Goal: Transaction & Acquisition: Book appointment/travel/reservation

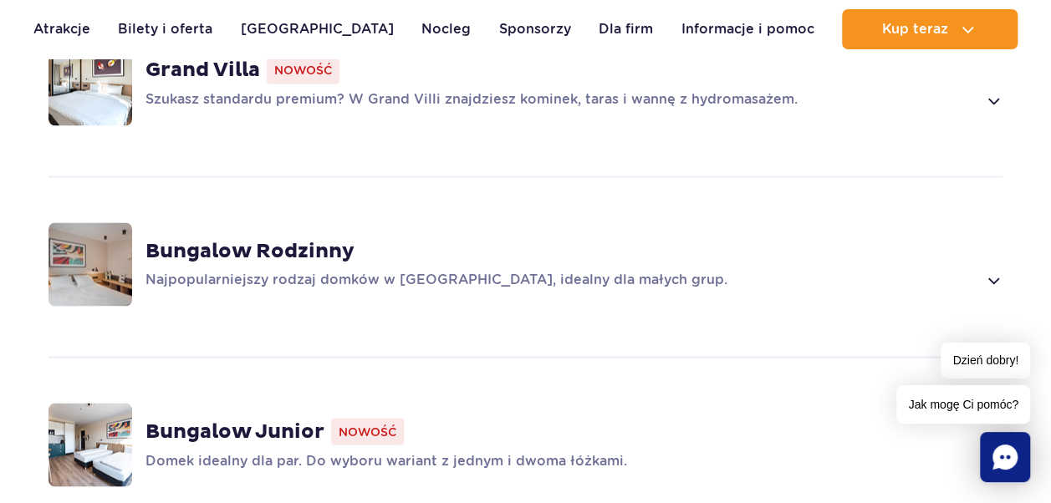
scroll to position [1395, 0]
click at [294, 242] on strong "Bungalow Rodzinny" at bounding box center [249, 249] width 209 height 25
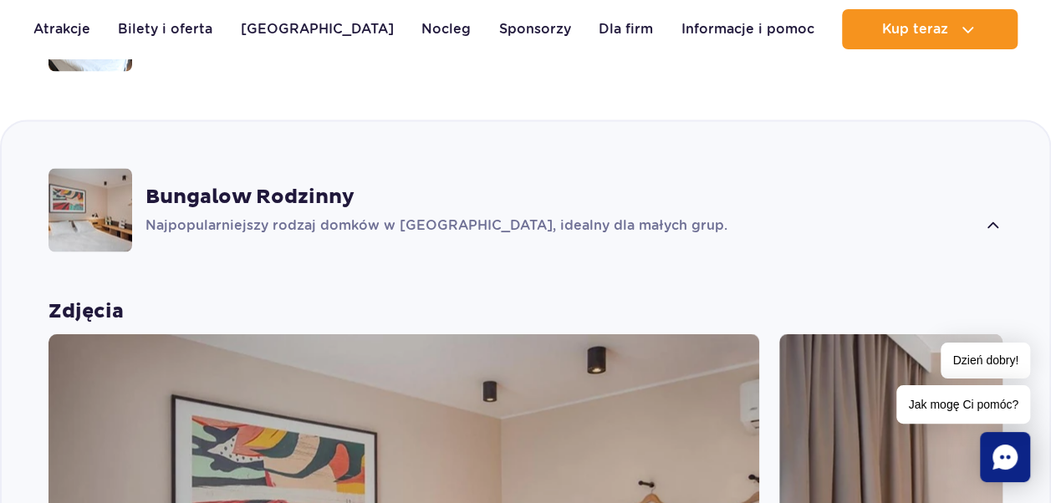
scroll to position [1491, 0]
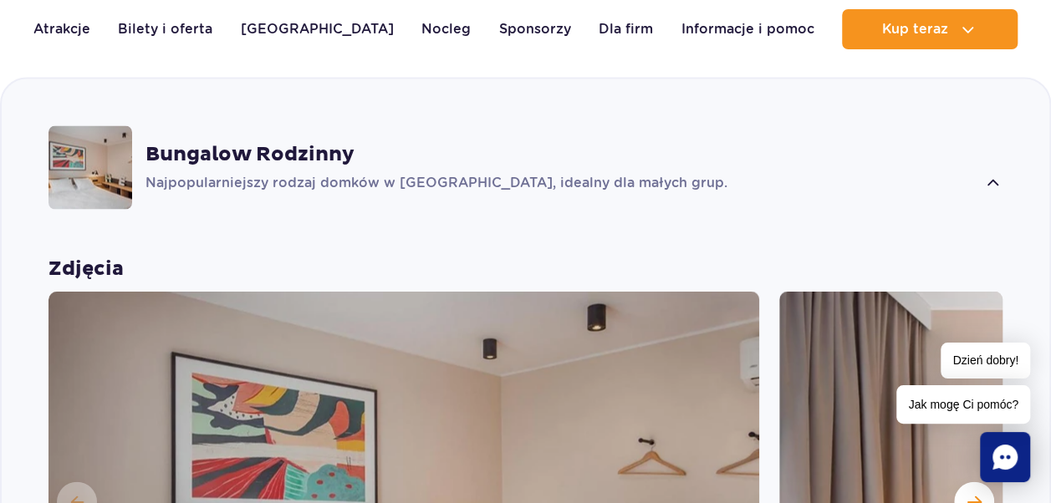
click at [301, 163] on strong "Bungalow Rodzinny" at bounding box center [249, 153] width 209 height 25
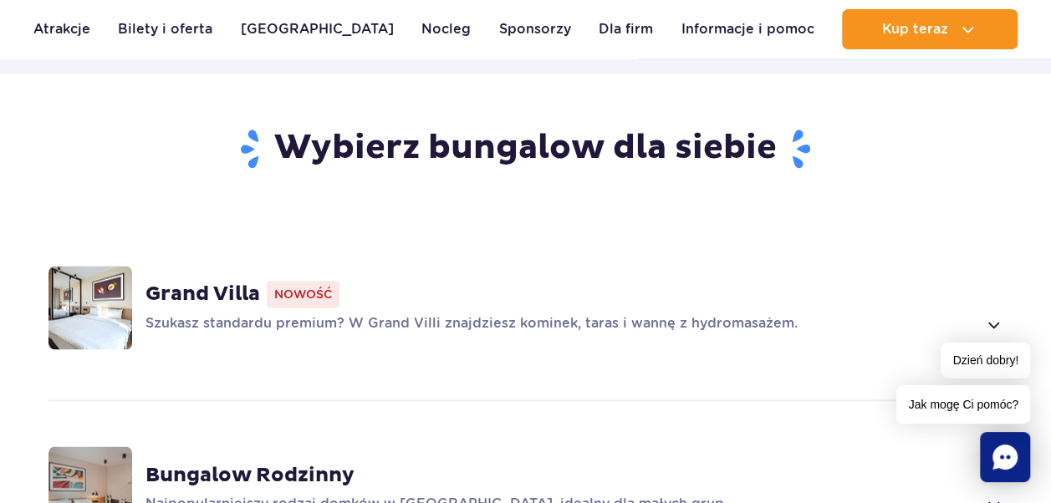
scroll to position [1172, 0]
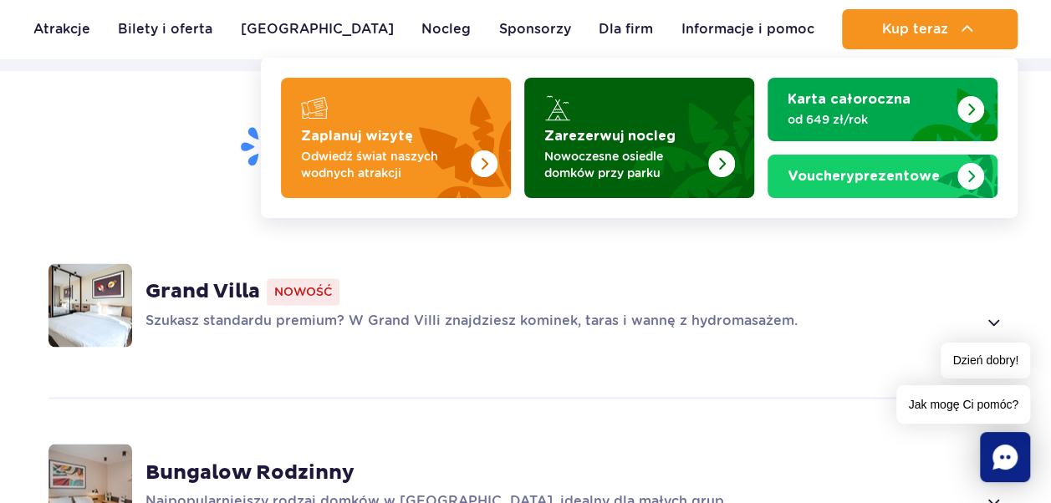
click at [588, 141] on strong "Zarezerwuj nocleg" at bounding box center [609, 136] width 131 height 13
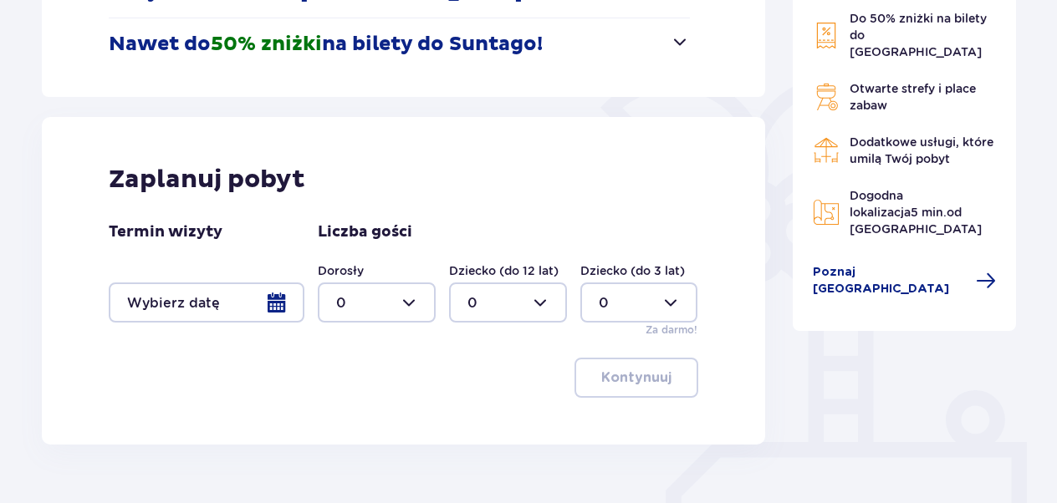
scroll to position [341, 0]
click at [282, 301] on div at bounding box center [207, 302] width 196 height 40
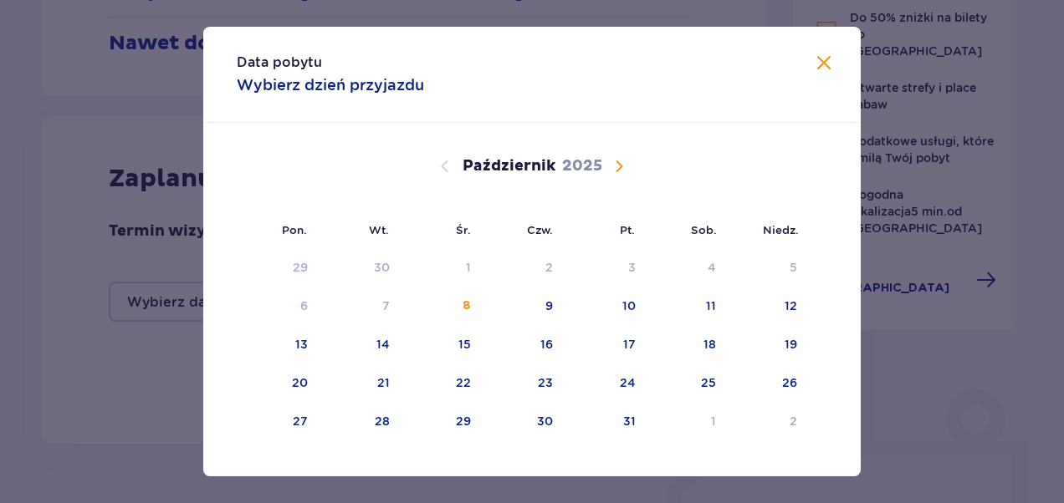
click at [615, 169] on span "Następny miesiąc" at bounding box center [619, 166] width 20 height 20
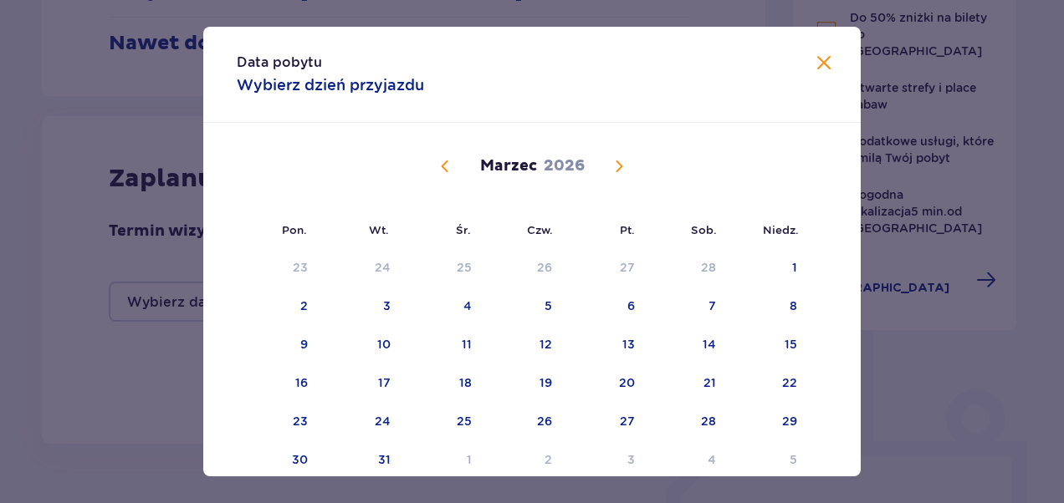
click at [615, 169] on span "Następny miesiąc" at bounding box center [619, 166] width 20 height 20
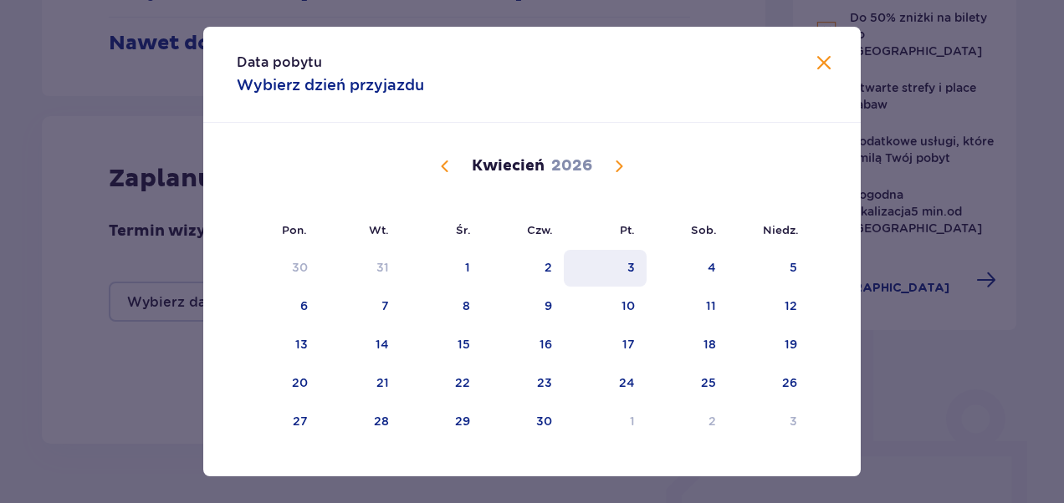
click at [627, 257] on div "3" at bounding box center [605, 268] width 83 height 37
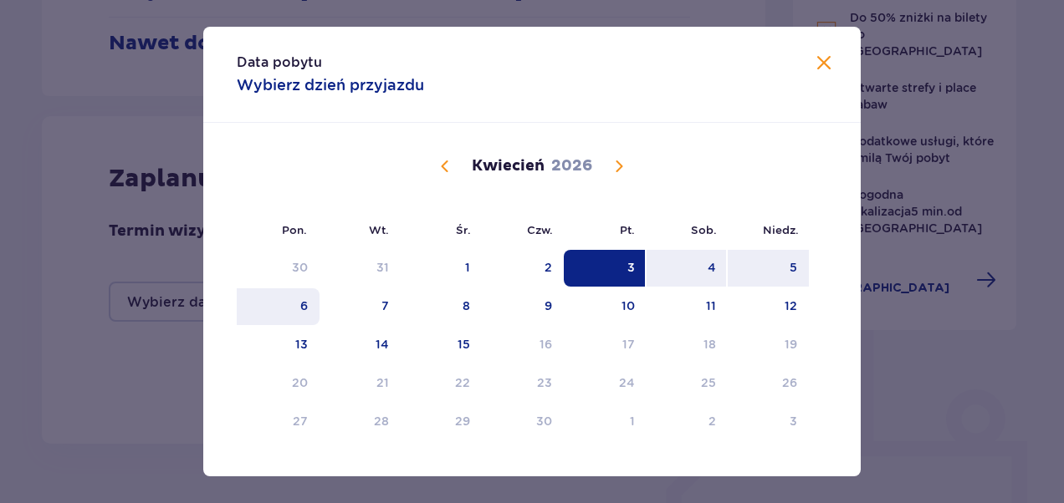
click at [304, 309] on div "6" at bounding box center [304, 306] width 8 height 17
type input "03.04.26 - 06.04.26"
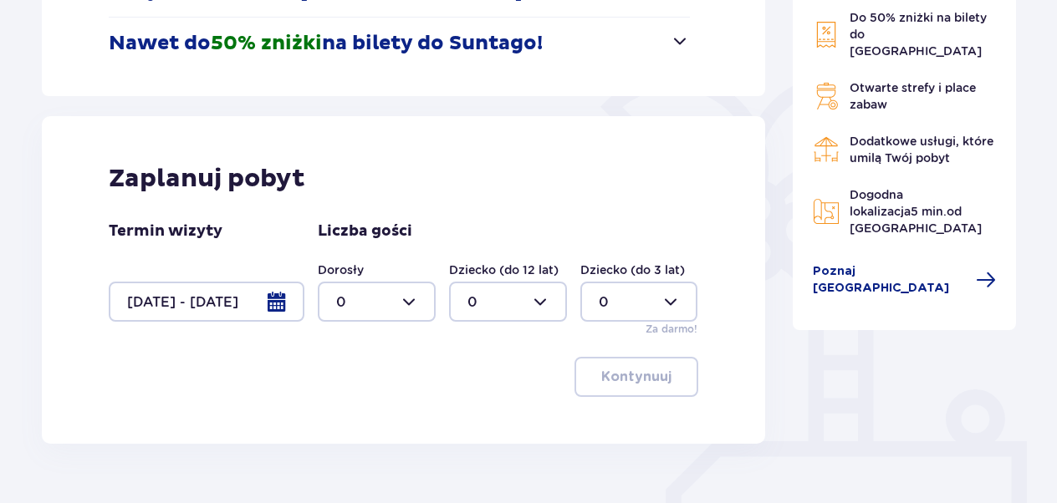
click at [409, 299] on div at bounding box center [377, 302] width 118 height 40
drag, startPoint x: 431, startPoint y: 353, endPoint x: 400, endPoint y: 372, distance: 36.4
click at [400, 372] on span "1" at bounding box center [376, 387] width 115 height 35
click at [410, 301] on div at bounding box center [377, 302] width 118 height 40
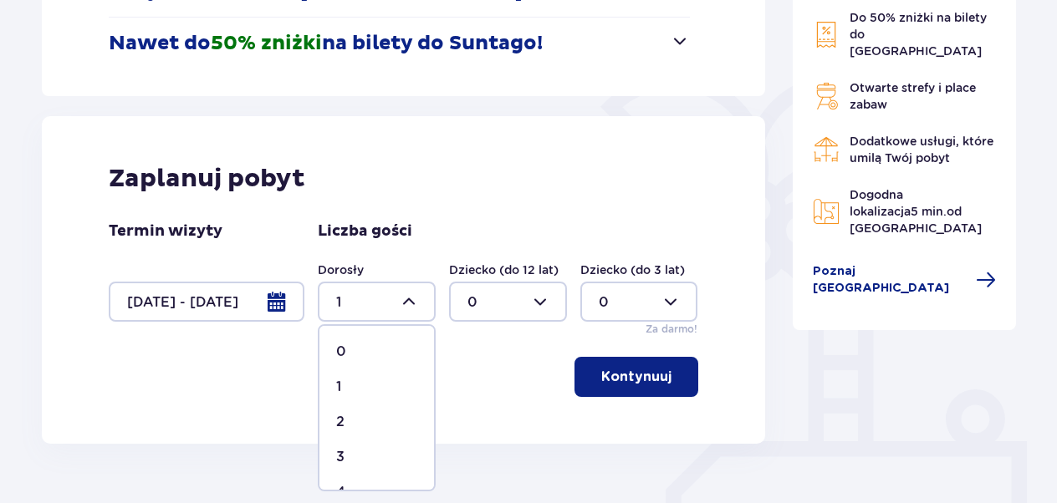
click at [352, 308] on div at bounding box center [377, 302] width 118 height 40
click at [414, 298] on div at bounding box center [377, 302] width 118 height 40
click at [344, 470] on p "11" at bounding box center [341, 469] width 10 height 18
type input "11"
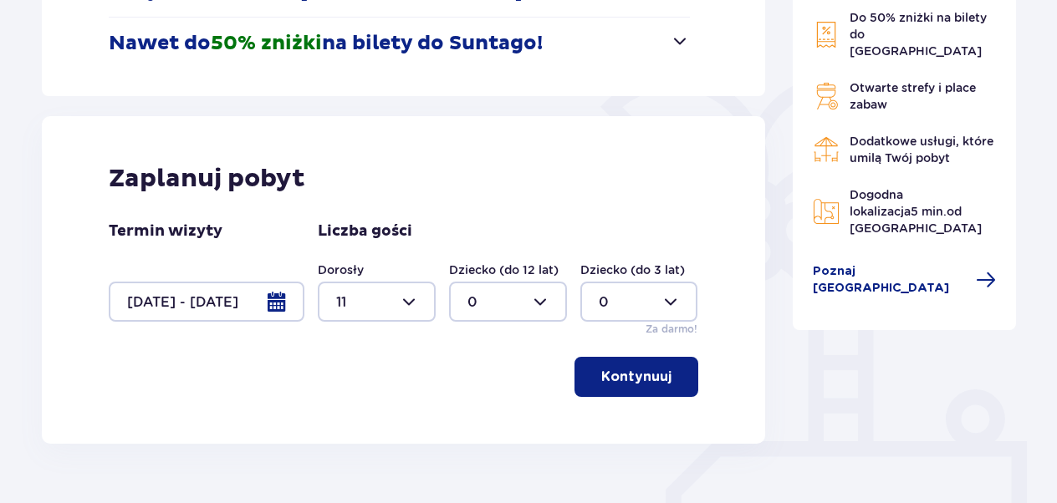
click at [631, 376] on p "Kontynuuj" at bounding box center [636, 377] width 70 height 18
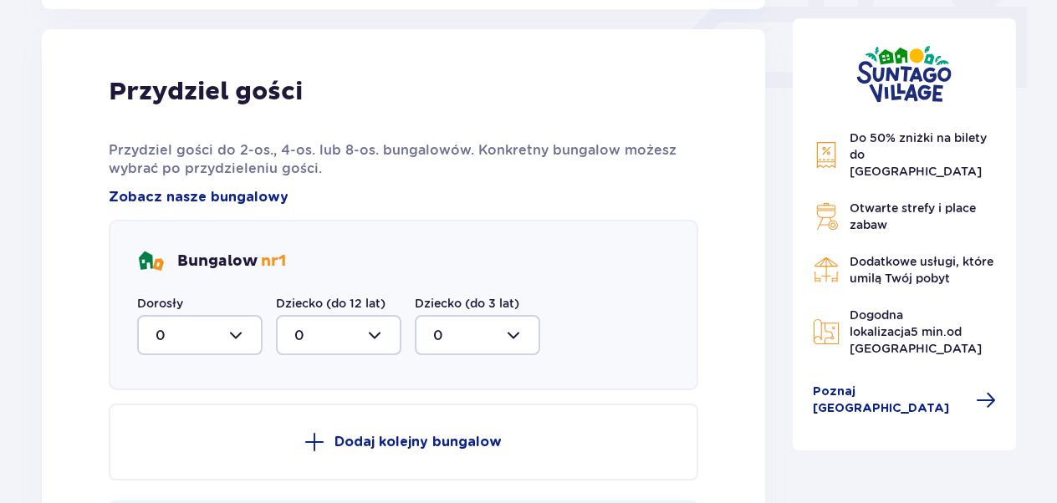
scroll to position [784, 0]
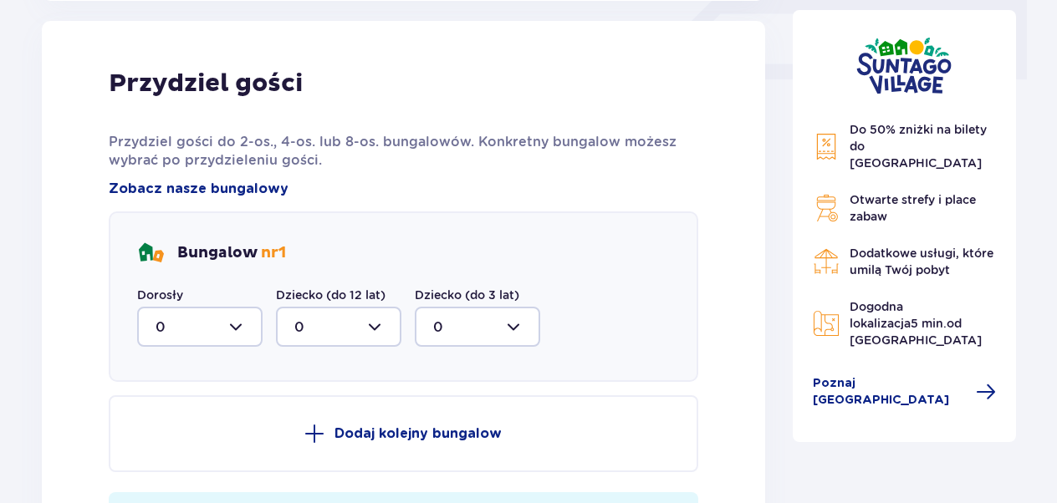
click at [243, 330] on div at bounding box center [199, 327] width 125 height 40
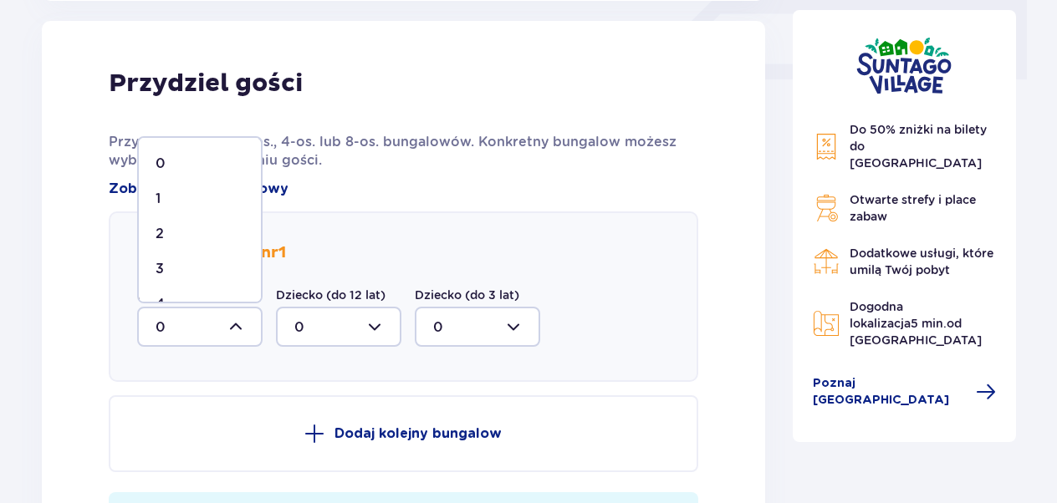
scroll to position [25, 0]
click at [167, 278] on div "4" at bounding box center [200, 279] width 89 height 18
type input "4"
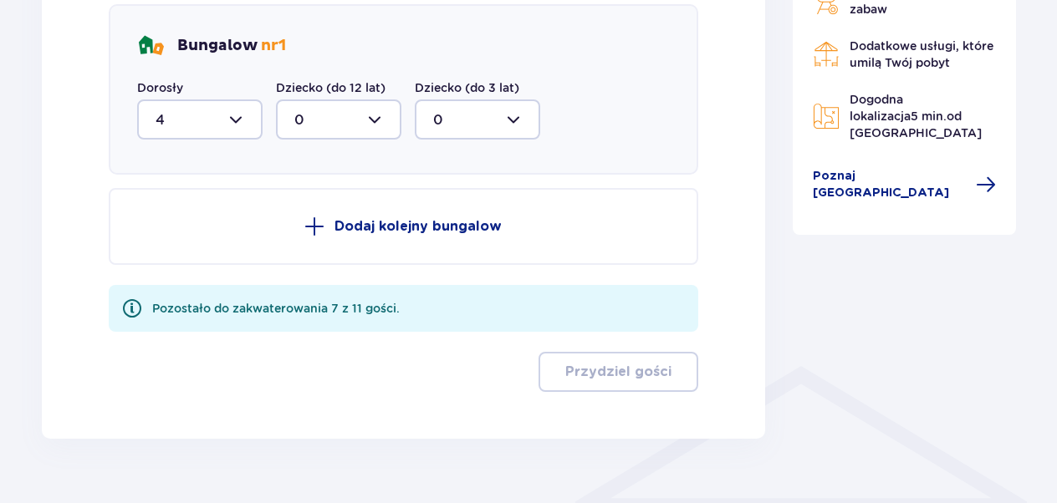
scroll to position [1011, 0]
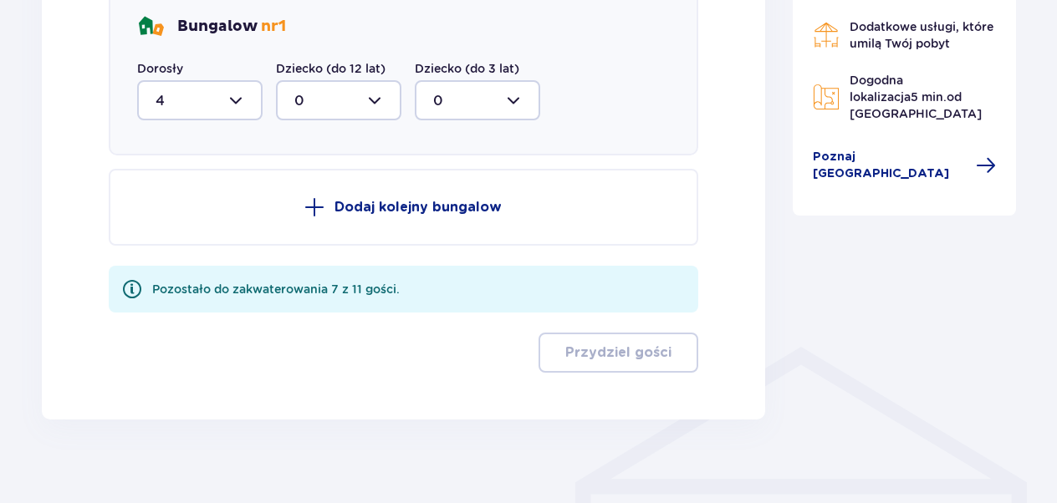
click at [310, 204] on span at bounding box center [314, 207] width 20 height 20
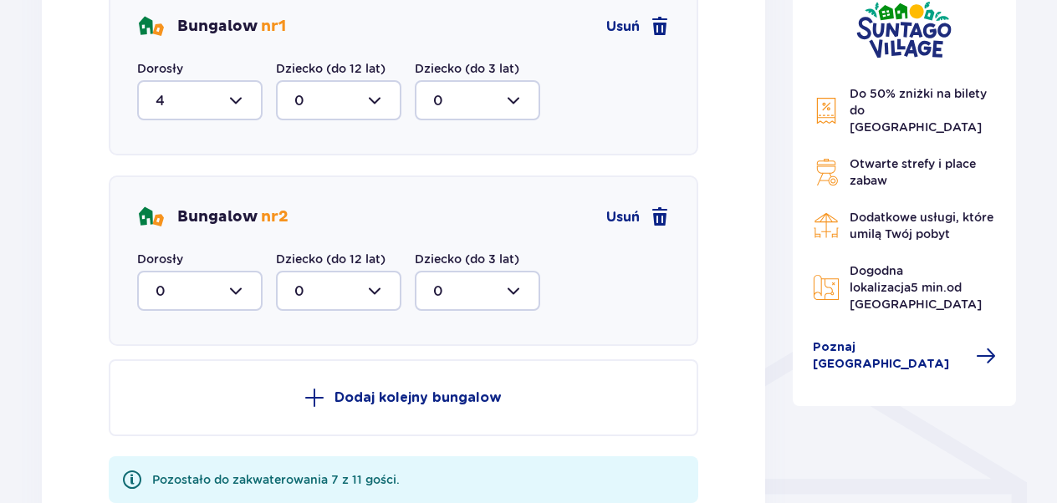
click at [232, 288] on div at bounding box center [199, 291] width 125 height 40
click at [181, 445] on div "3" at bounding box center [200, 447] width 89 height 18
type input "3"
click at [314, 398] on span at bounding box center [314, 398] width 20 height 20
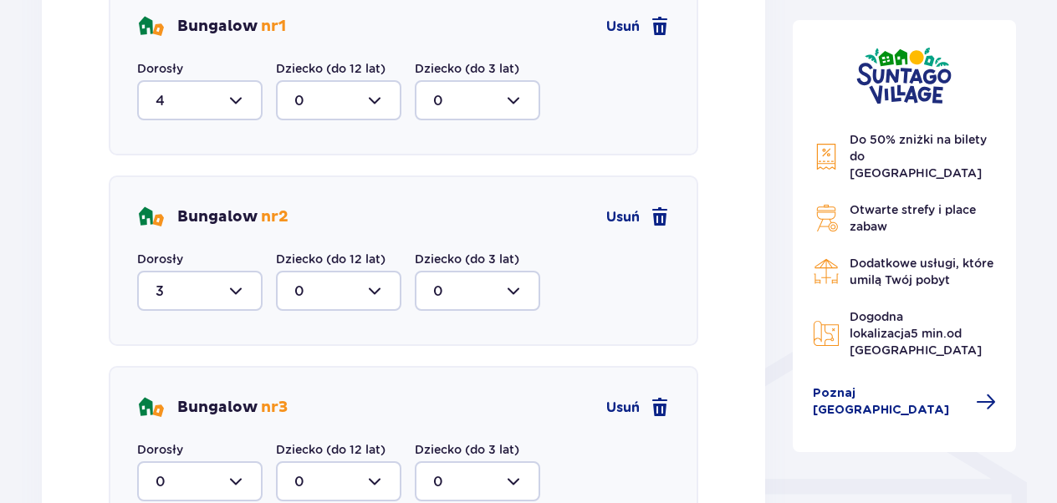
click at [237, 482] on div at bounding box center [199, 482] width 125 height 40
click at [164, 432] on p "4" at bounding box center [160, 432] width 9 height 18
type input "4"
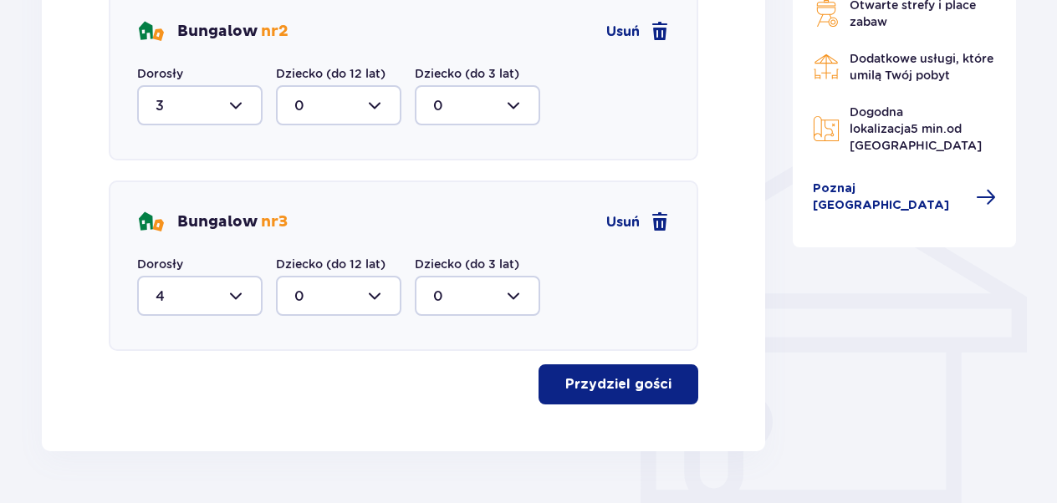
scroll to position [1244, 0]
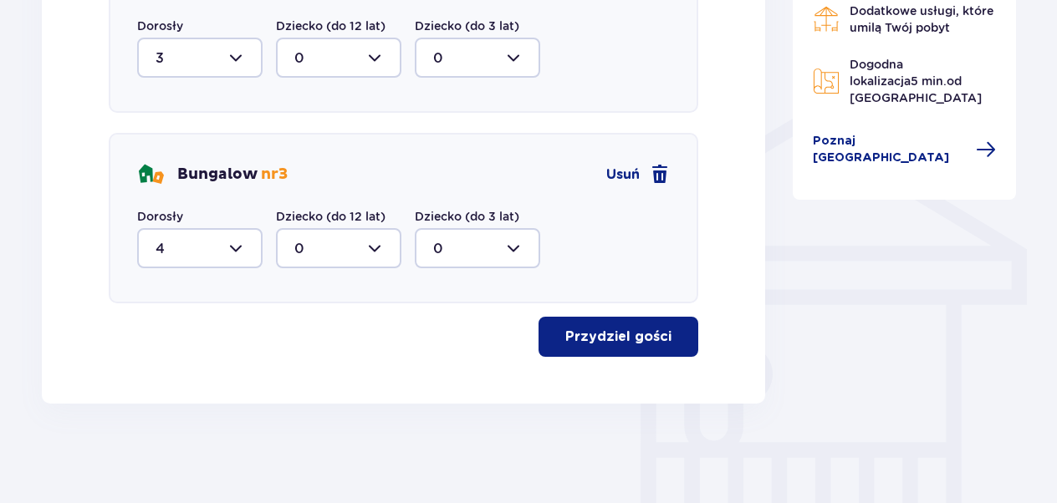
click at [631, 336] on p "Przydziel gości" at bounding box center [618, 337] width 106 height 18
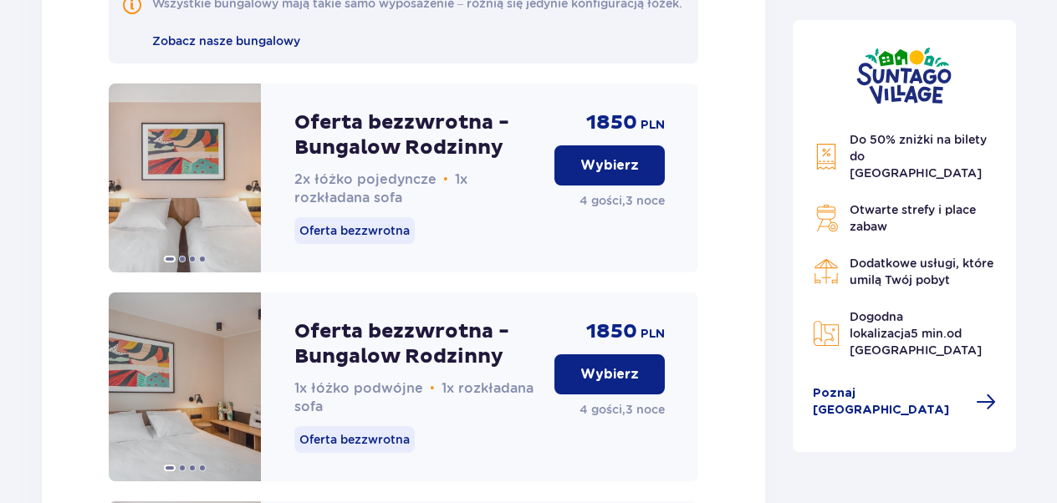
scroll to position [1813, 0]
click at [602, 174] on p "Wybierz" at bounding box center [609, 165] width 59 height 18
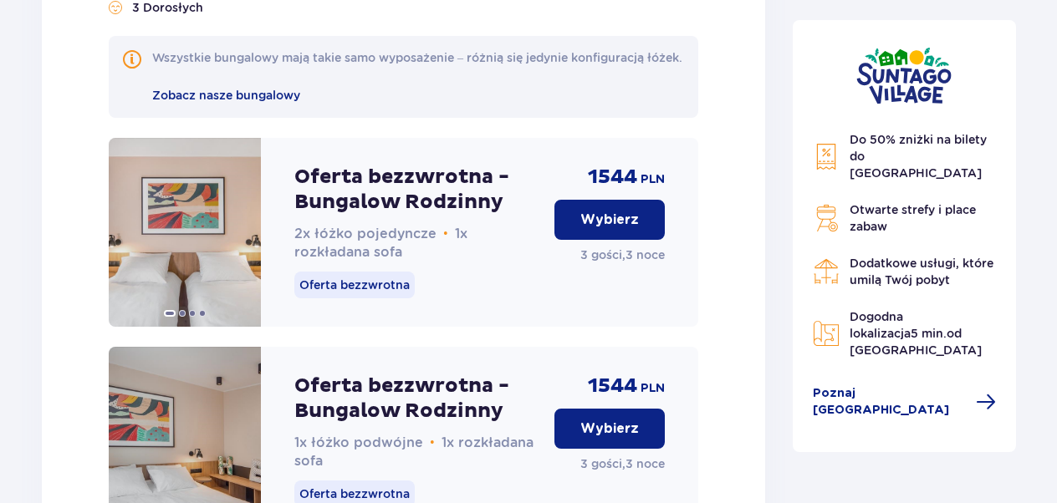
scroll to position [3776, 0]
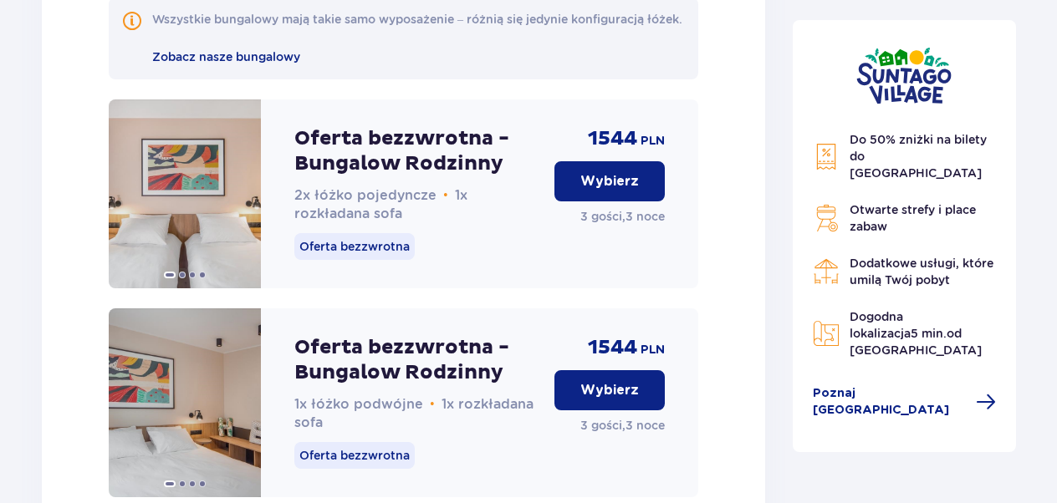
click at [607, 191] on p "Wybierz" at bounding box center [609, 181] width 59 height 18
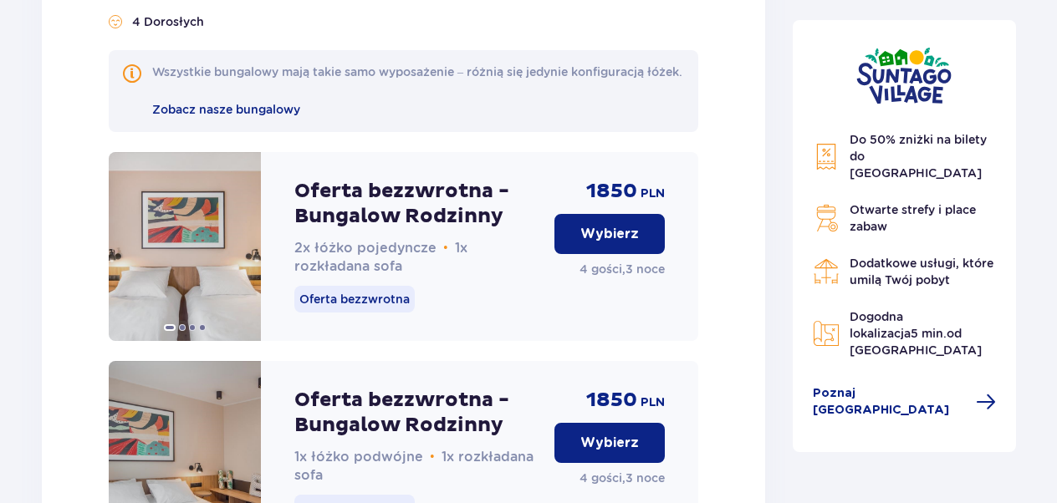
scroll to position [5802, 0]
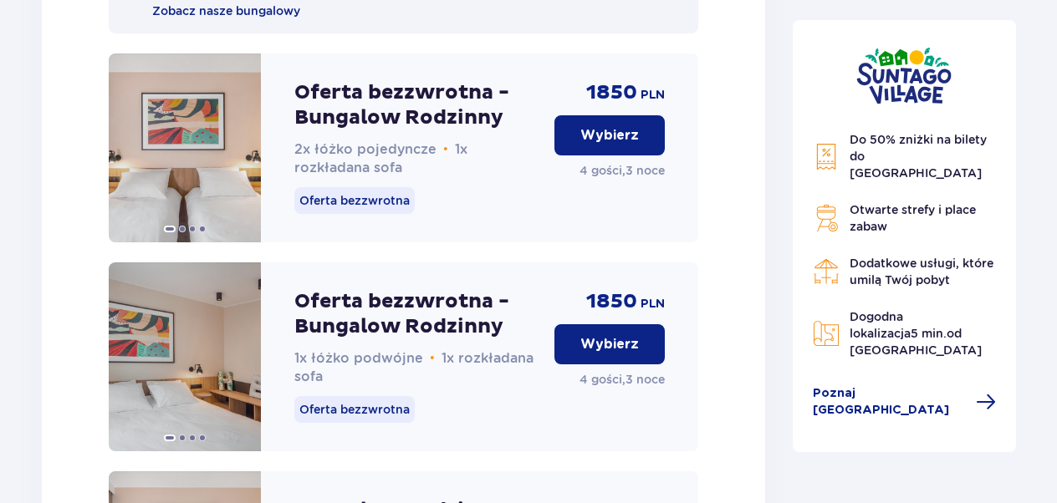
click at [609, 145] on p "Wybierz" at bounding box center [609, 135] width 59 height 18
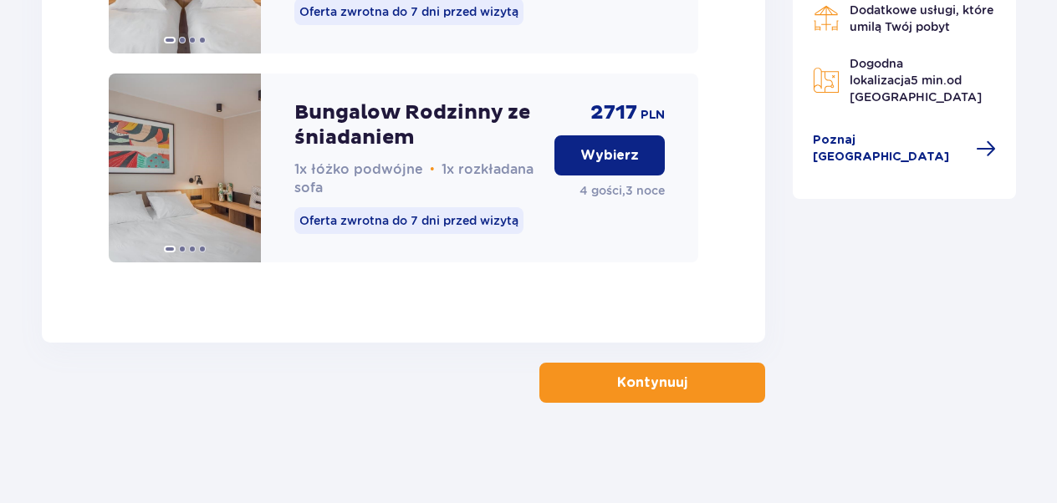
scroll to position [7321, 0]
click at [656, 376] on p "Kontynuuj" at bounding box center [652, 383] width 70 height 18
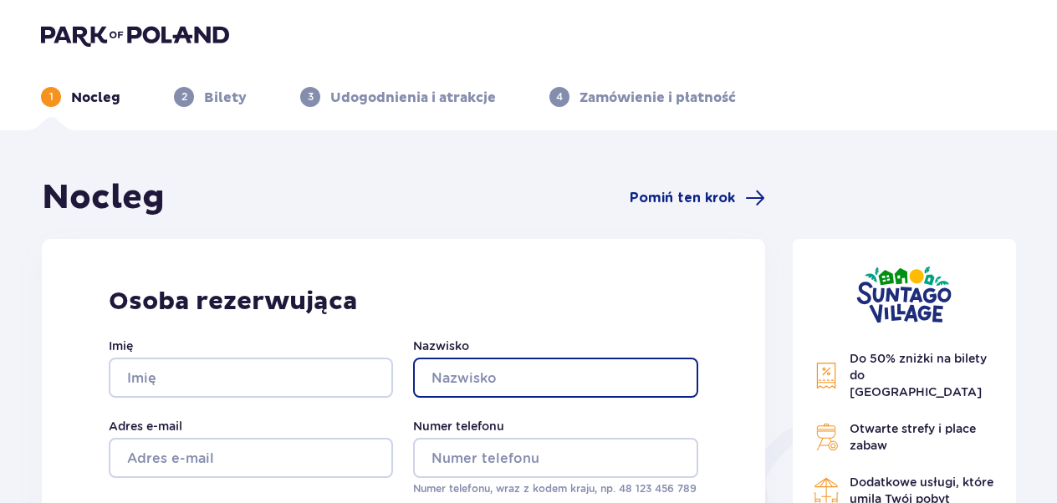
click at [656, 376] on input "Nazwisko" at bounding box center [555, 378] width 284 height 40
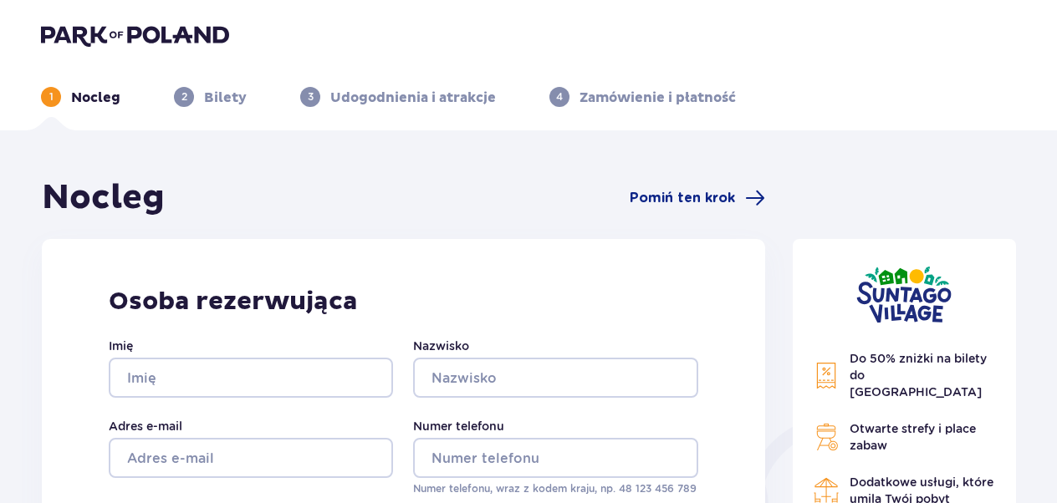
click at [580, 293] on p "Osoba rezerwująca" at bounding box center [403, 302] width 589 height 32
click at [233, 378] on input "Imię" at bounding box center [251, 378] width 284 height 40
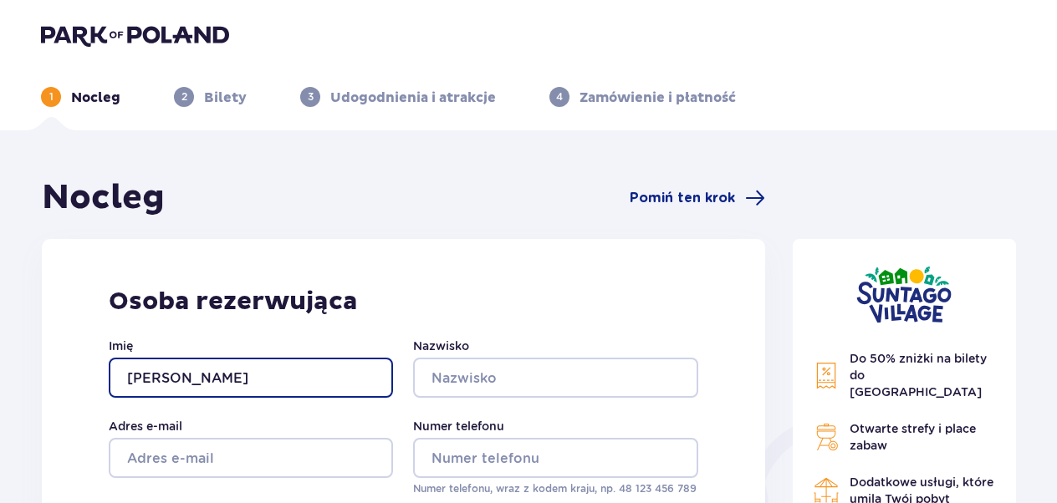
type input "kamil"
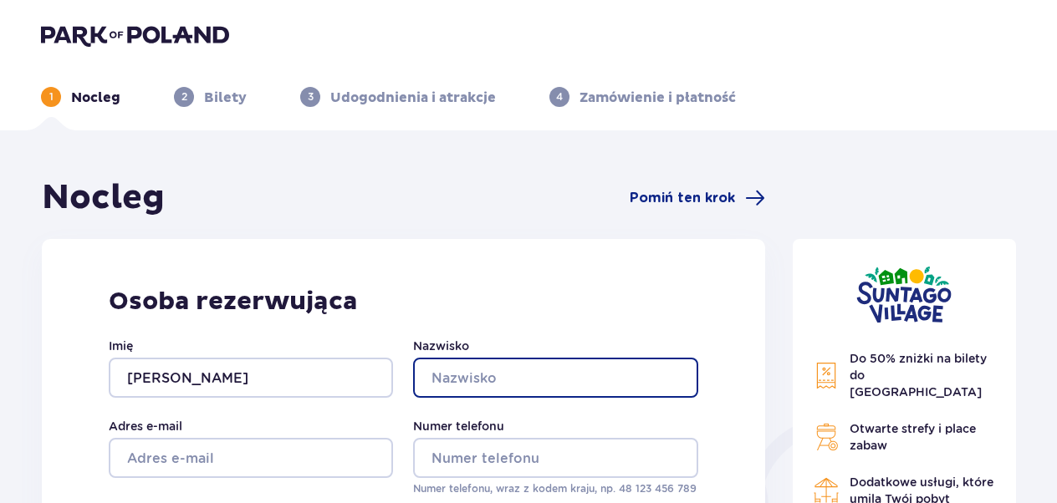
click at [488, 374] on input "Nazwisko" at bounding box center [555, 378] width 284 height 40
type input "damek"
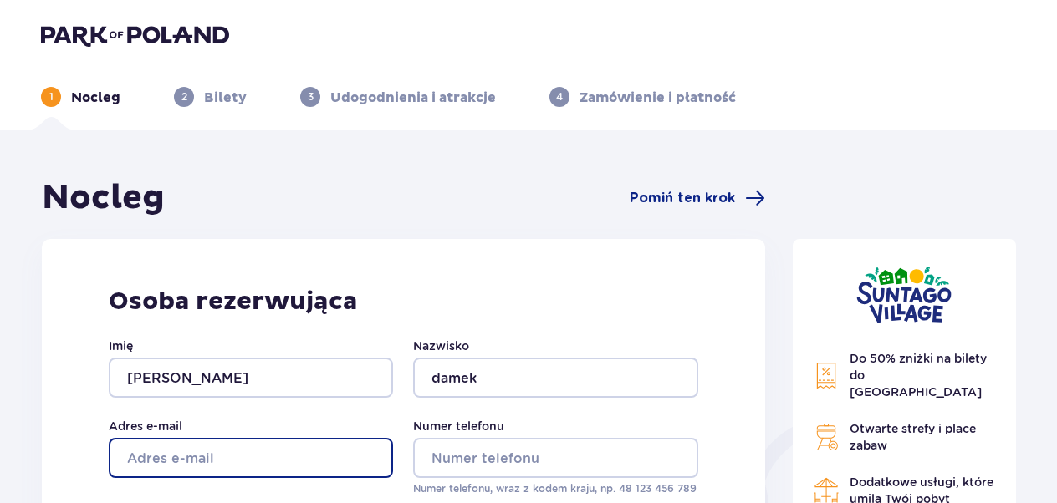
click at [254, 460] on input "Adres e-mail" at bounding box center [251, 458] width 284 height 40
type input "k.damek@volny,cz"
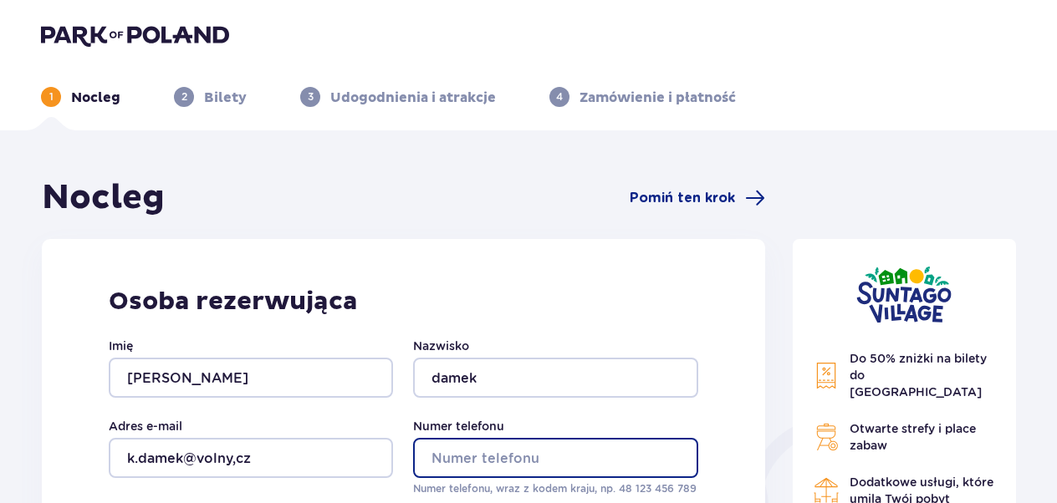
click at [565, 451] on input "Numer telefonu" at bounding box center [555, 458] width 284 height 40
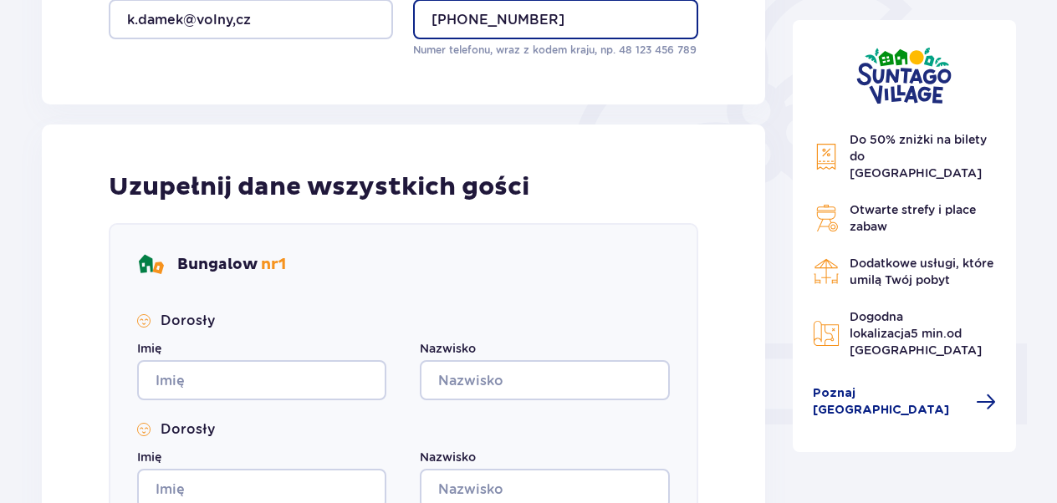
scroll to position [446, 0]
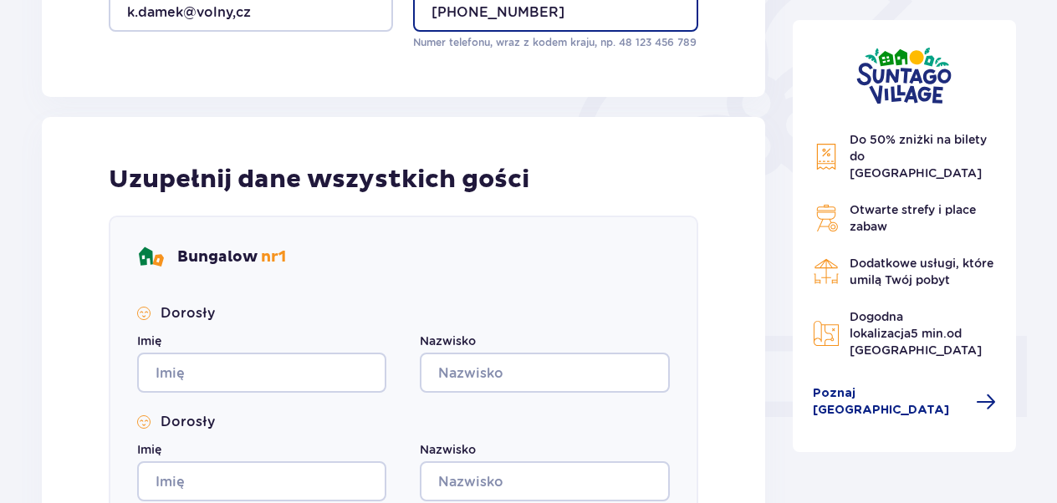
type input "+420603340321"
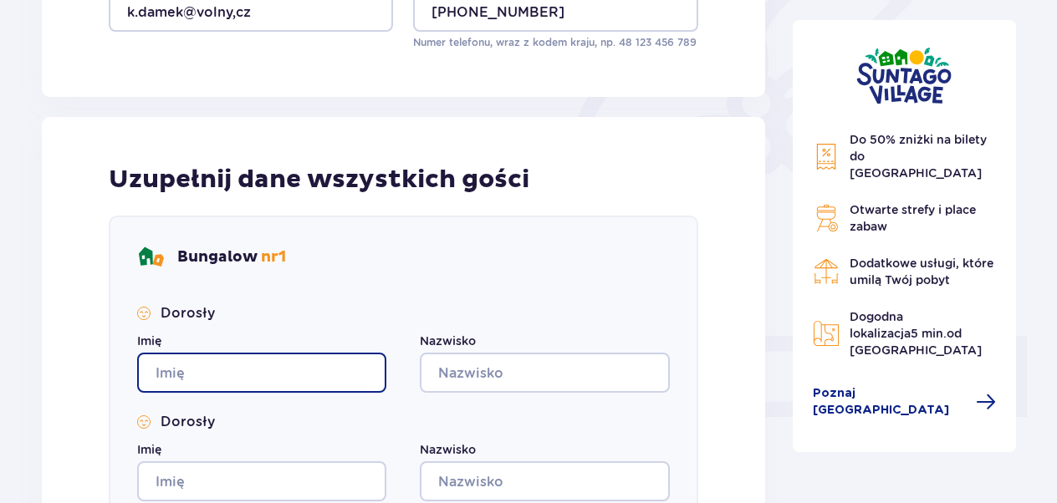
click at [202, 375] on input "Imię" at bounding box center [261, 373] width 249 height 40
type input "kamil"
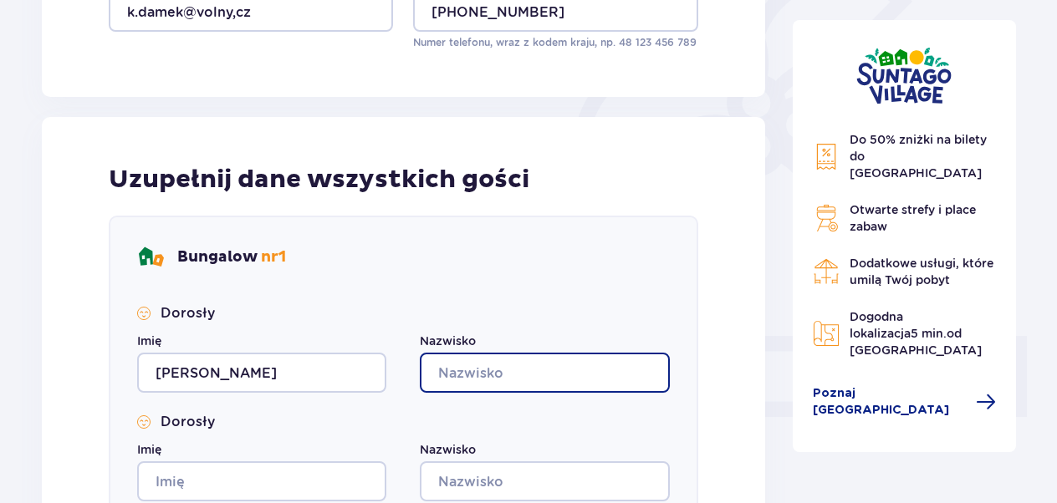
click at [450, 375] on input "Nazwisko" at bounding box center [544, 373] width 249 height 40
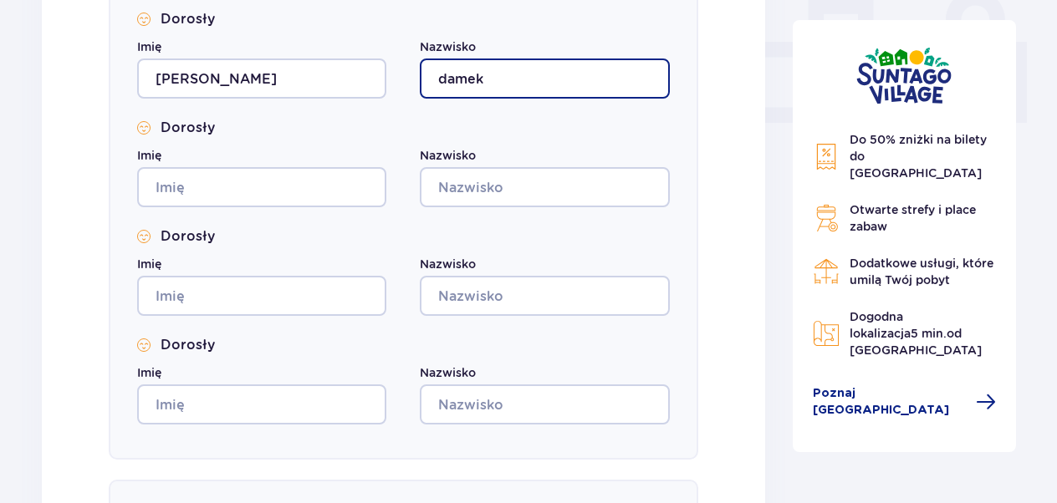
scroll to position [740, 0]
type input "damek"
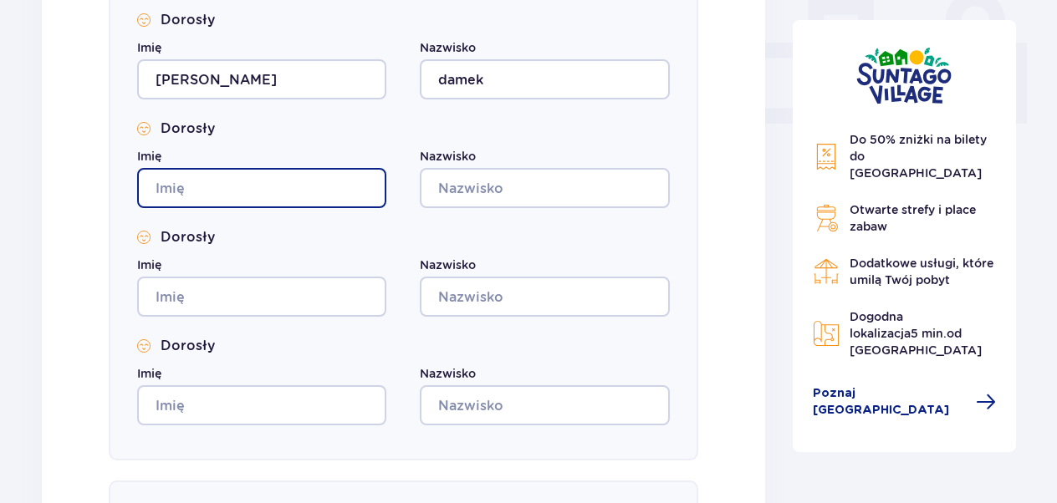
click at [193, 182] on input "Imię" at bounding box center [261, 188] width 249 height 40
type input "sarka"
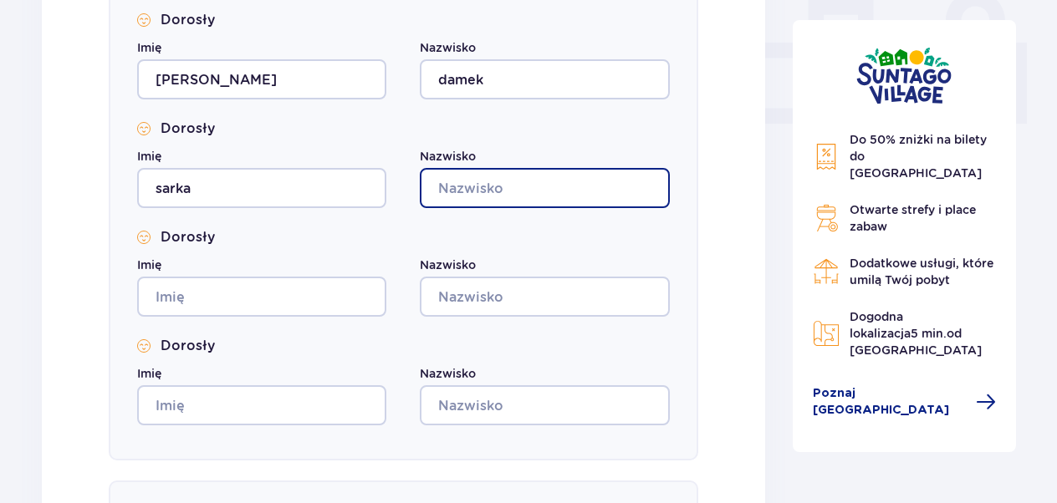
click at [515, 191] on input "Nazwisko" at bounding box center [544, 188] width 249 height 40
type input "damek"
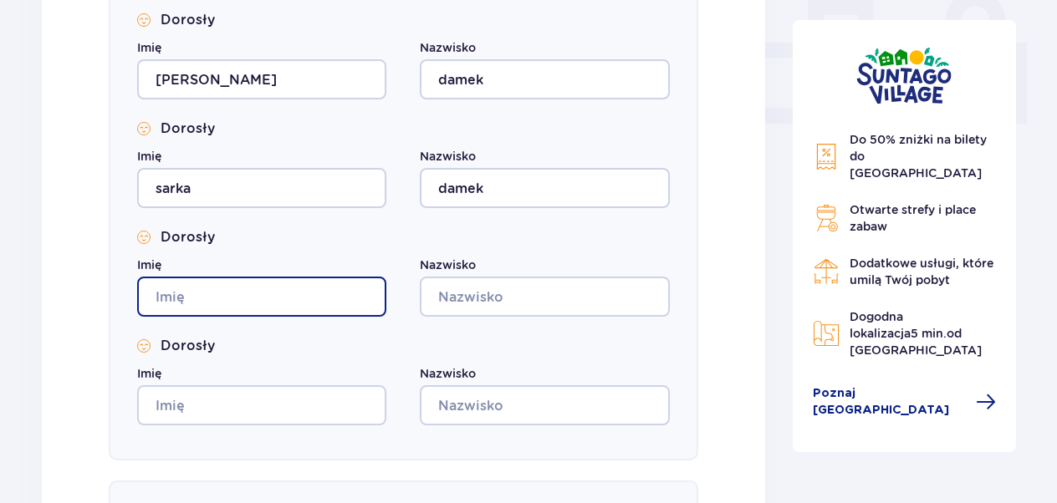
click at [275, 298] on input "Imię" at bounding box center [261, 297] width 249 height 40
type input "ondra"
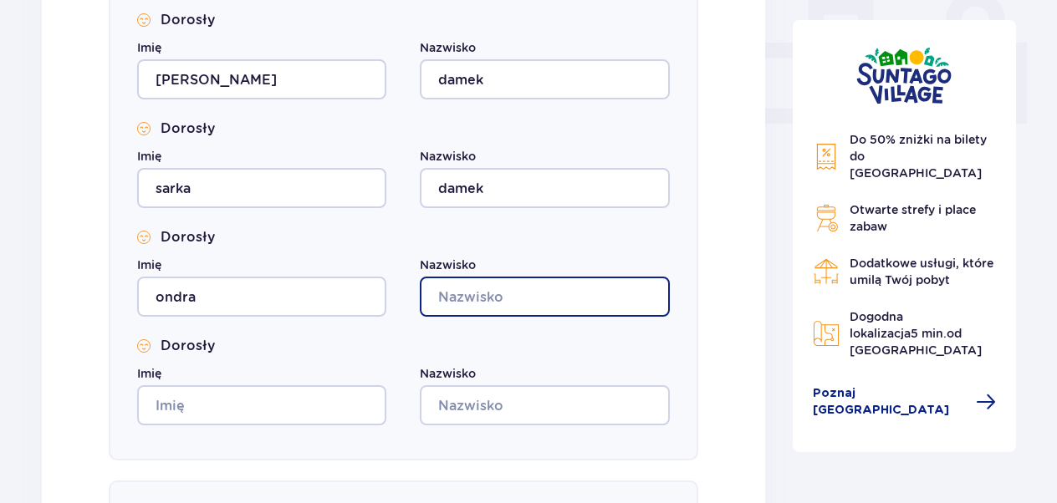
click at [520, 298] on input "Nazwisko" at bounding box center [544, 297] width 249 height 40
type input "damek"
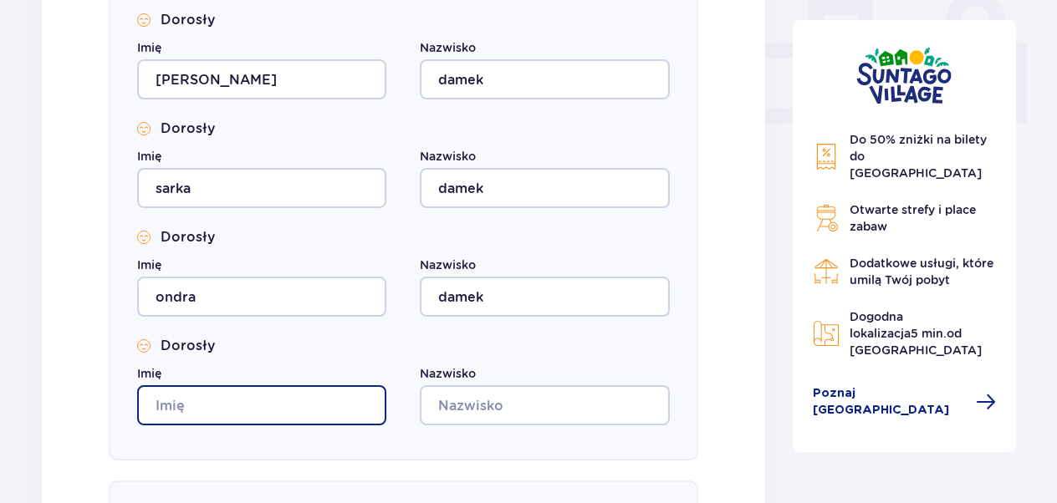
click at [204, 410] on input "Imię" at bounding box center [261, 405] width 249 height 40
type input "adela"
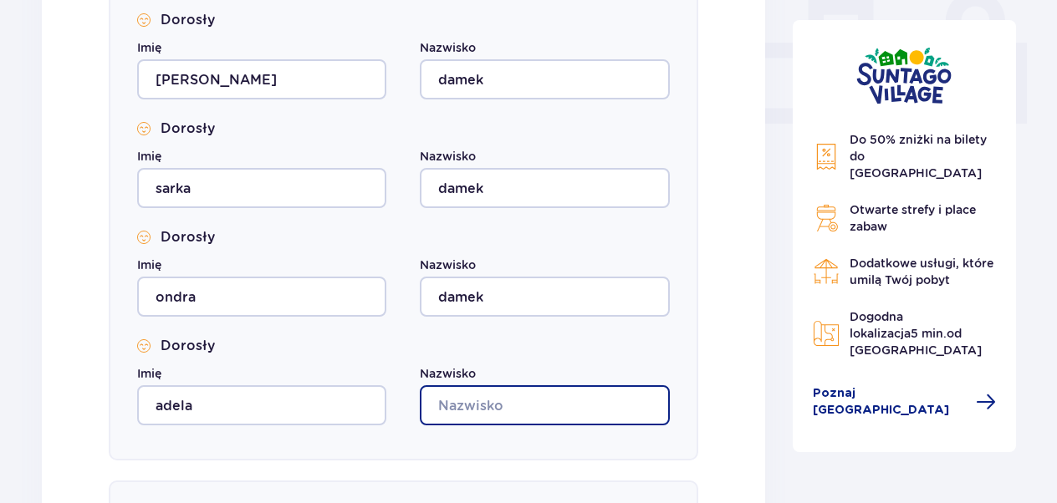
click at [510, 409] on input "Nazwisko" at bounding box center [544, 405] width 249 height 40
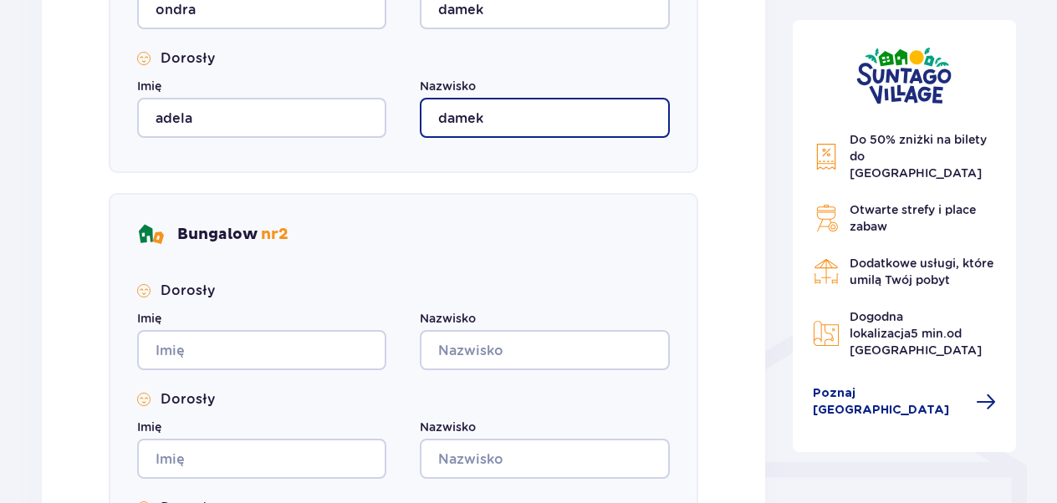
scroll to position [1028, 0]
type input "damek"
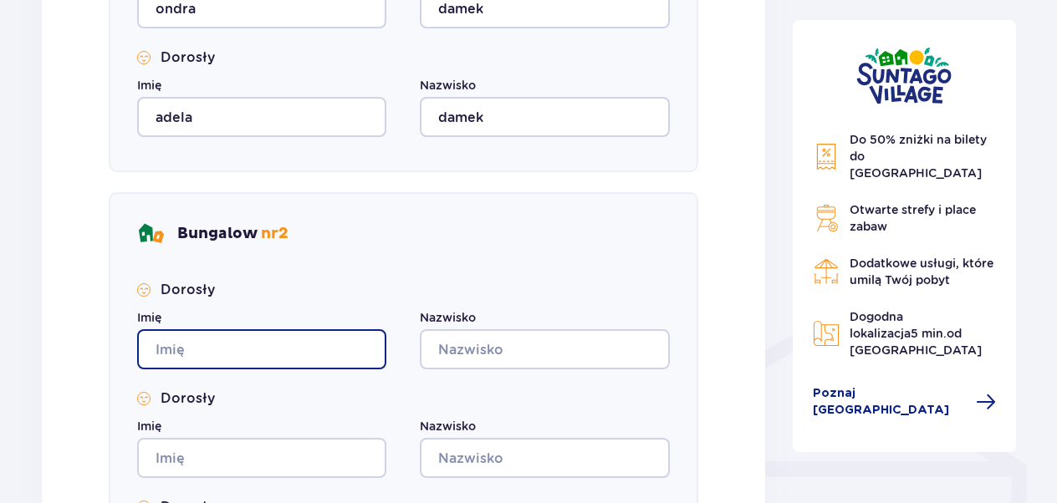
click at [261, 341] on input "Imię" at bounding box center [261, 349] width 249 height 40
type input "jarek"
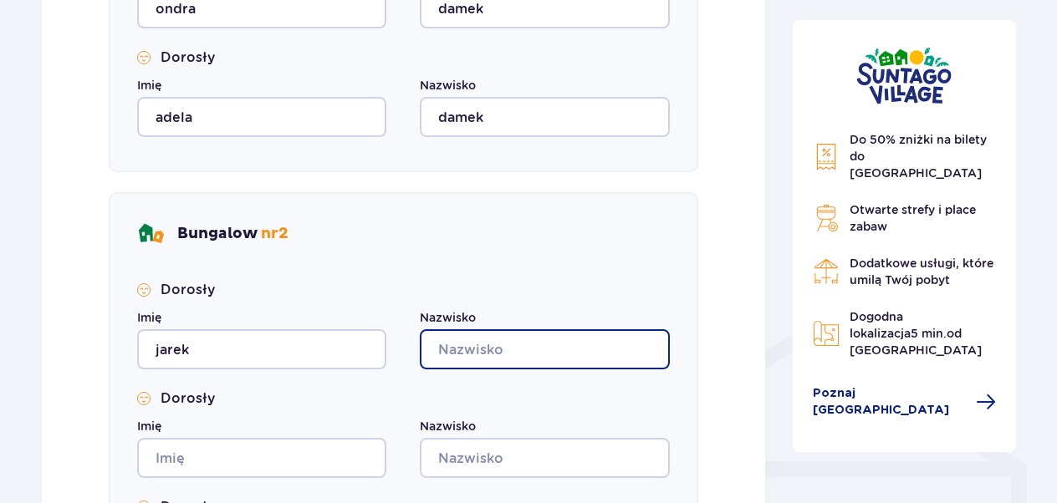
click at [455, 355] on input "Nazwisko" at bounding box center [544, 349] width 249 height 40
type input "pastuszek"
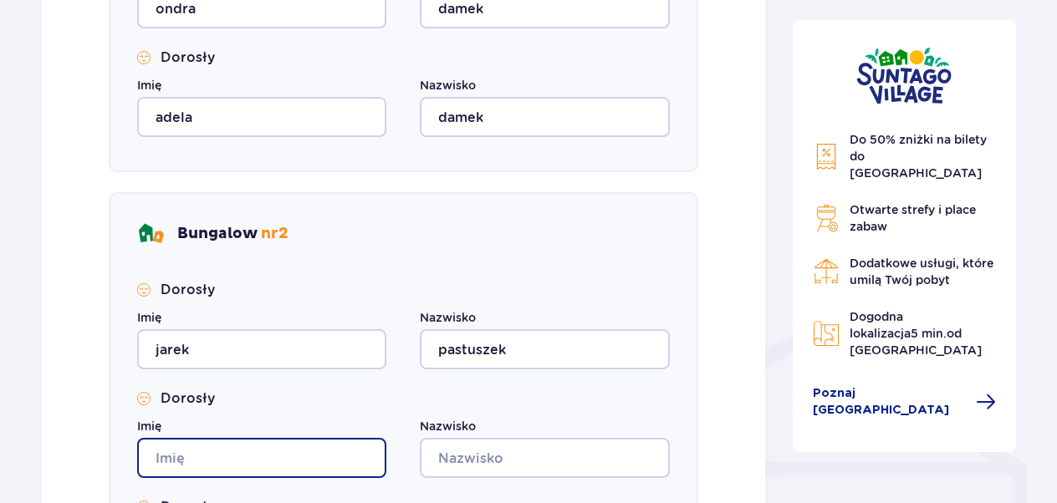
click at [256, 465] on input "Imię" at bounding box center [261, 458] width 249 height 40
type input "verka"
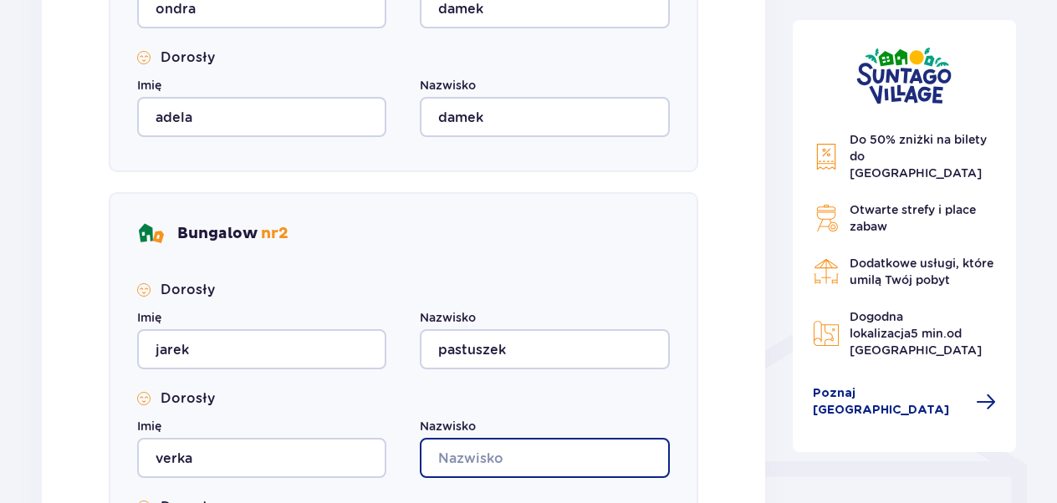
click at [469, 460] on input "Nazwisko" at bounding box center [544, 458] width 249 height 40
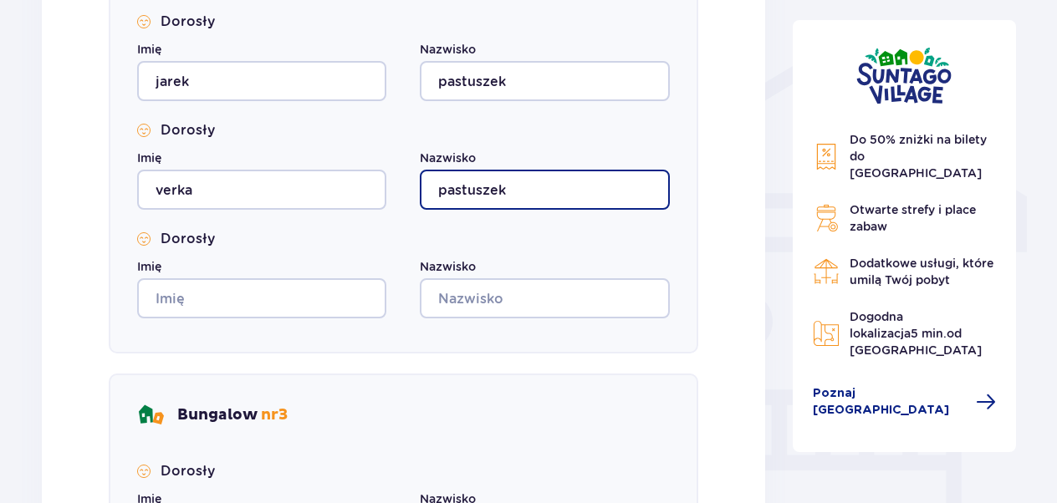
scroll to position [1311, 0]
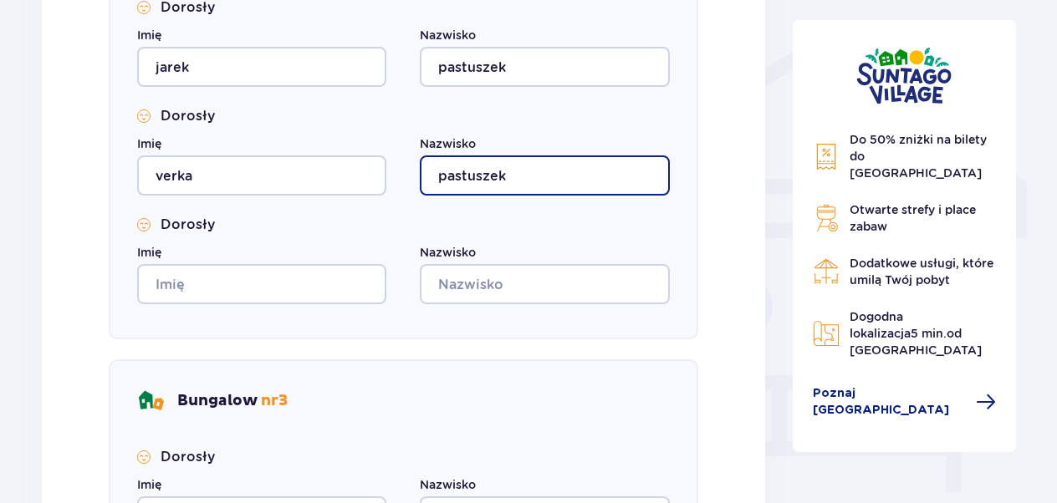
type input "pastuszek"
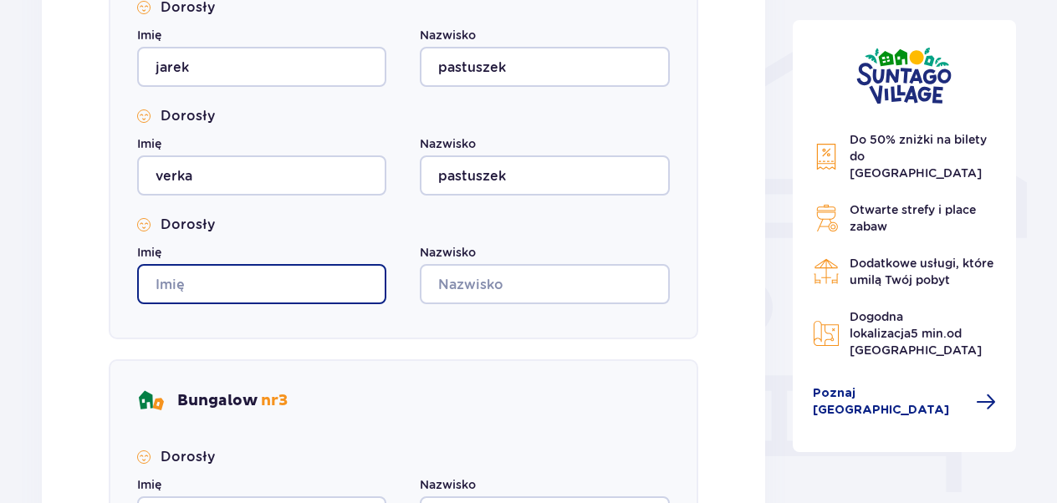
click at [211, 290] on input "Imię" at bounding box center [261, 284] width 249 height 40
type input "matej"
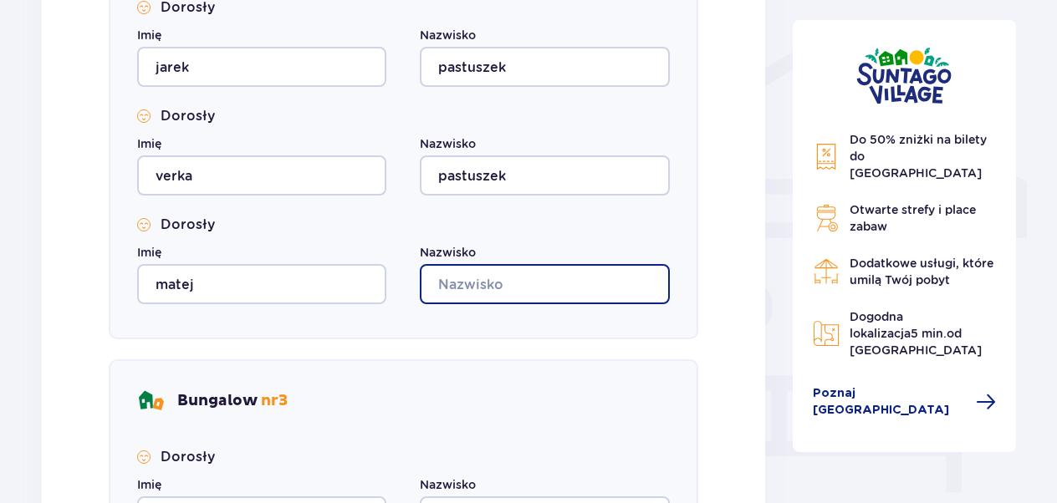
click at [451, 286] on input "Nazwisko" at bounding box center [544, 284] width 249 height 40
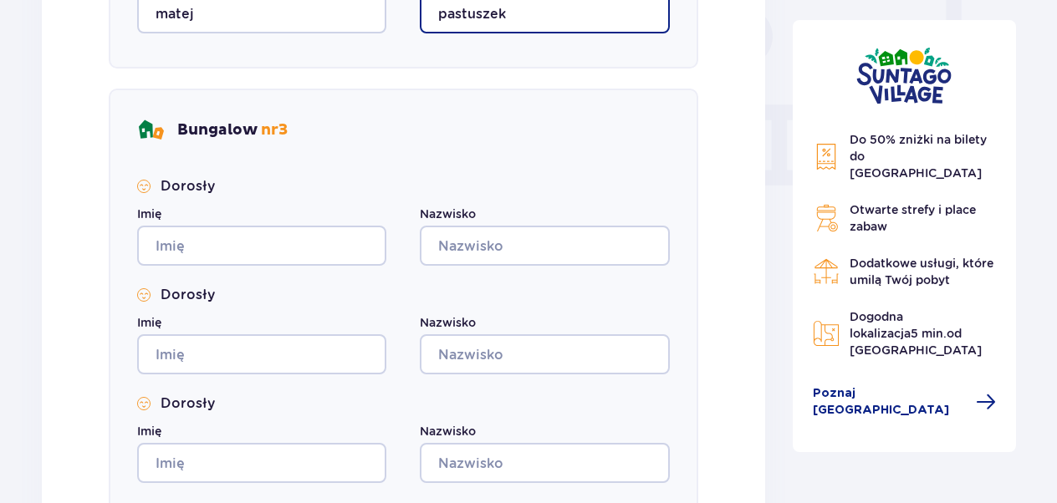
scroll to position [1584, 0]
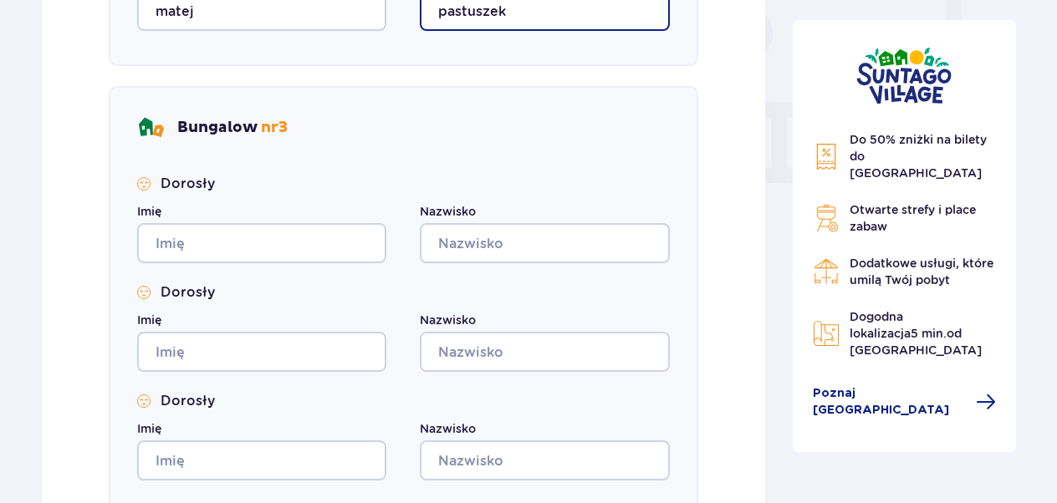
type input "pastuszek"
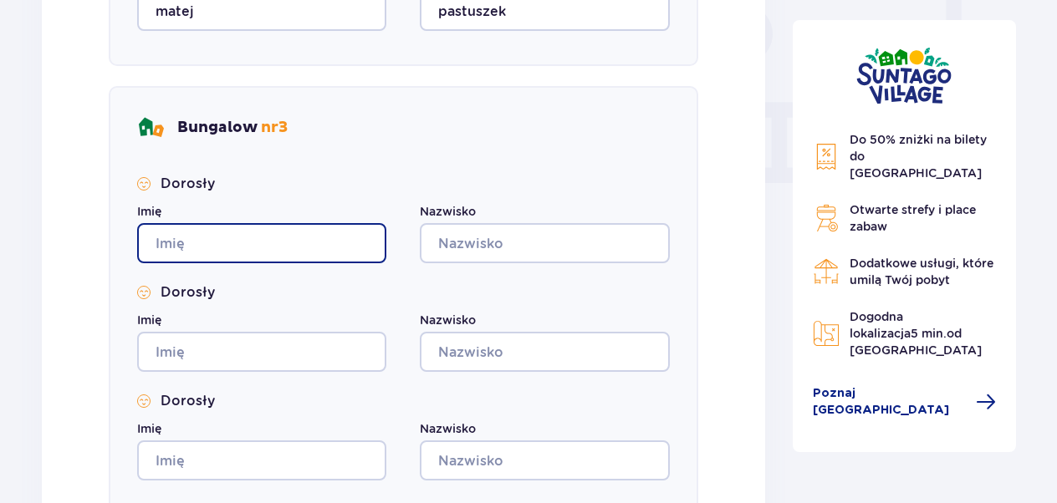
click at [196, 251] on input "Imię" at bounding box center [261, 243] width 249 height 40
type input "kamil"
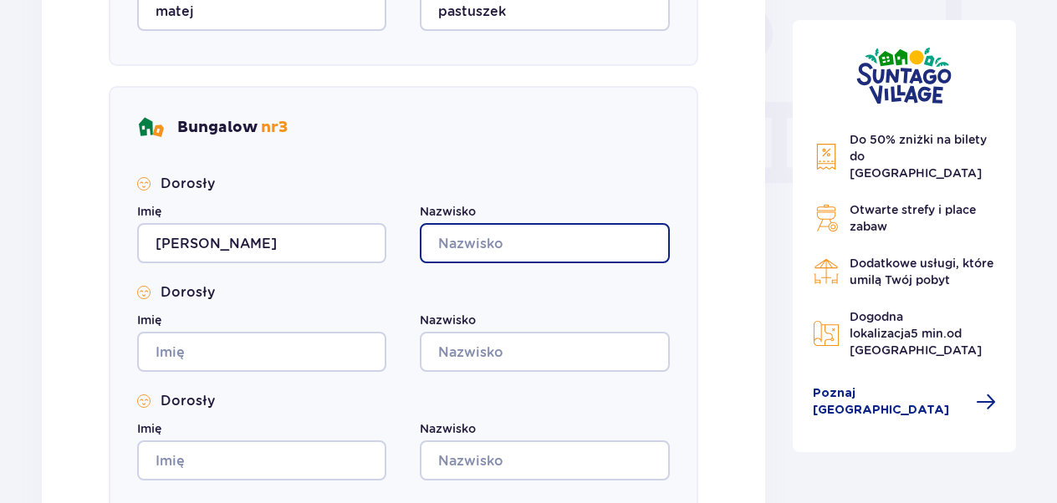
click at [456, 247] on input "Nazwisko" at bounding box center [544, 243] width 249 height 40
type input "pastuszek"
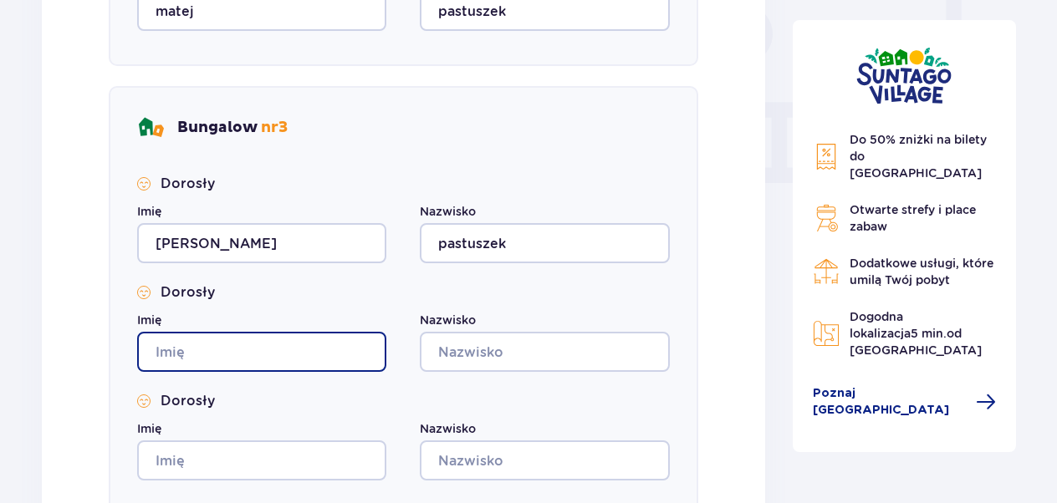
click at [253, 352] on input "Imię" at bounding box center [261, 352] width 249 height 40
type input "petra"
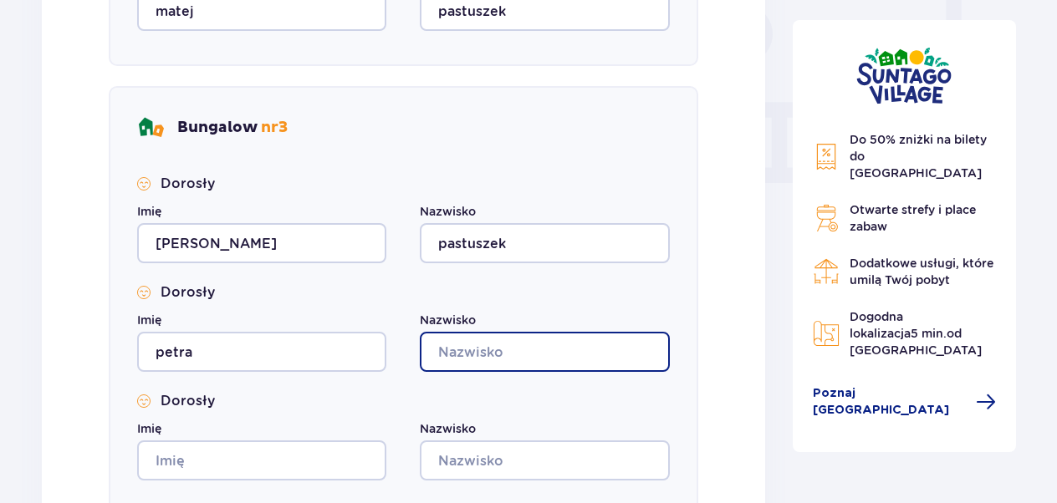
click at [468, 334] on input "Nazwisko" at bounding box center [544, 352] width 249 height 40
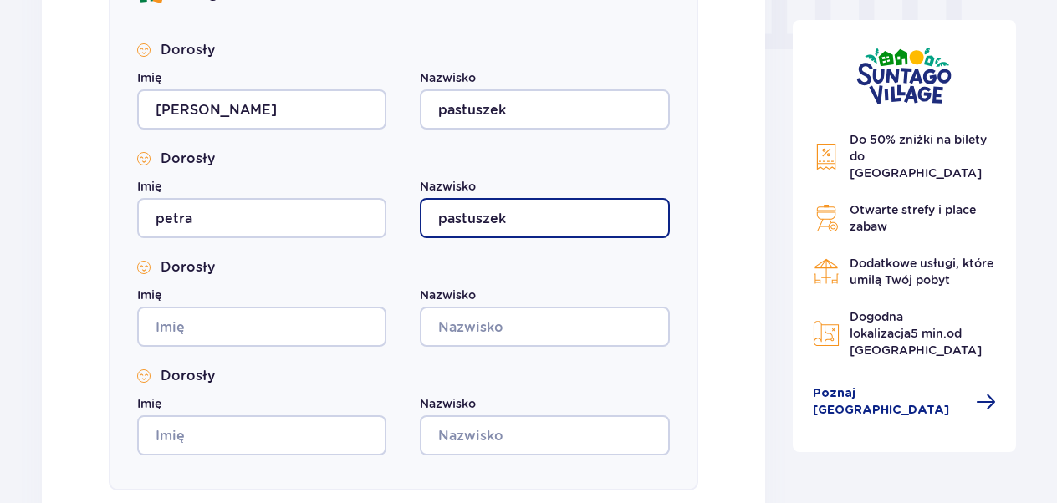
scroll to position [1720, 0]
type input "pastuszek"
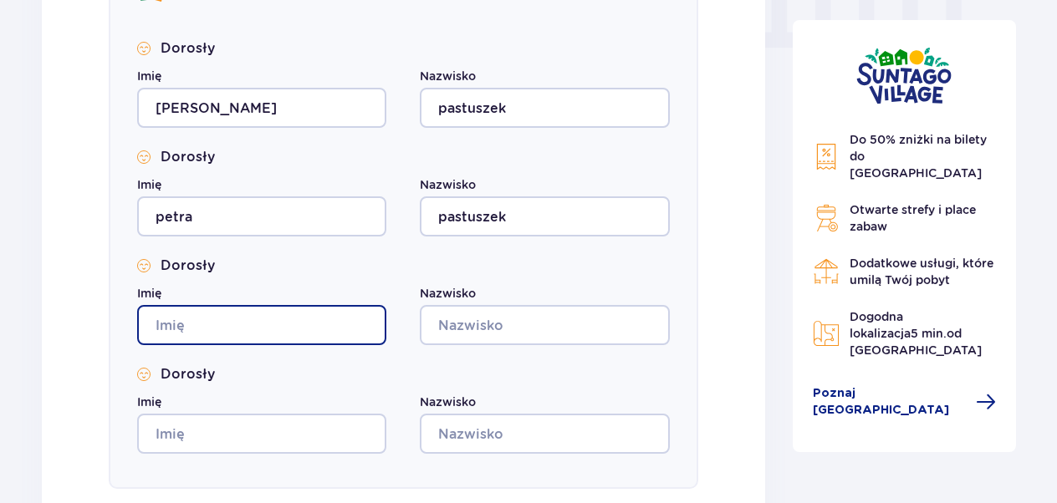
click at [212, 329] on input "Imię" at bounding box center [261, 325] width 249 height 40
type input "denisa"
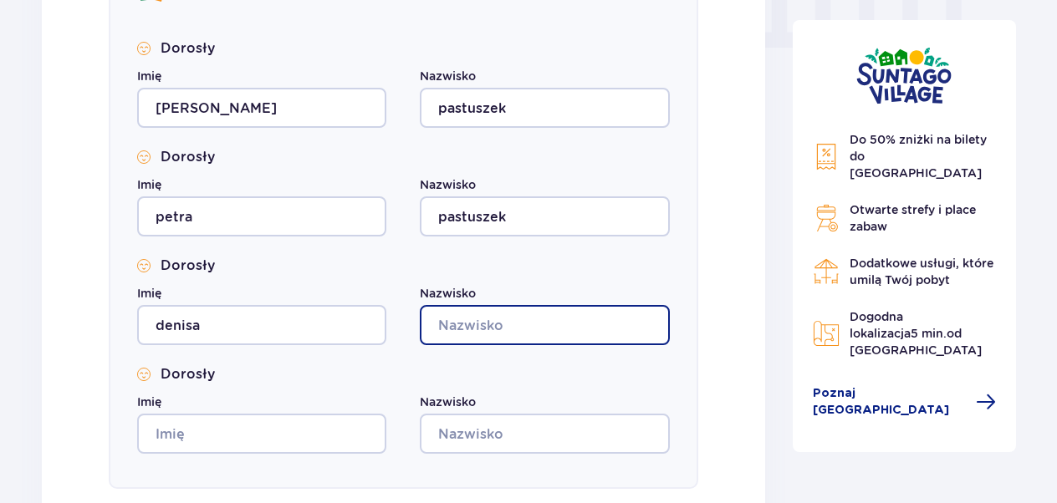
click at [482, 329] on input "Nazwisko" at bounding box center [544, 325] width 249 height 40
type input "pastuszek"
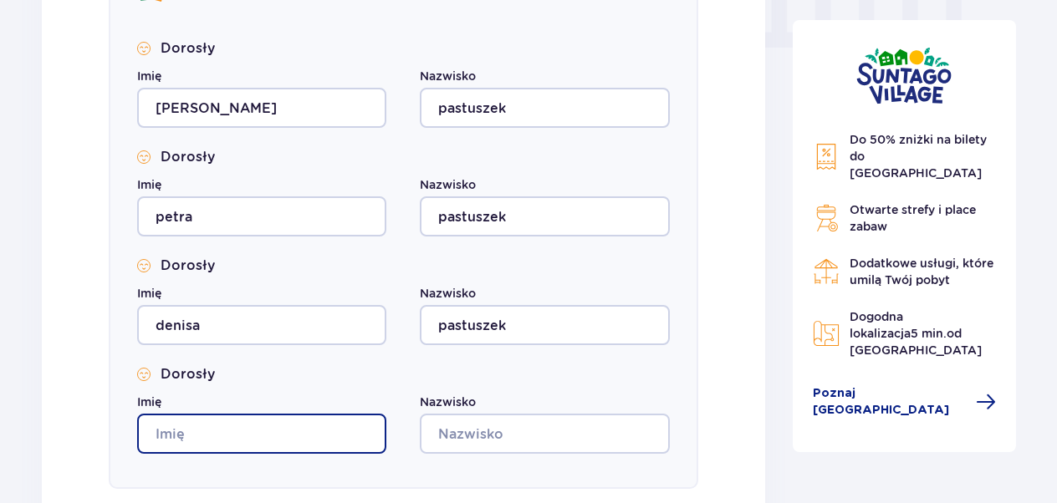
click at [239, 440] on input "Imię" at bounding box center [261, 434] width 249 height 40
type input "pavel"
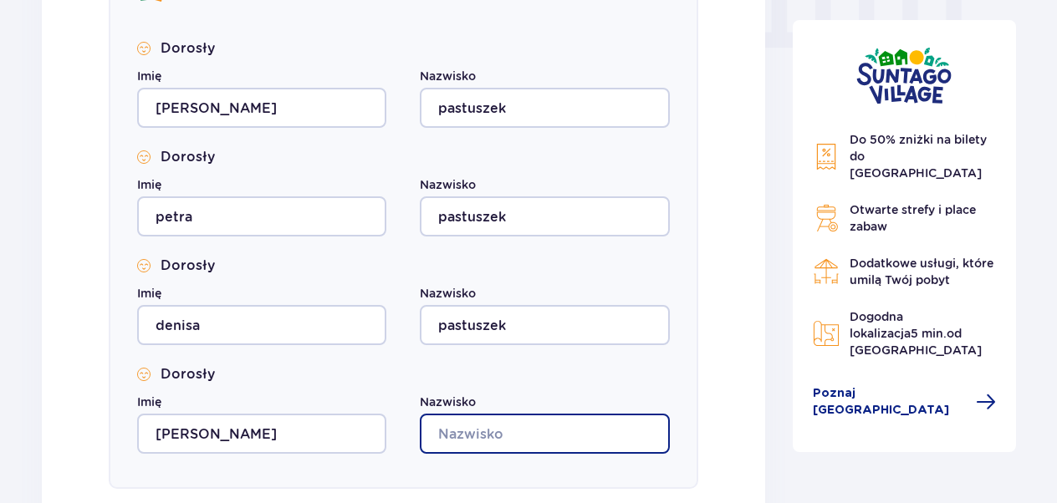
click at [457, 431] on input "Nazwisko" at bounding box center [544, 434] width 249 height 40
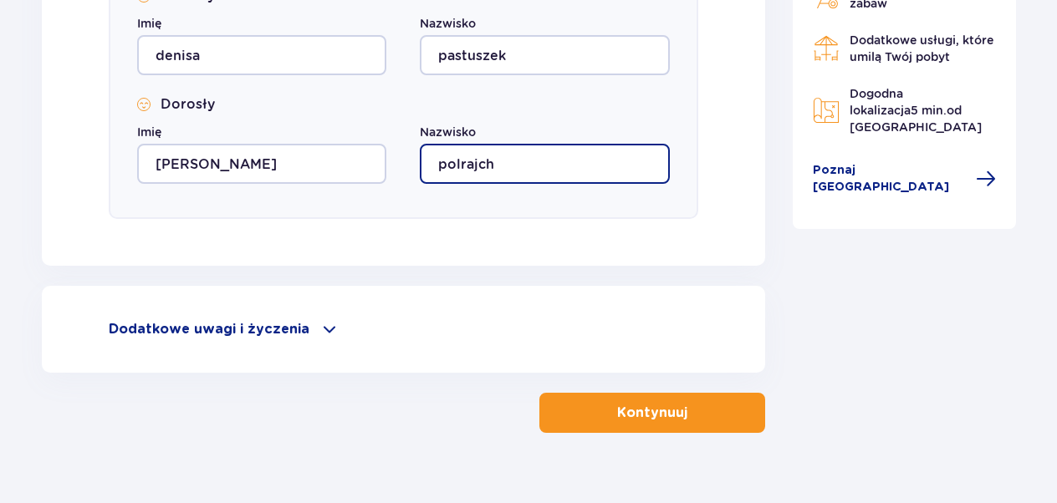
scroll to position [1989, 0]
type input "polrajch"
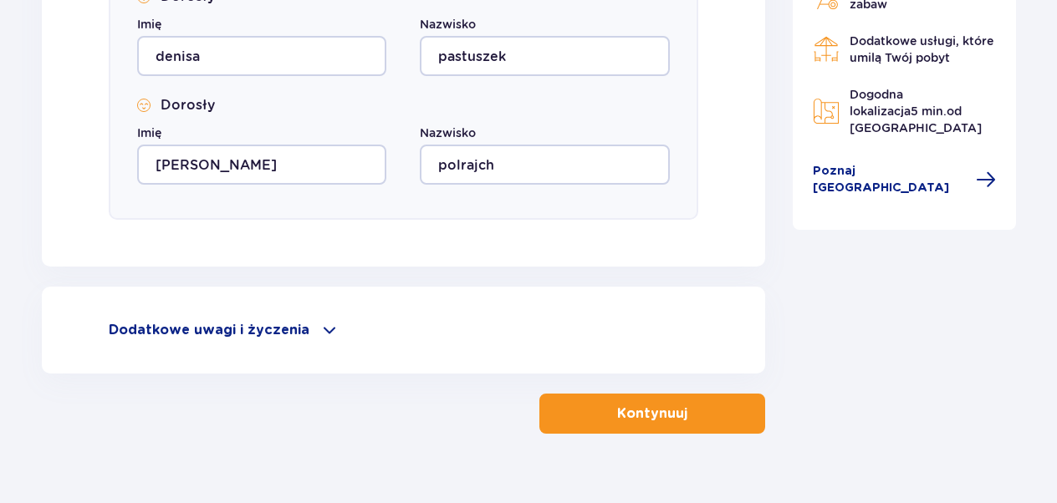
click at [648, 413] on p "Kontynuuj" at bounding box center [652, 414] width 70 height 18
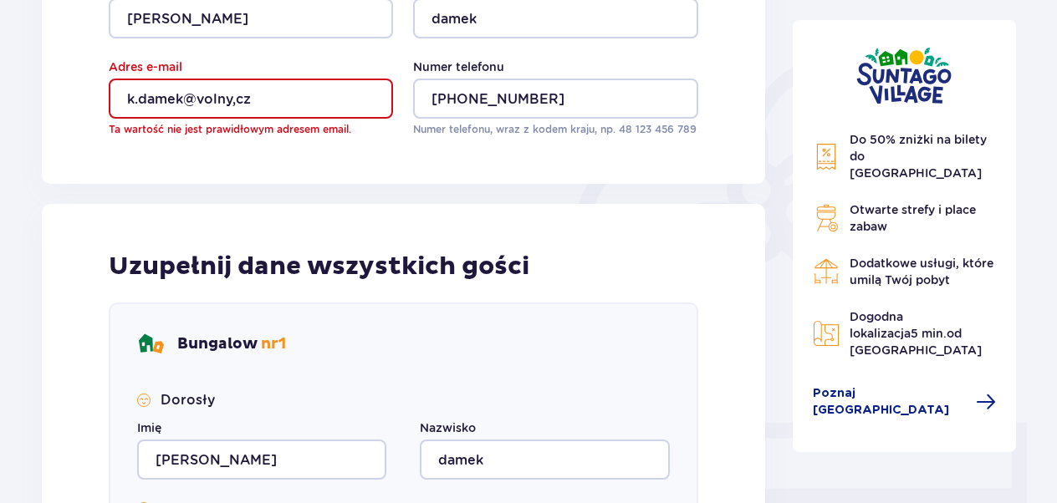
scroll to position [355, 0]
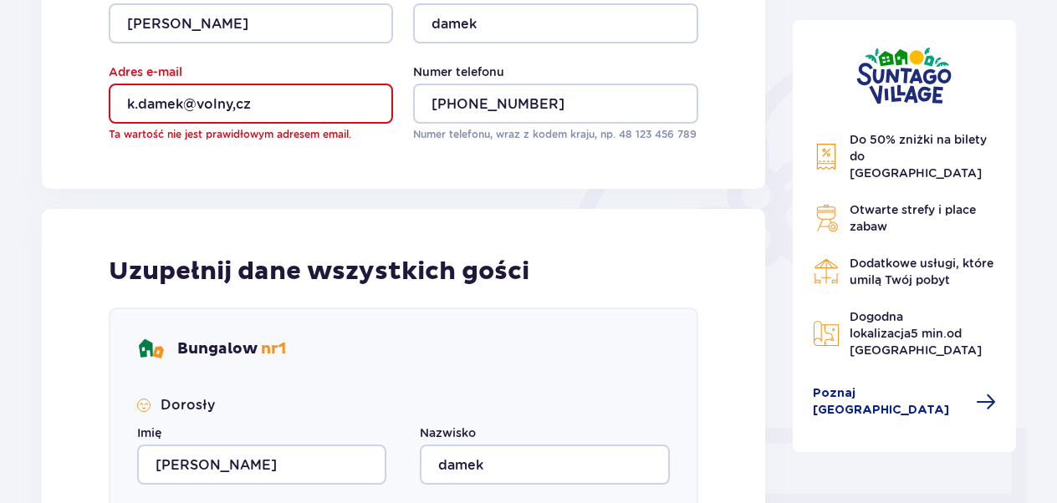
click at [272, 105] on input "k.damek@volny,cz" at bounding box center [251, 104] width 284 height 40
click at [269, 107] on input "k.damek@volny,cz" at bounding box center [251, 104] width 284 height 40
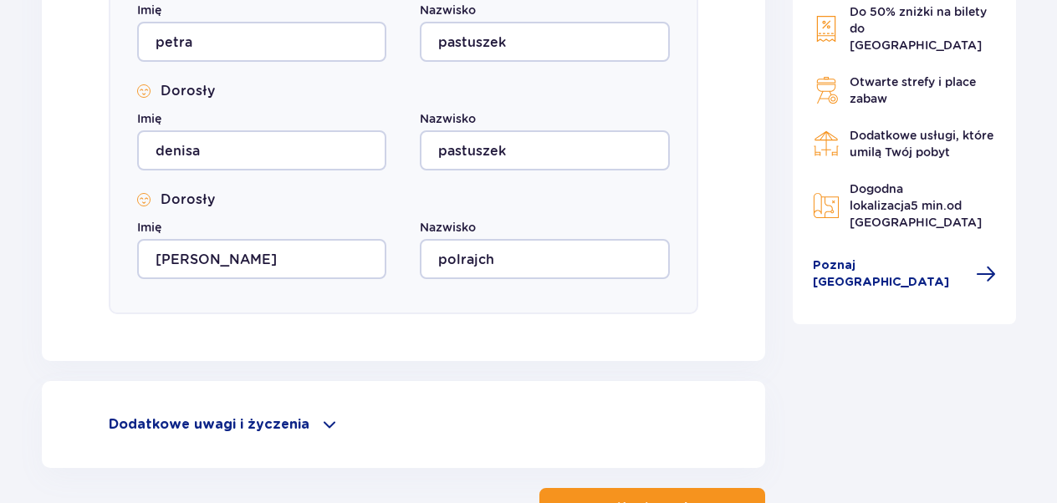
scroll to position [1895, 0]
type input "k.damek@volny.cz"
click at [500, 262] on input "polrajch" at bounding box center [544, 259] width 249 height 40
type input "p"
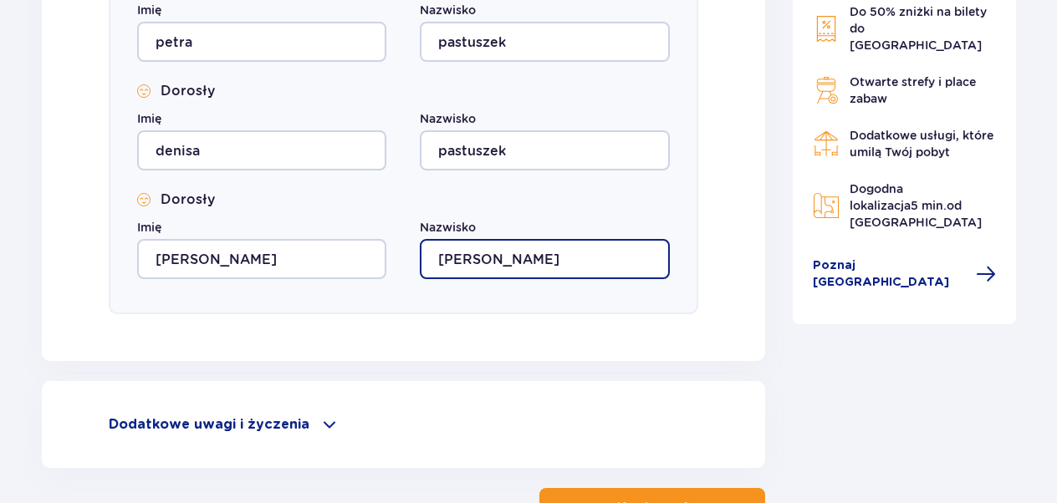
scroll to position [2020, 0]
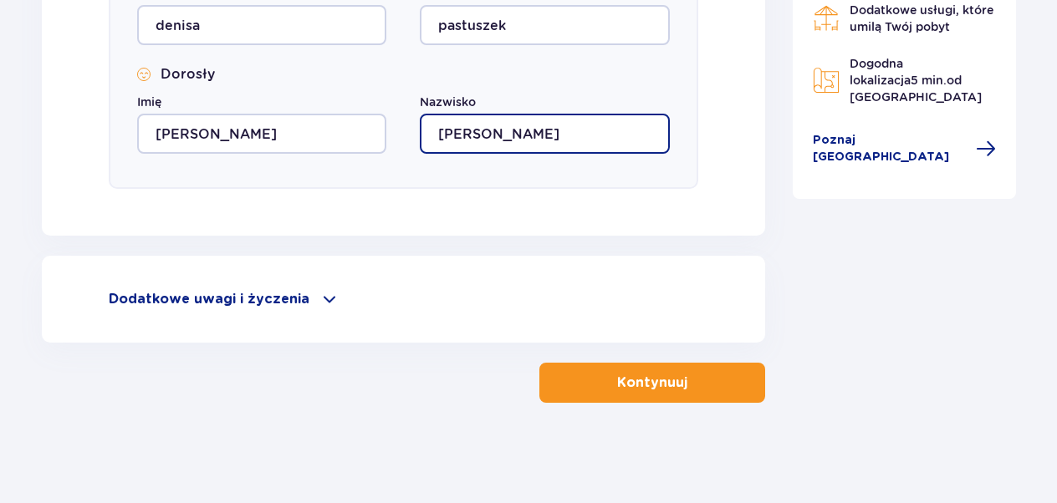
type input "forejt"
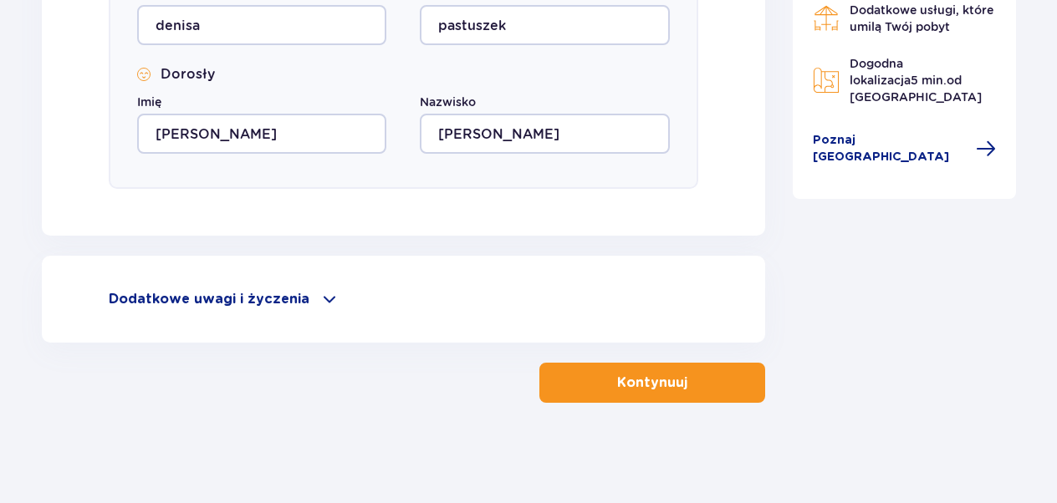
click at [666, 378] on p "Kontynuuj" at bounding box center [652, 383] width 70 height 18
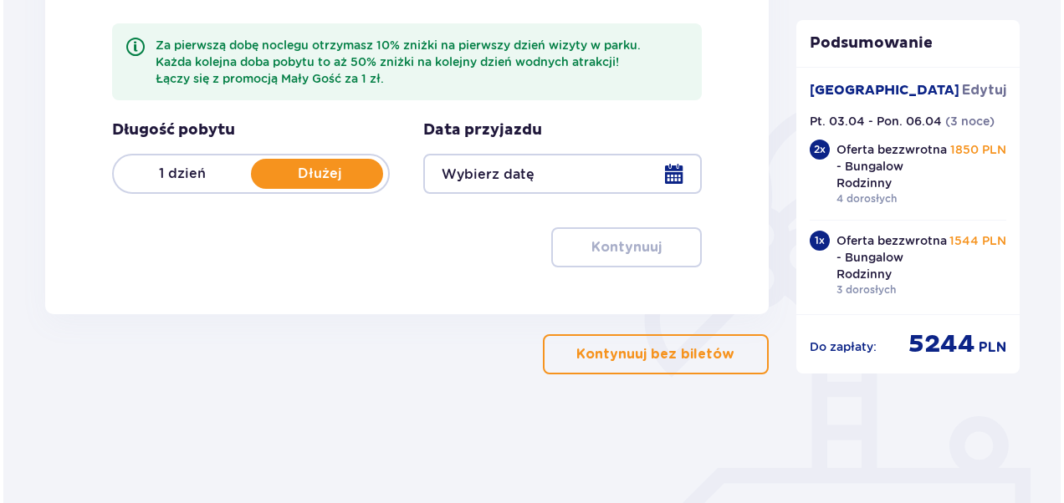
scroll to position [316, 0]
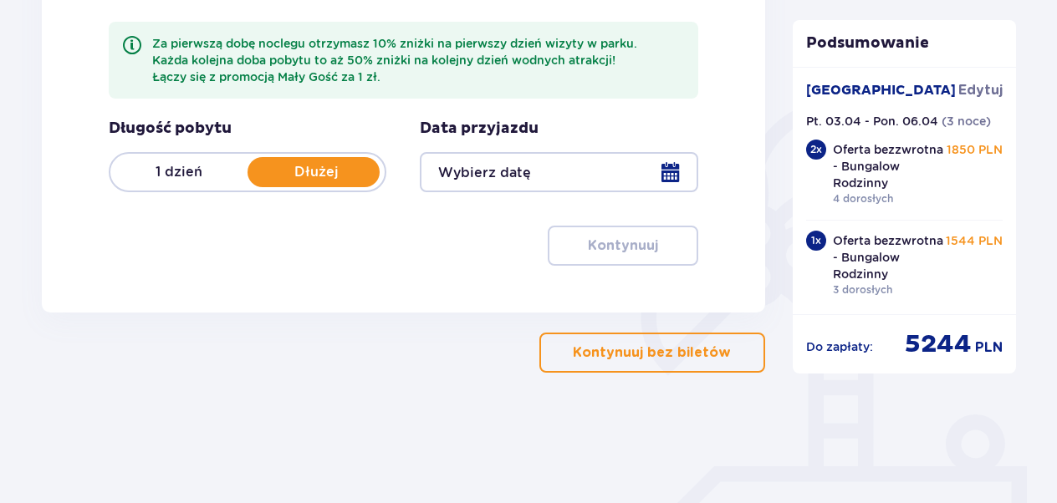
click at [672, 166] on div at bounding box center [559, 172] width 278 height 40
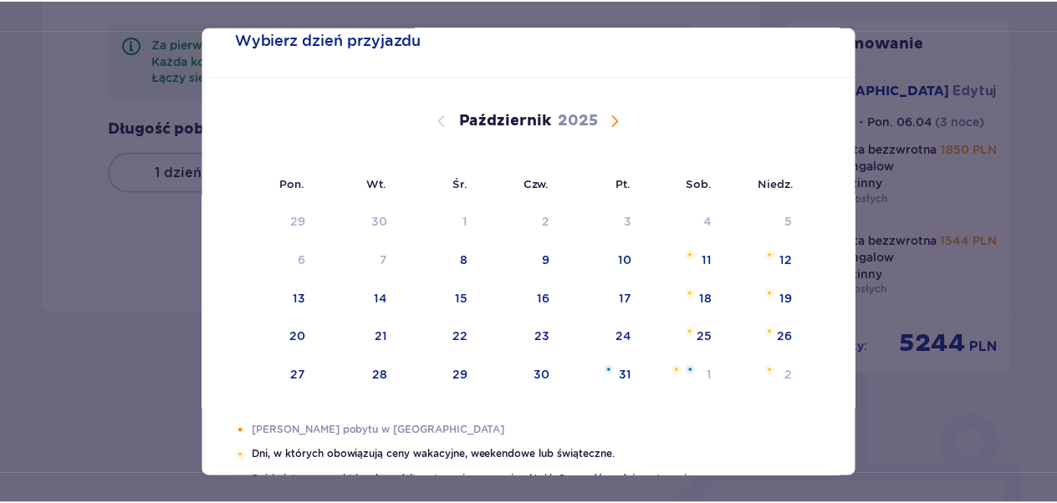
scroll to position [46, 0]
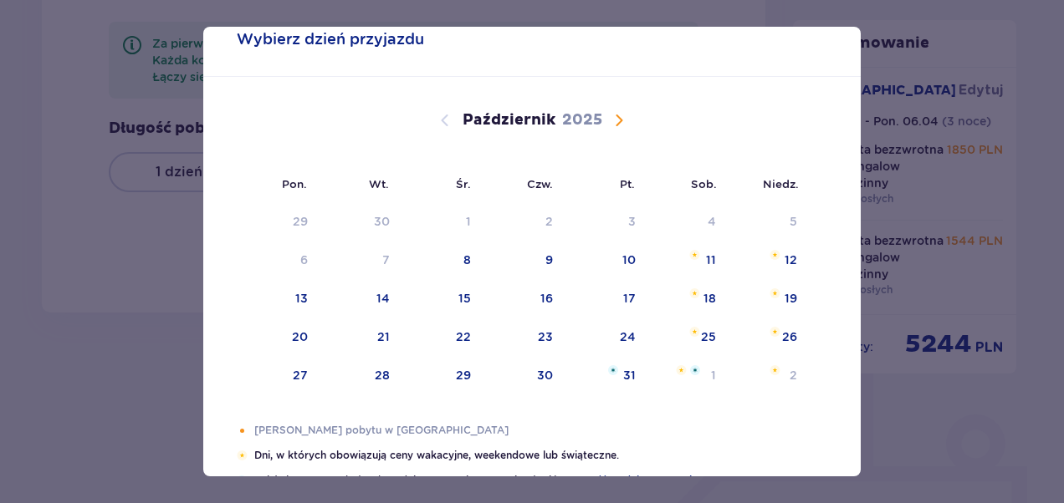
click at [615, 120] on span "Następny miesiąc" at bounding box center [619, 120] width 20 height 20
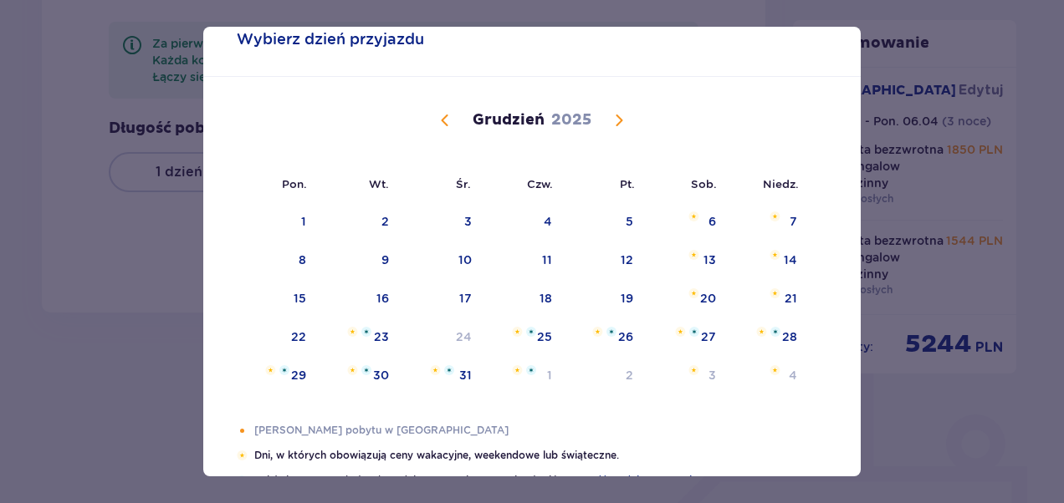
click at [615, 120] on span "Następny miesiąc" at bounding box center [619, 120] width 20 height 20
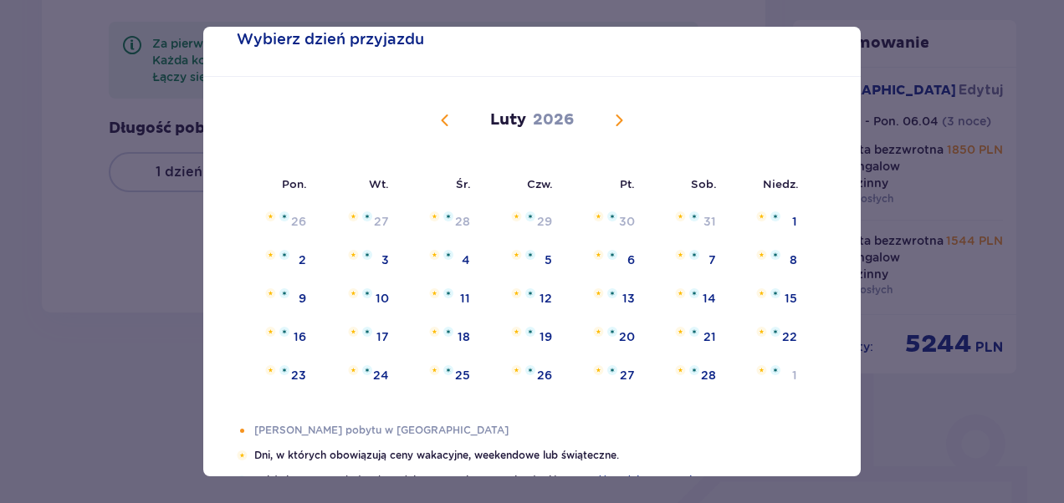
click at [615, 120] on span "Następny miesiąc" at bounding box center [619, 120] width 20 height 20
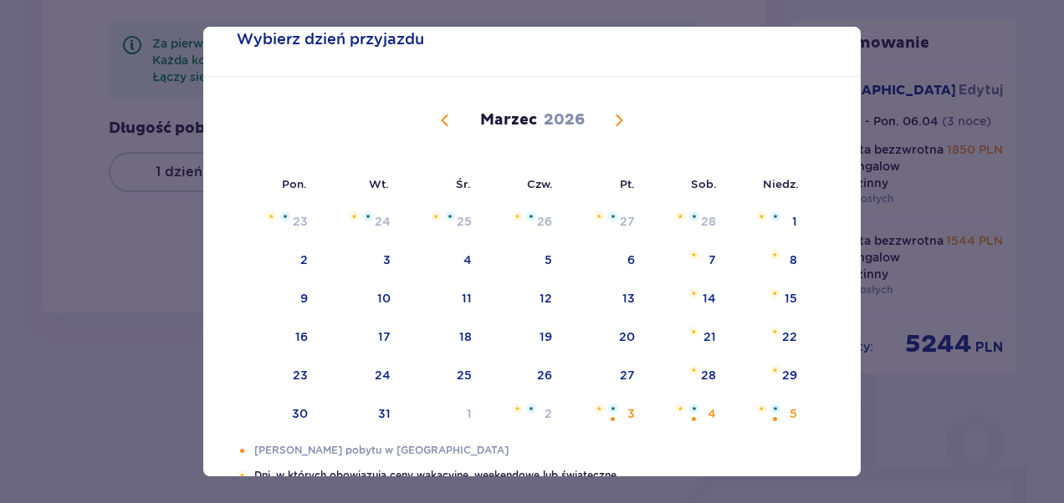
click at [615, 120] on span "Następny miesiąc" at bounding box center [619, 120] width 20 height 20
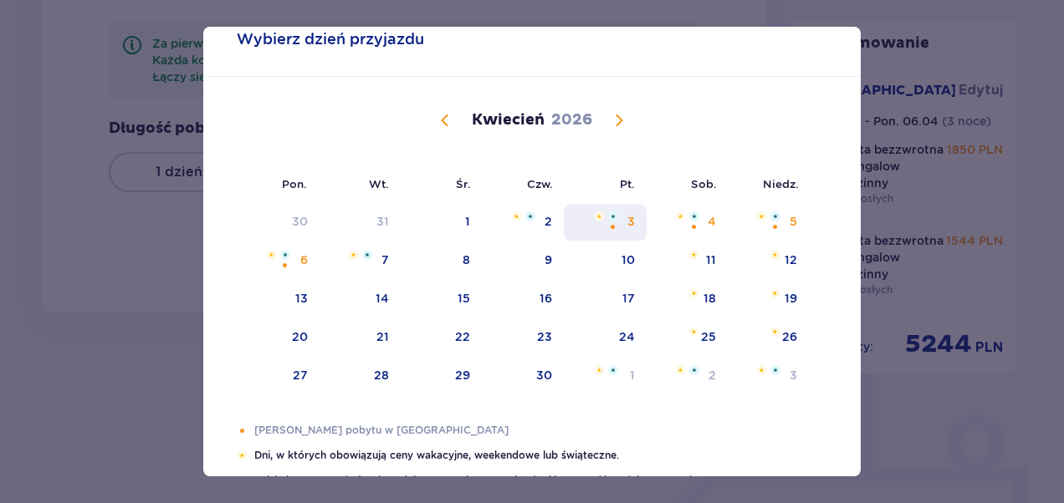
click at [623, 224] on div "3" at bounding box center [605, 222] width 83 height 37
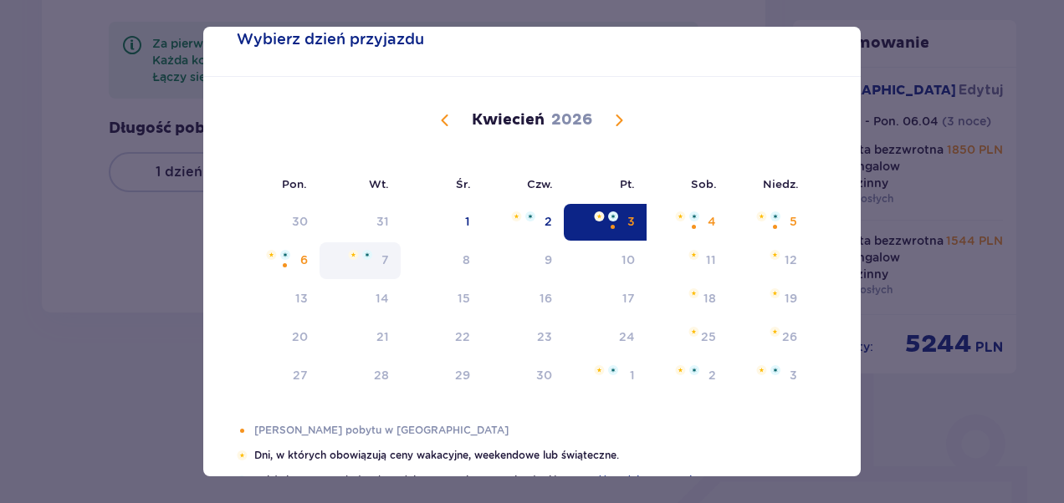
click at [386, 259] on div "7" at bounding box center [359, 260] width 81 height 37
click at [294, 253] on div "6" at bounding box center [278, 260] width 83 height 37
click at [685, 217] on div at bounding box center [687, 217] width 24 height 10
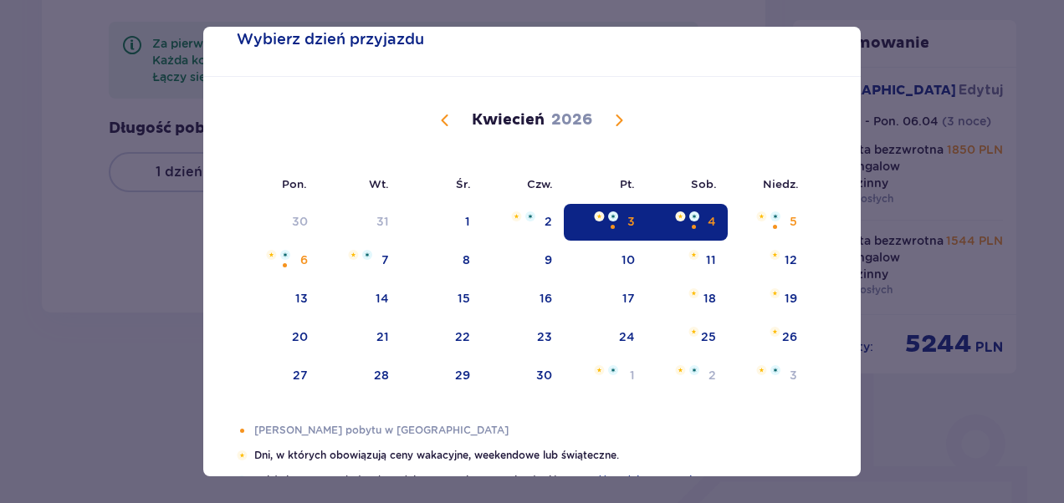
type input "03.04.26 - 04.04.26"
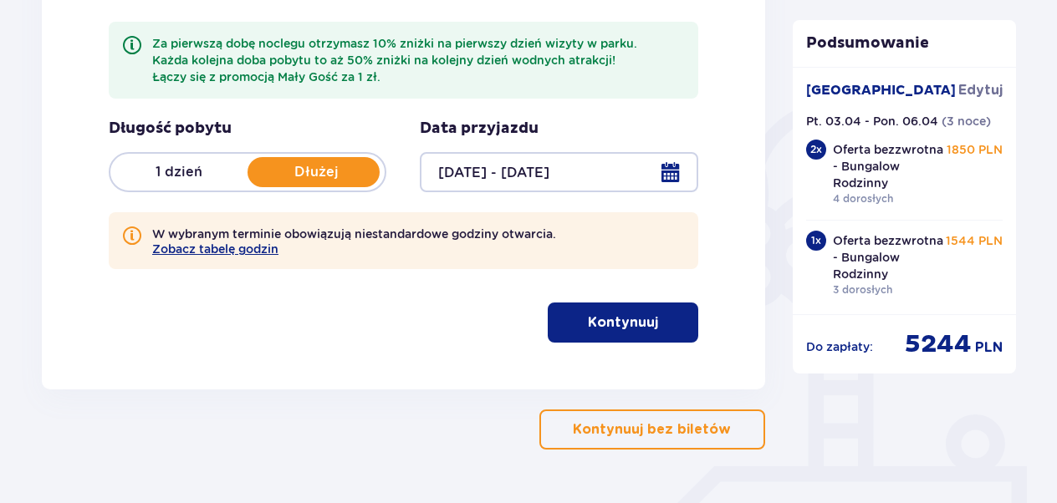
click at [763, 224] on div "Znajdź bilety Za pierwszą dobę noclegu otrzymasz 10% zniżki na pierwszy dzień w…" at bounding box center [403, 156] width 723 height 467
click at [671, 174] on div at bounding box center [559, 172] width 278 height 40
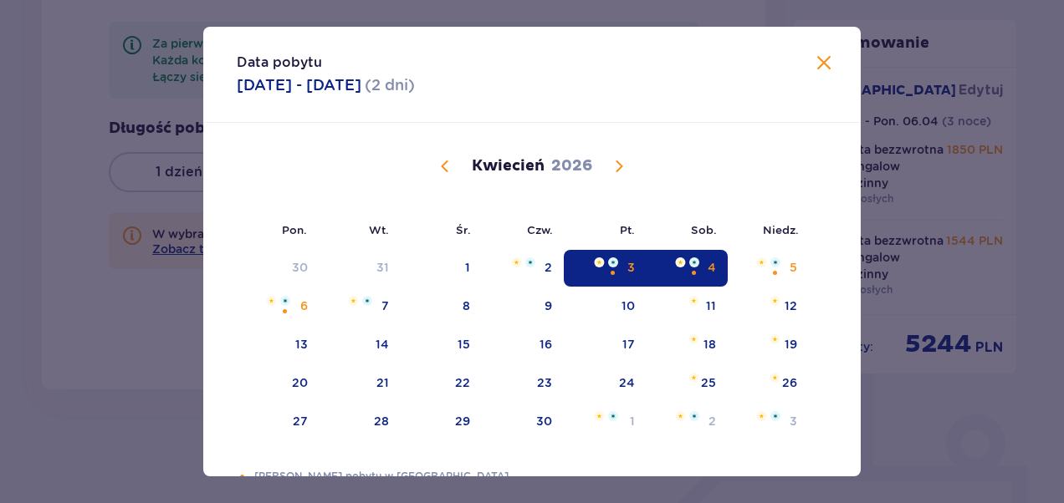
click at [617, 263] on div "3" at bounding box center [605, 268] width 83 height 37
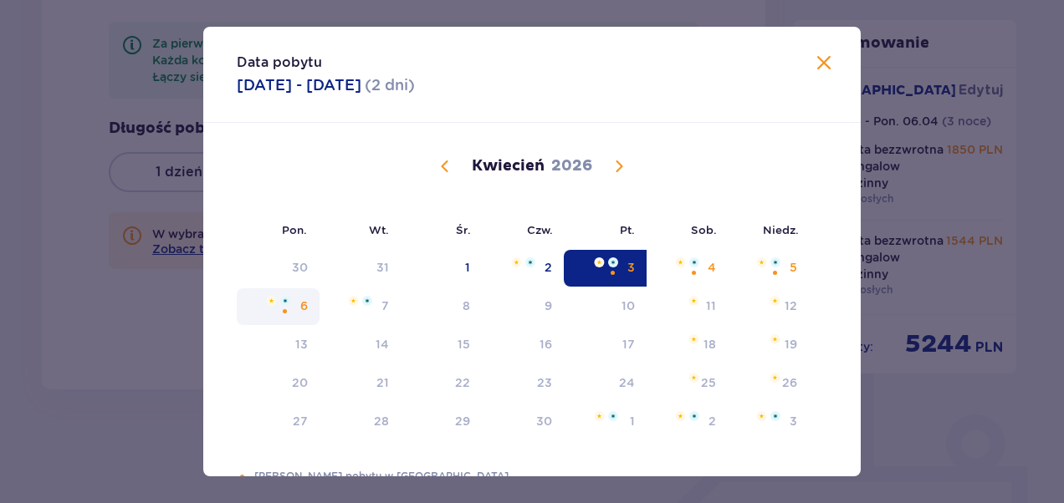
click at [293, 307] on div "6" at bounding box center [278, 306] width 83 height 37
click at [709, 271] on div "4" at bounding box center [711, 267] width 8 height 17
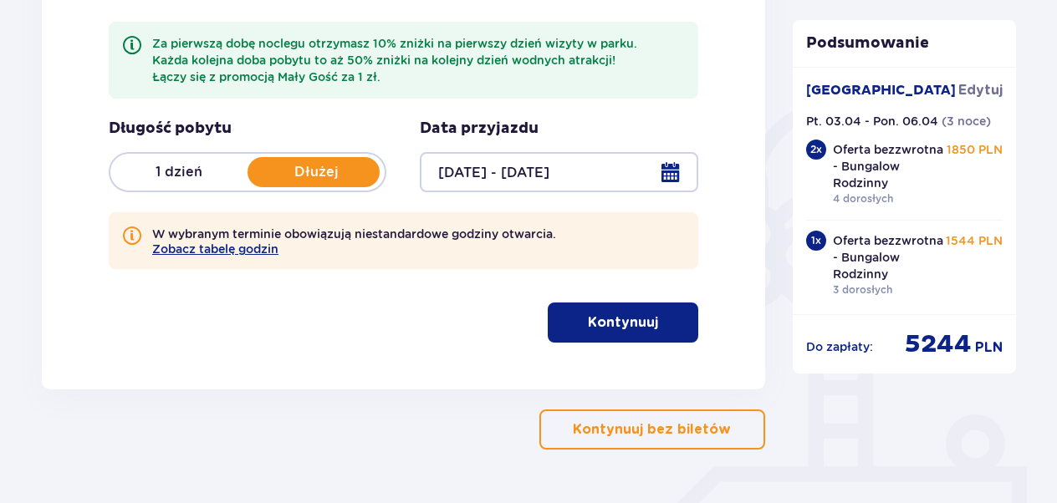
click at [309, 170] on p "Dłużej" at bounding box center [315, 172] width 137 height 18
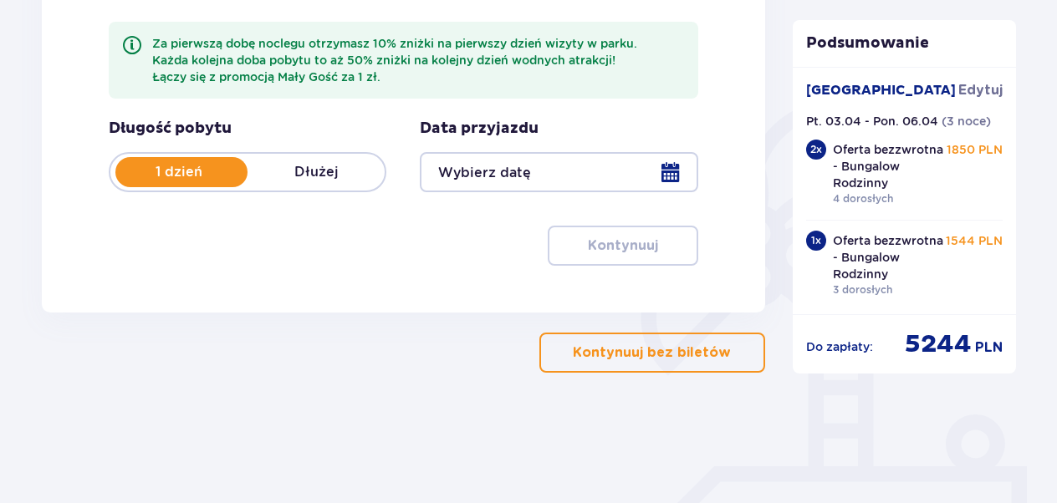
click at [309, 170] on p "Dłużej" at bounding box center [315, 172] width 137 height 18
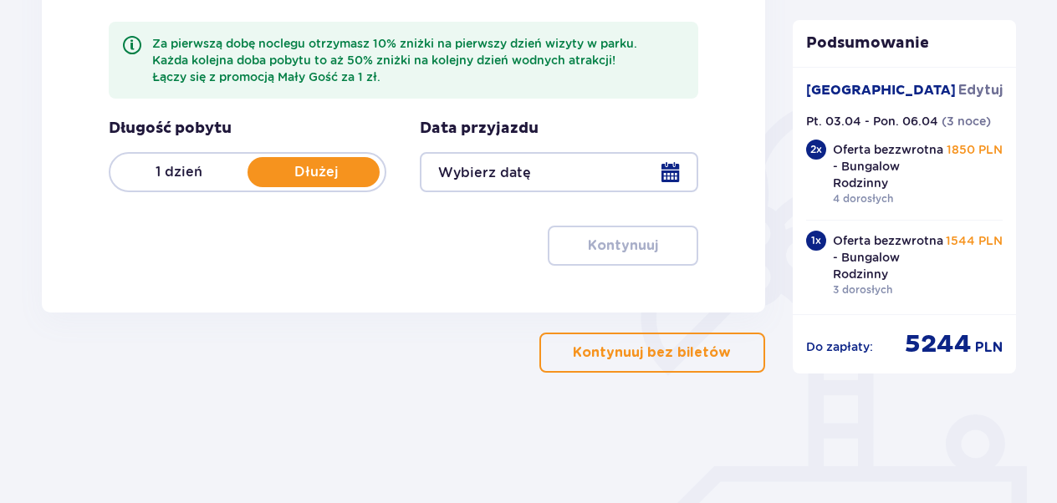
click at [672, 162] on div at bounding box center [559, 172] width 278 height 40
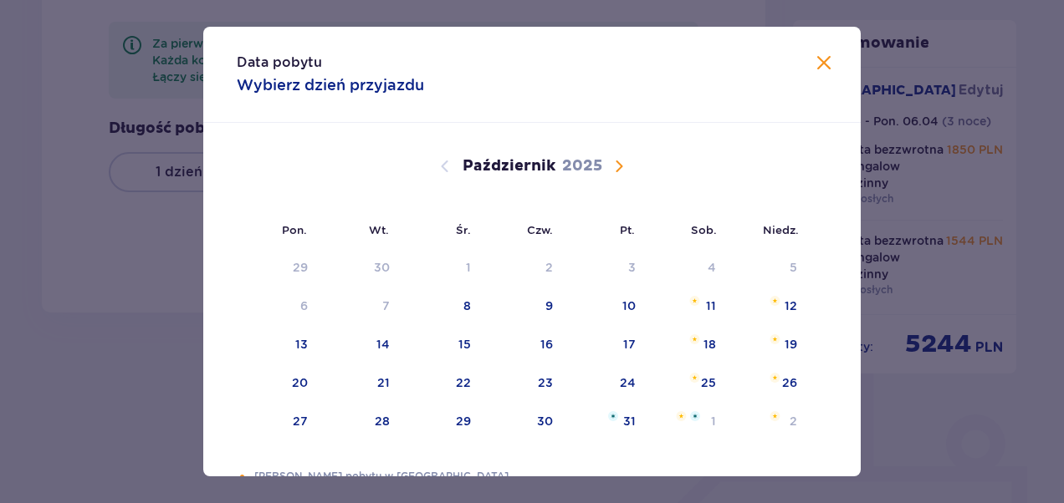
click at [617, 168] on span "Następny miesiąc" at bounding box center [619, 166] width 20 height 20
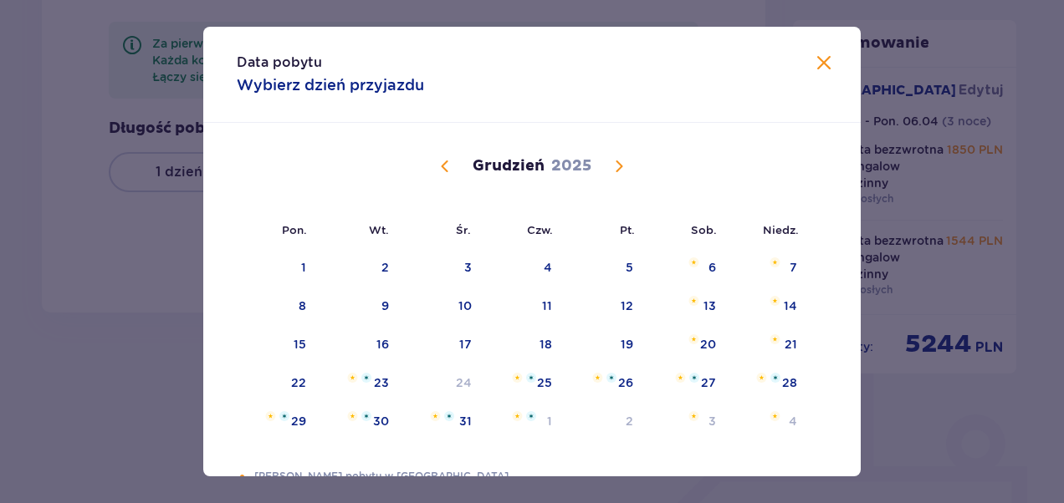
click at [617, 168] on span "Następny miesiąc" at bounding box center [619, 166] width 20 height 20
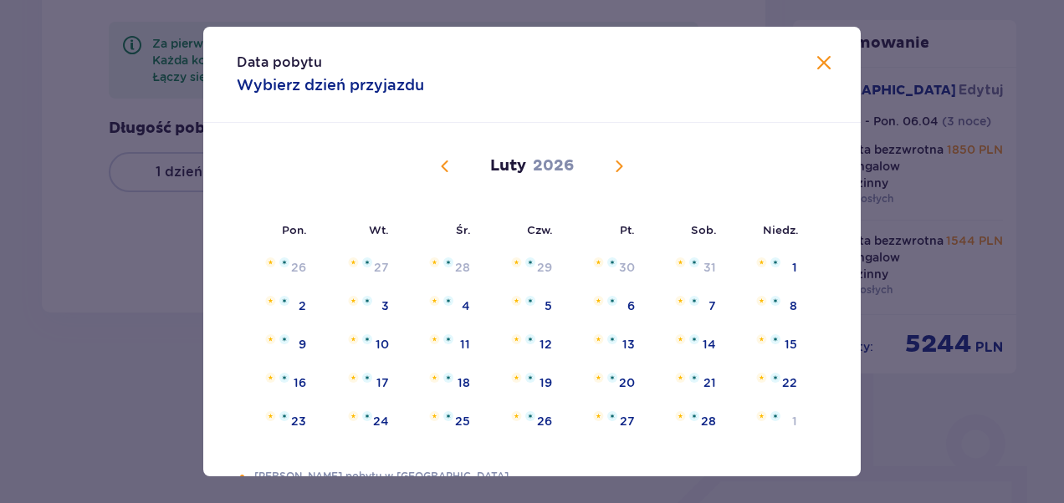
click at [617, 168] on span "Następny miesiąc" at bounding box center [619, 166] width 20 height 20
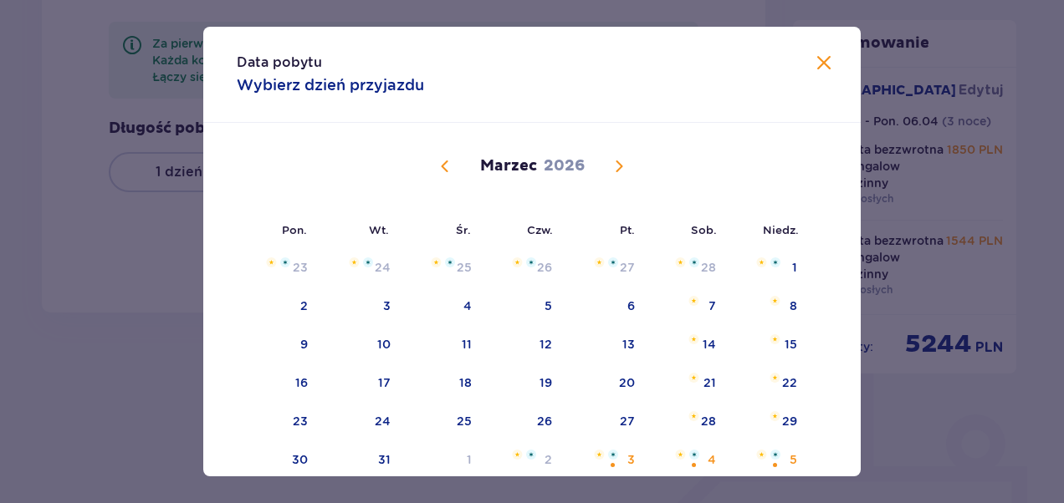
click at [617, 168] on span "Następny miesiąc" at bounding box center [619, 166] width 20 height 20
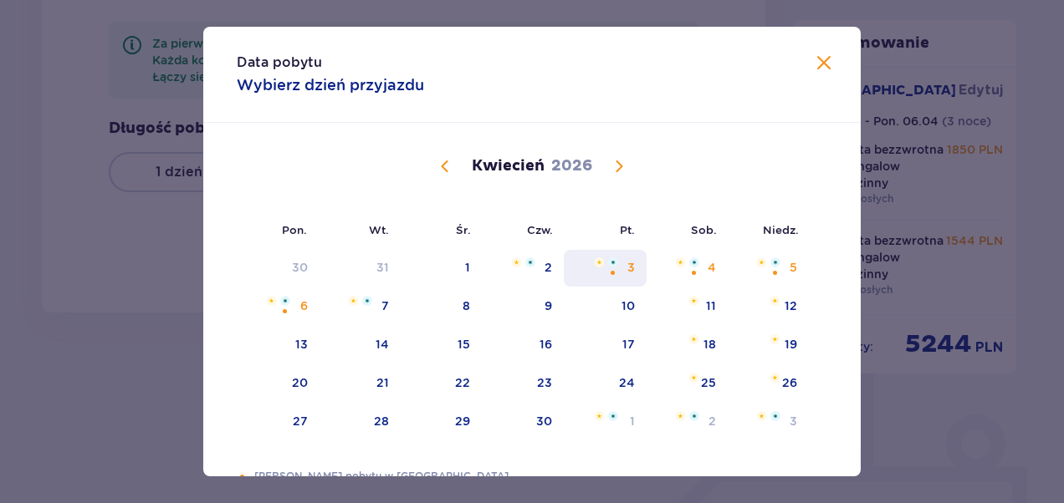
click at [608, 263] on img at bounding box center [613, 263] width 10 height 10
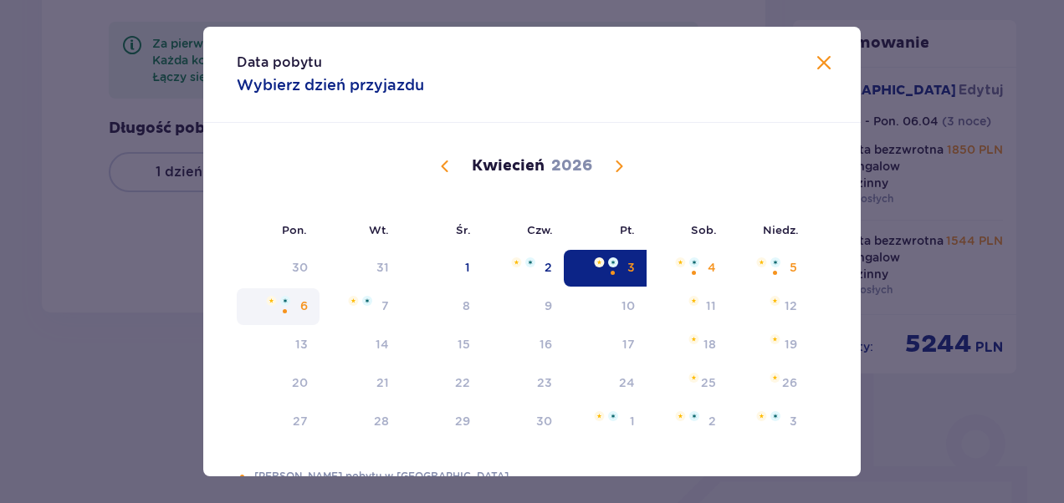
click at [294, 309] on div "6" at bounding box center [278, 306] width 83 height 37
click at [293, 309] on div "6" at bounding box center [278, 306] width 83 height 37
click at [816, 64] on span "Zamknij" at bounding box center [824, 64] width 20 height 20
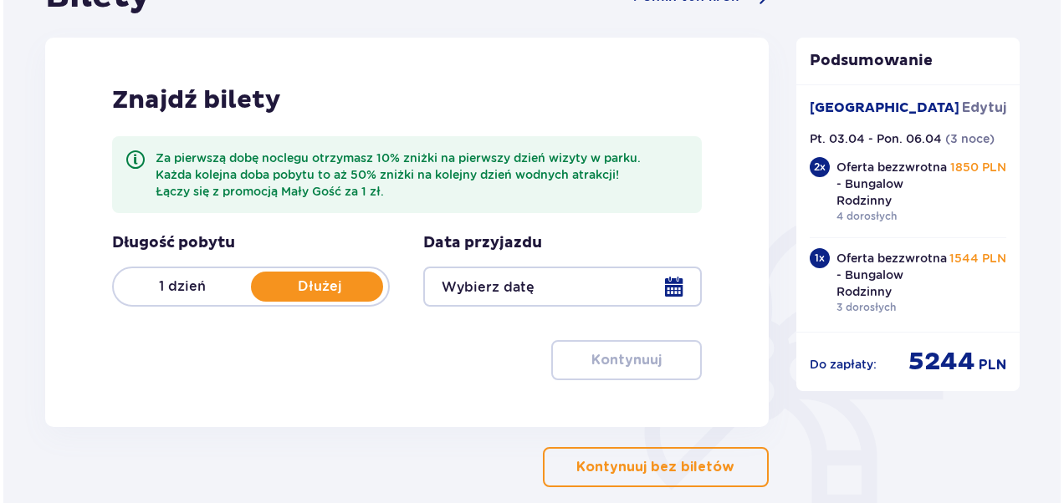
scroll to position [198, 0]
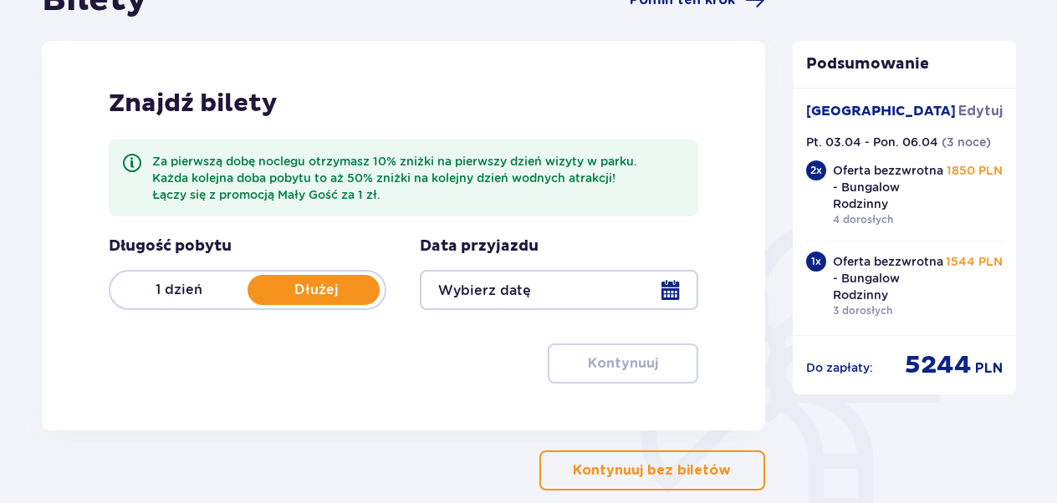
click at [187, 291] on p "1 dzień" at bounding box center [178, 290] width 137 height 18
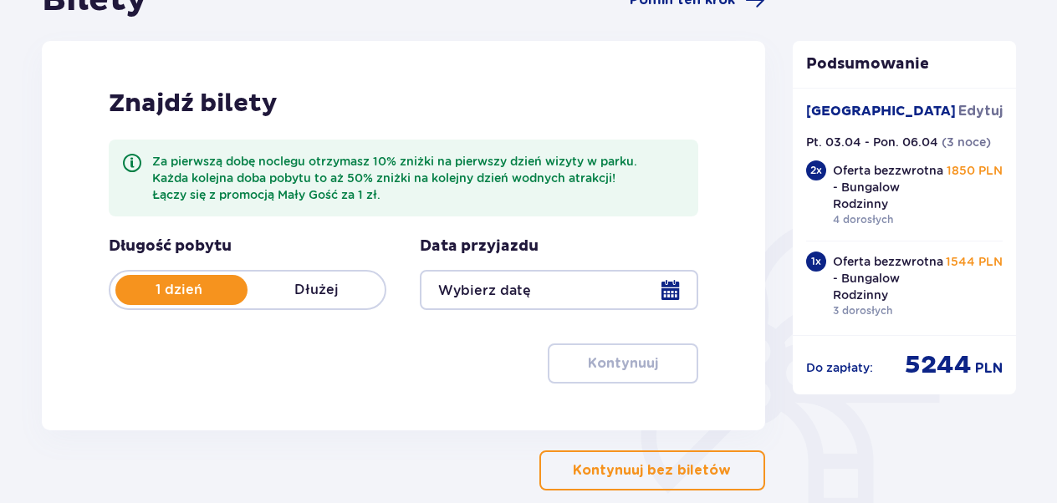
click at [669, 285] on div at bounding box center [559, 290] width 278 height 40
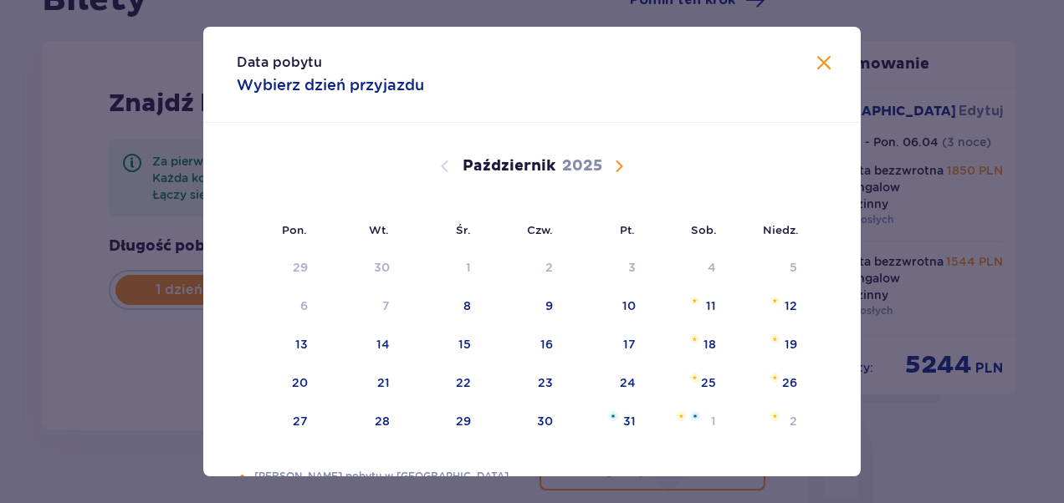
click at [615, 174] on span "Następny miesiąc" at bounding box center [619, 166] width 20 height 20
click at [615, 164] on span "Następny miesiąc" at bounding box center [619, 166] width 20 height 20
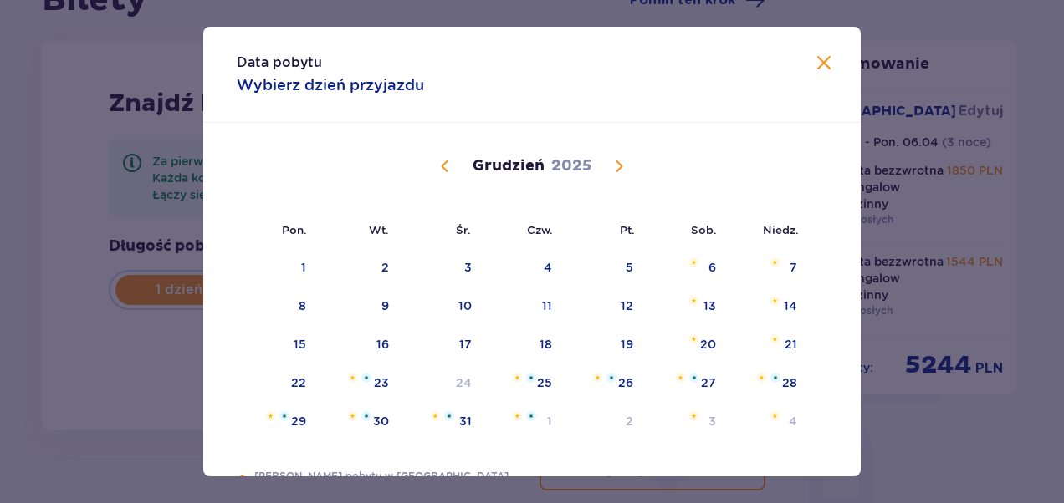
click at [615, 164] on span "Następny miesiąc" at bounding box center [619, 166] width 20 height 20
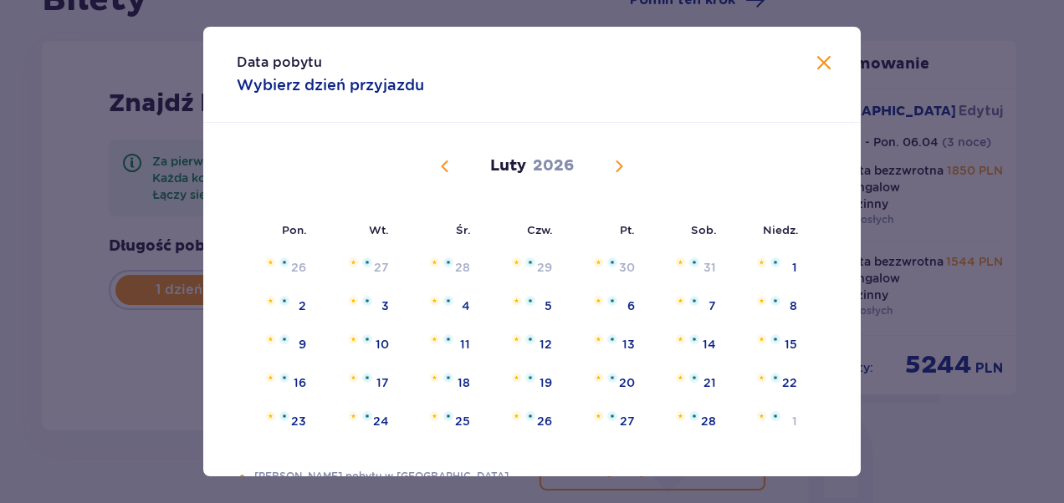
click at [615, 164] on span "Następny miesiąc" at bounding box center [619, 166] width 20 height 20
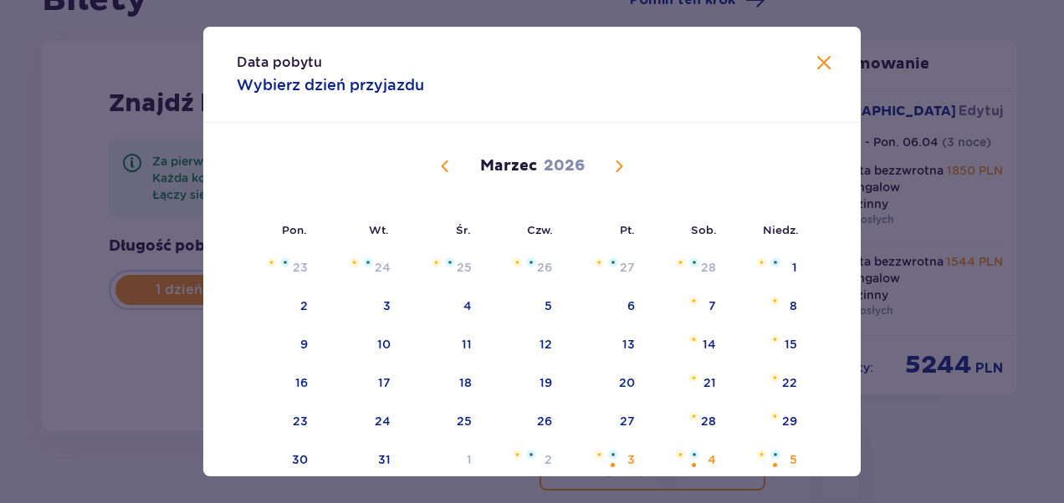
click at [615, 164] on span "Następny miesiąc" at bounding box center [619, 166] width 20 height 20
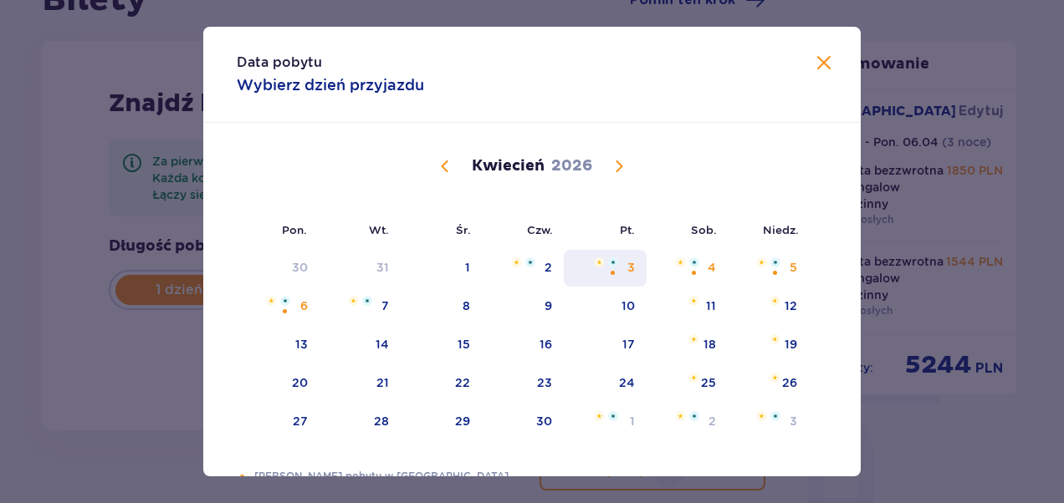
click at [627, 264] on div "3" at bounding box center [631, 267] width 8 height 17
type input "03.04.26"
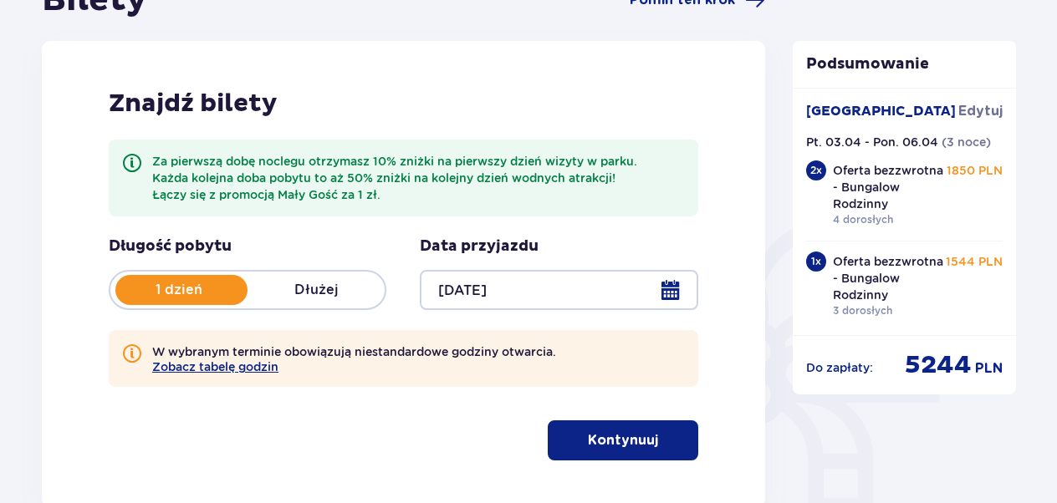
click at [308, 291] on p "Dłużej" at bounding box center [315, 290] width 137 height 18
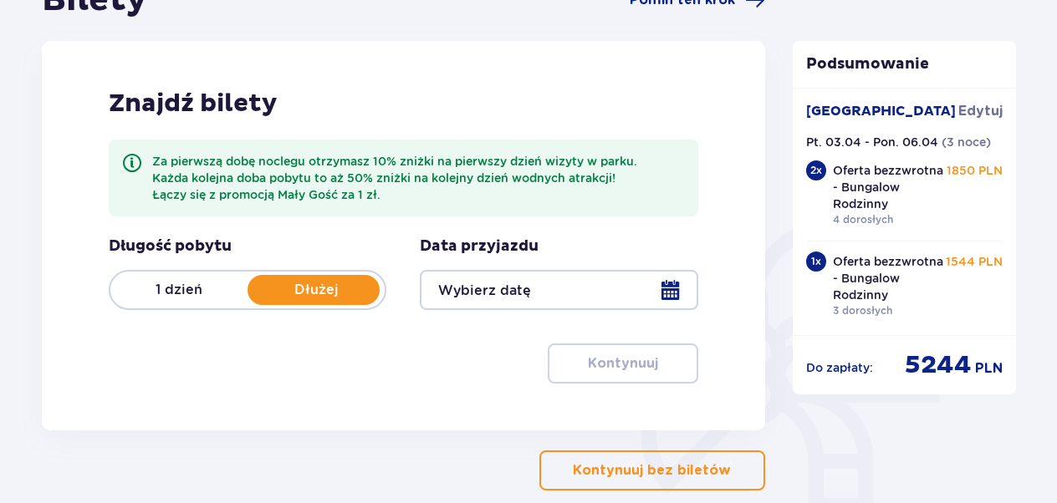
click at [664, 288] on div at bounding box center [559, 290] width 278 height 40
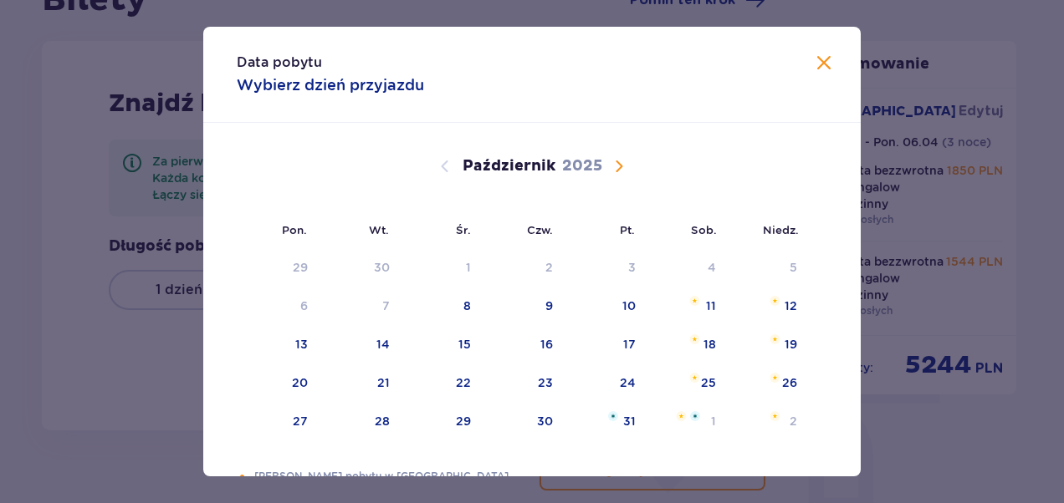
click at [620, 164] on span "Następny miesiąc" at bounding box center [619, 166] width 20 height 20
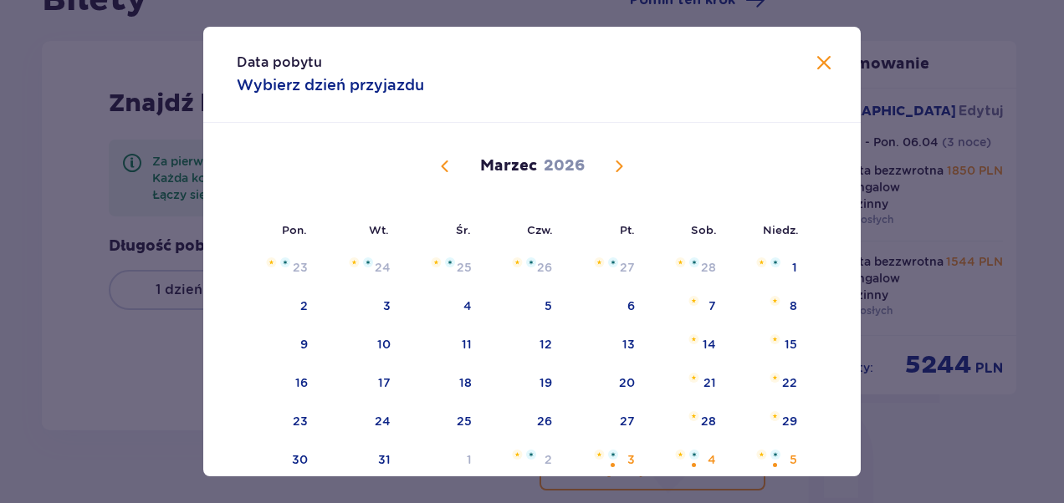
click at [616, 164] on span "Następny miesiąc" at bounding box center [619, 166] width 20 height 20
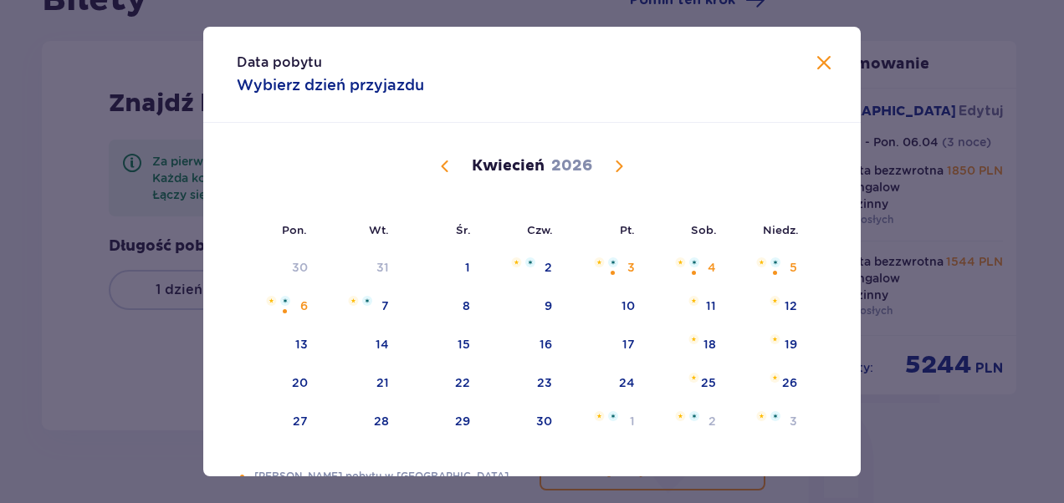
click at [616, 164] on span "Następny miesiąc" at bounding box center [619, 166] width 20 height 20
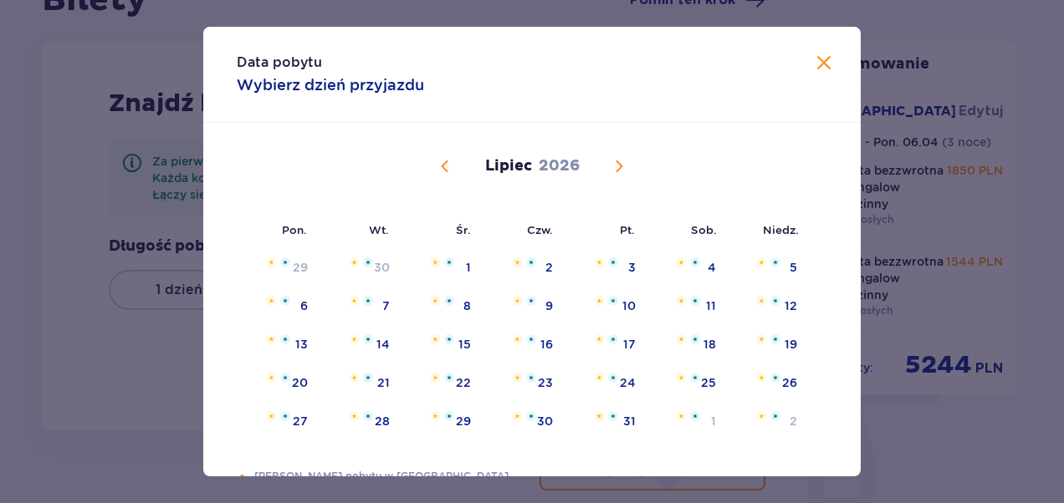
click at [445, 161] on span "Poprzedni miesiąc" at bounding box center [445, 166] width 20 height 20
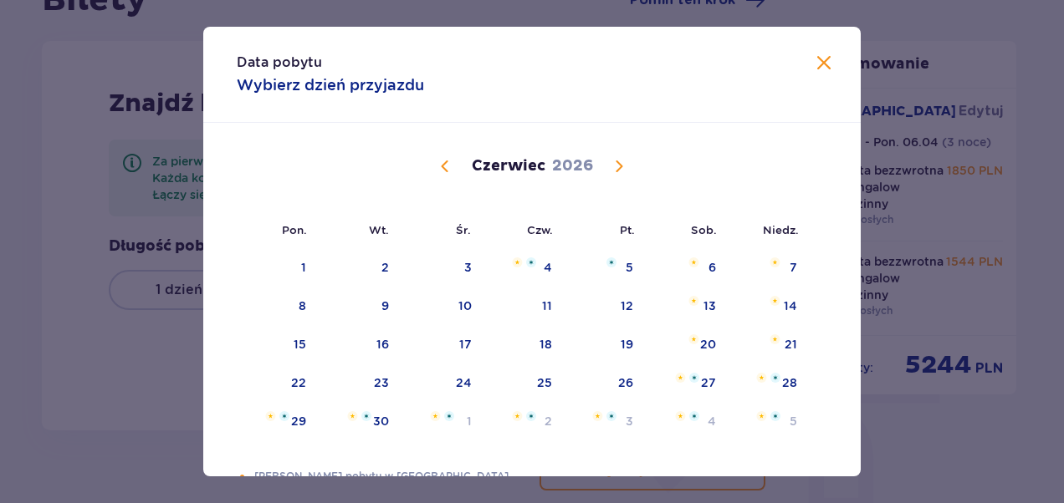
click at [445, 161] on span "Poprzedni miesiąc" at bounding box center [445, 166] width 20 height 20
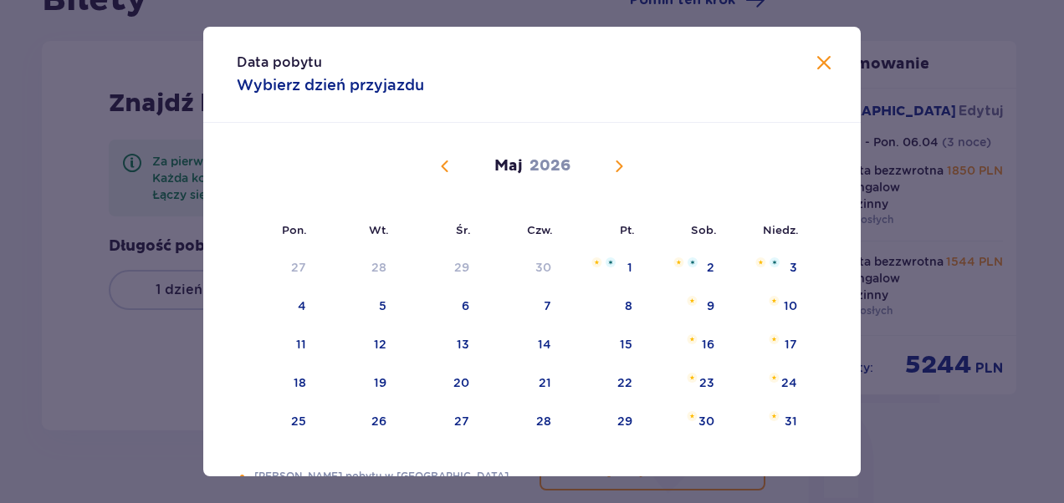
click at [445, 161] on span "Poprzedni miesiąc" at bounding box center [445, 166] width 20 height 20
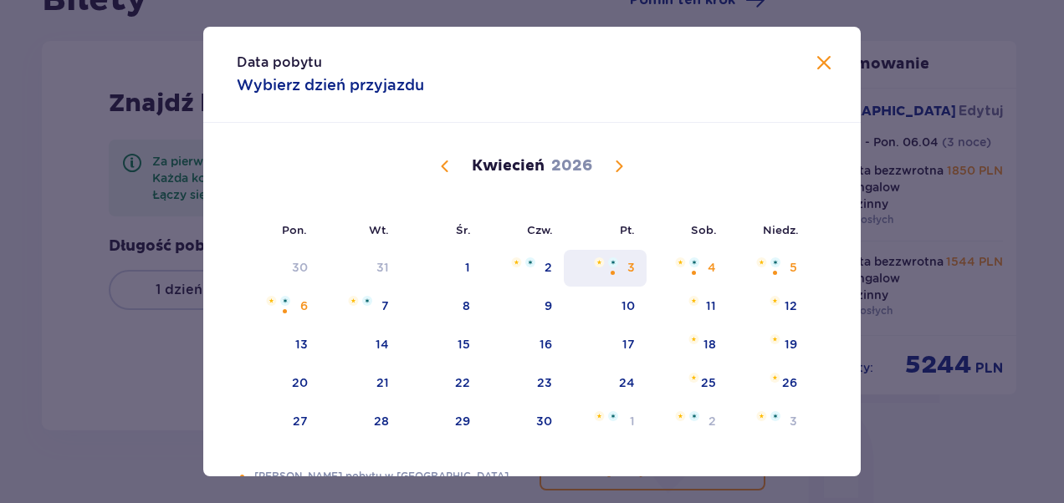
click at [609, 276] on div "Pomarańczowa kropka" at bounding box center [612, 273] width 11 height 11
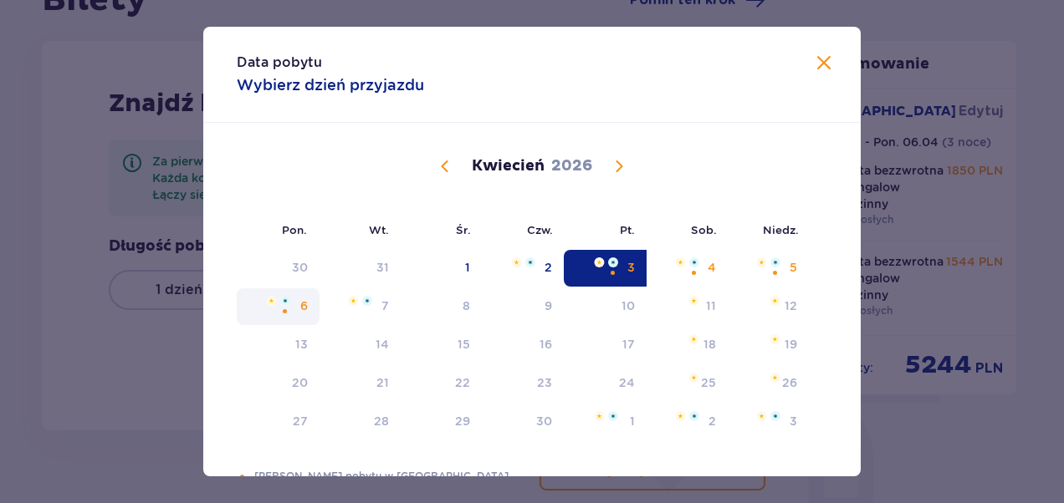
click at [283, 312] on div "Pomarańczowa kropka" at bounding box center [284, 311] width 11 height 11
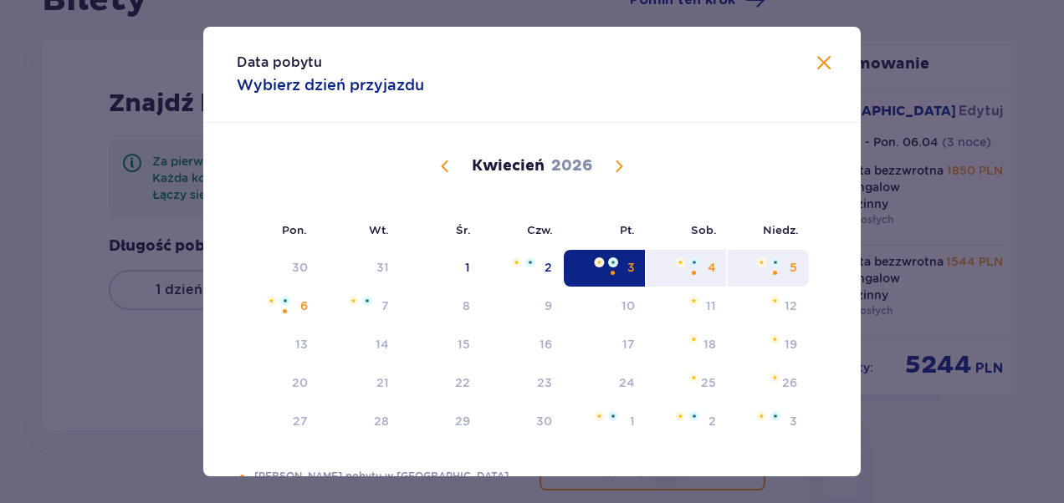
click at [781, 266] on div "5" at bounding box center [767, 268] width 81 height 37
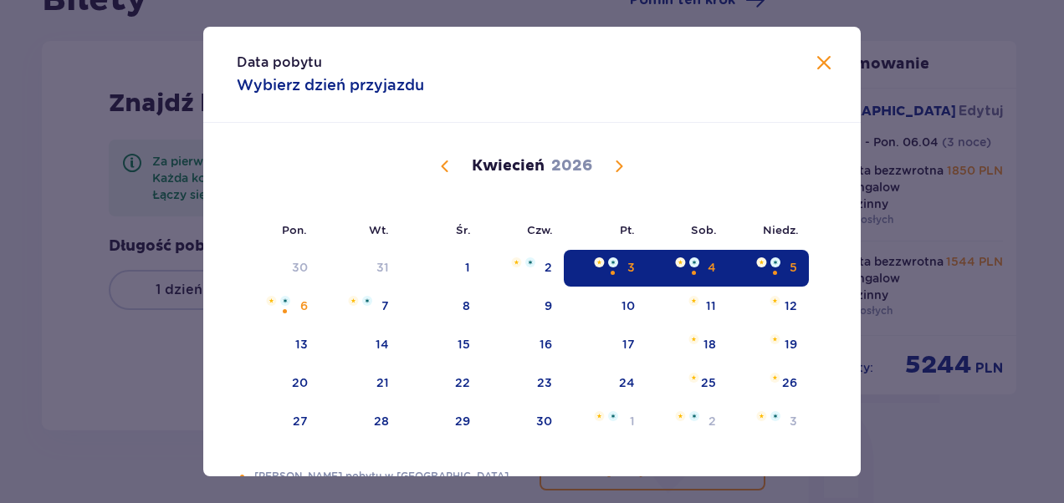
type input "03.04.26 - 05.04.26"
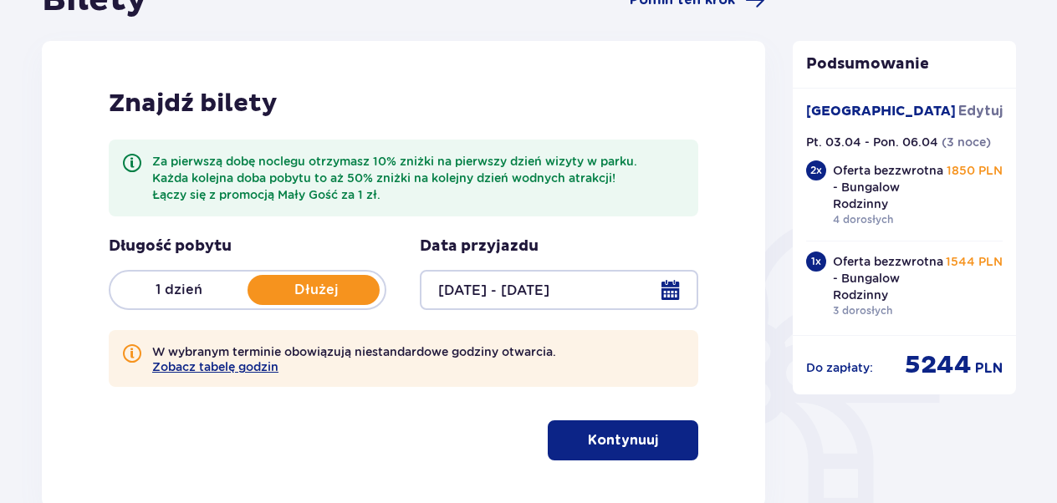
click at [632, 434] on p "Kontynuuj" at bounding box center [623, 440] width 70 height 18
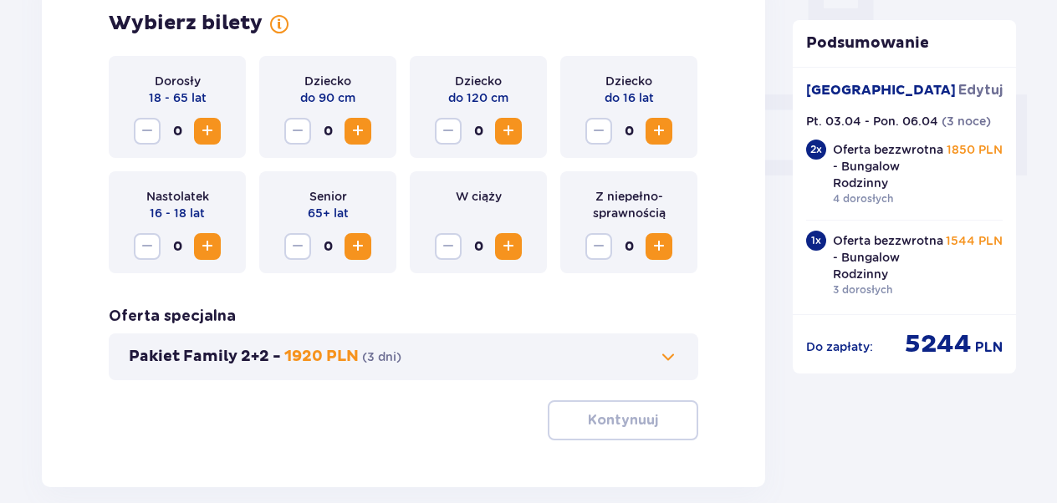
scroll to position [689, 0]
click at [207, 124] on span "Zwiększ" at bounding box center [207, 130] width 20 height 20
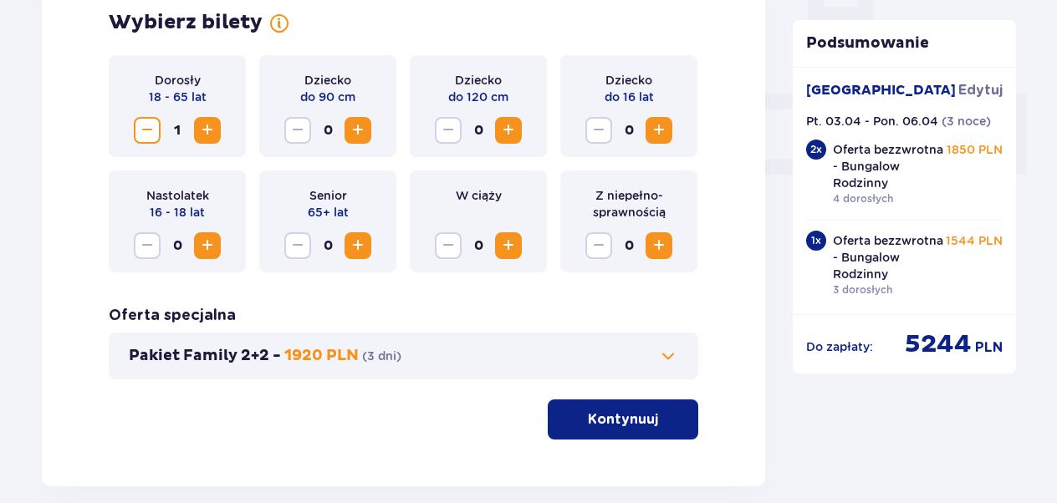
click at [207, 124] on span "Zwiększ" at bounding box center [207, 130] width 20 height 20
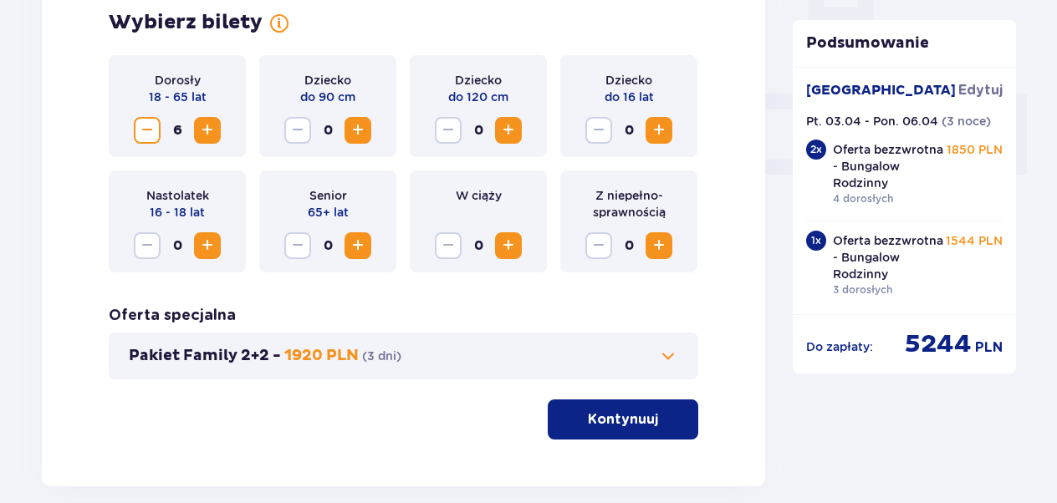
click at [207, 124] on span "Zwiększ" at bounding box center [207, 130] width 20 height 20
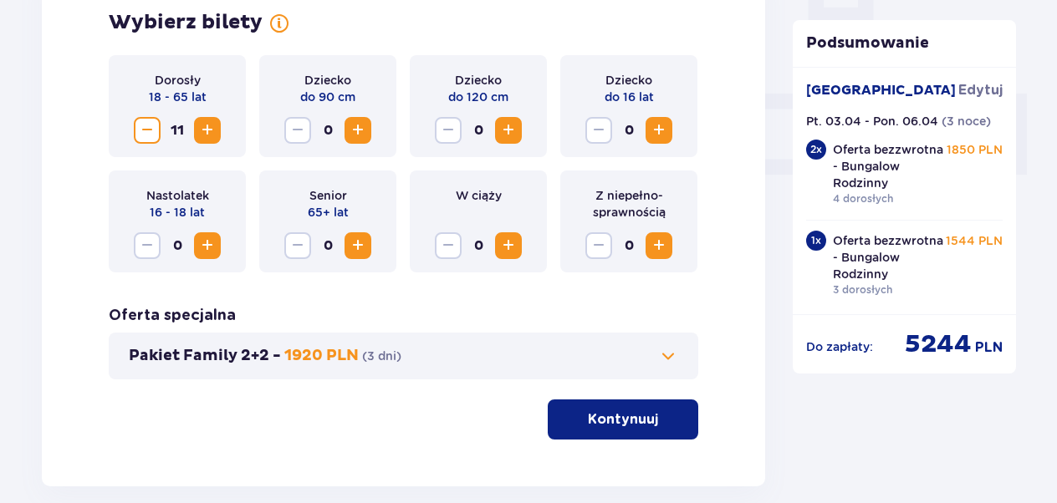
click at [649, 415] on button "Kontynuuj" at bounding box center [623, 420] width 150 height 40
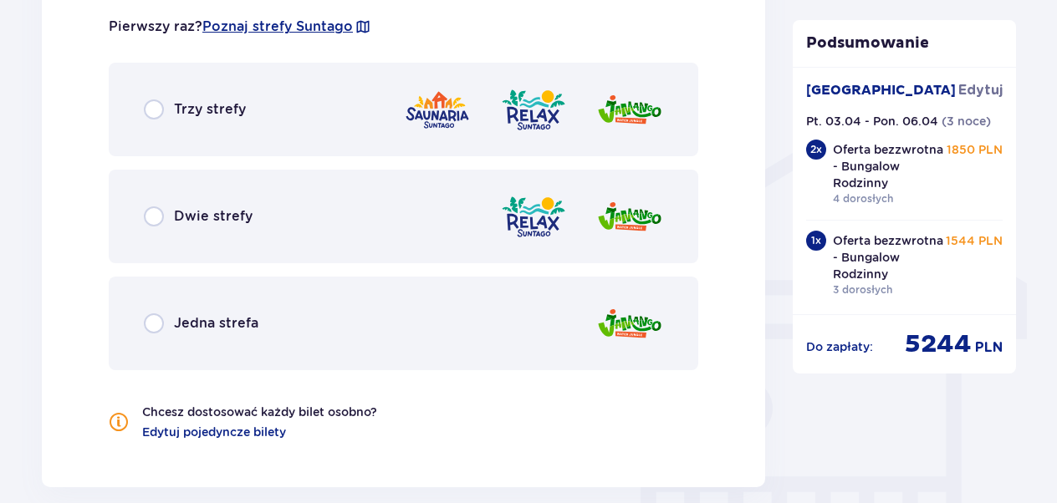
scroll to position [1211, 0]
click at [150, 107] on input "radio" at bounding box center [154, 109] width 20 height 20
radio input "true"
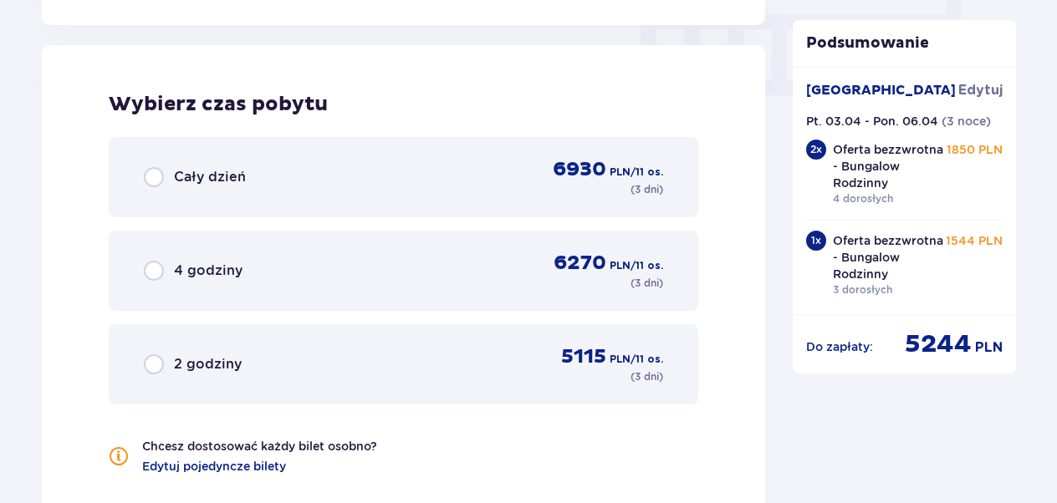
scroll to position [1677, 0]
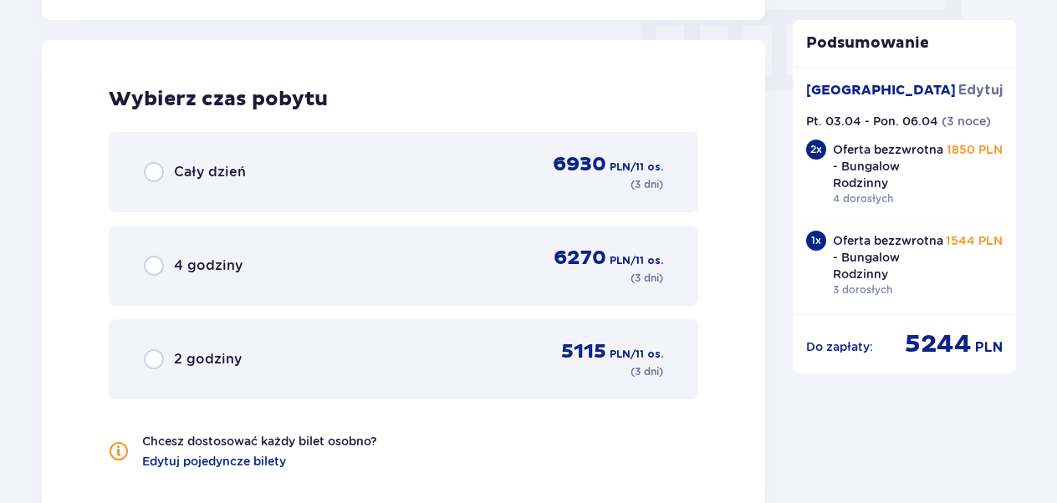
click at [159, 174] on input "radio" at bounding box center [154, 172] width 20 height 20
radio input "true"
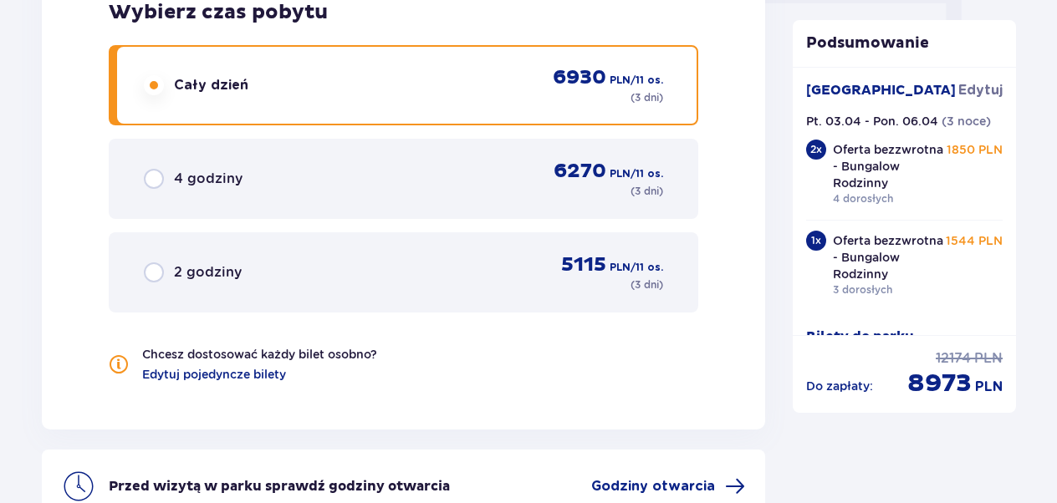
scroll to position [1945, 0]
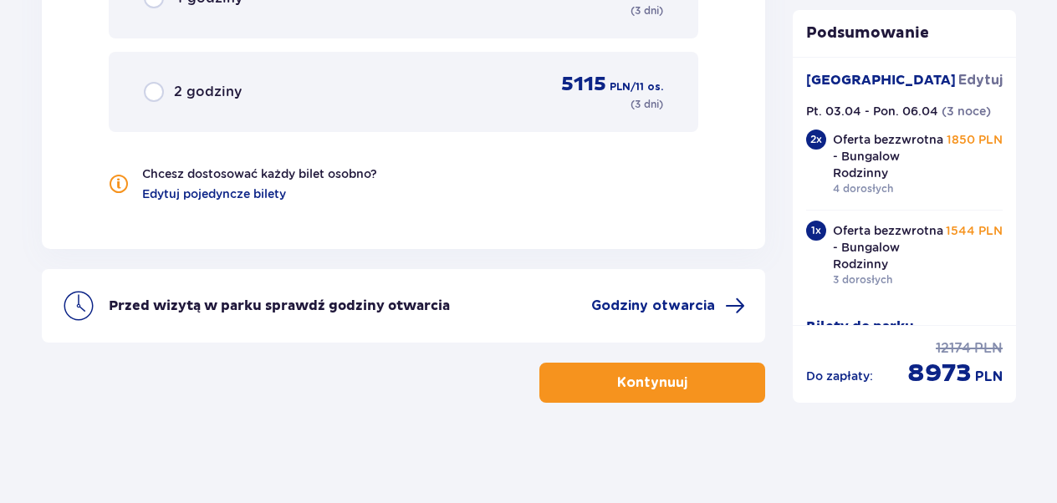
click at [601, 395] on button "Kontynuuj" at bounding box center [652, 383] width 226 height 40
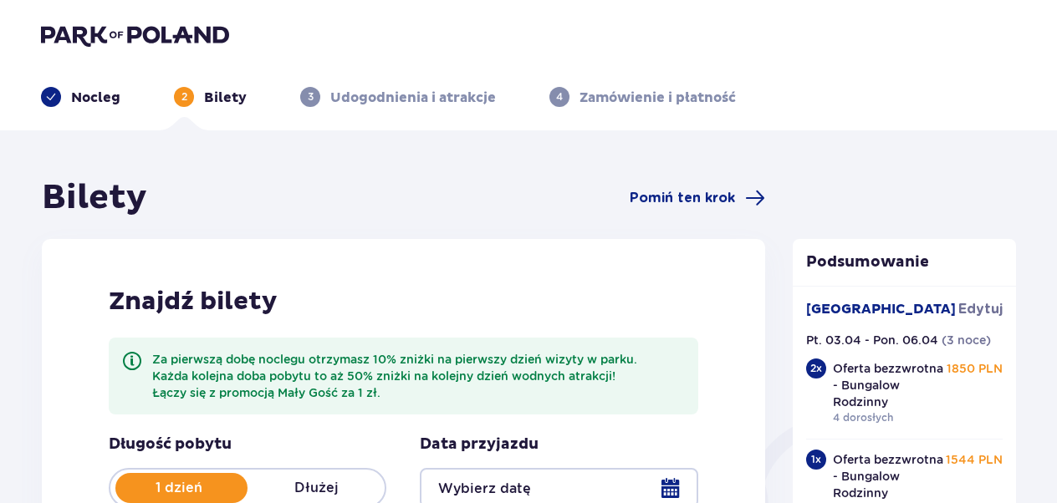
scroll to position [433, 0]
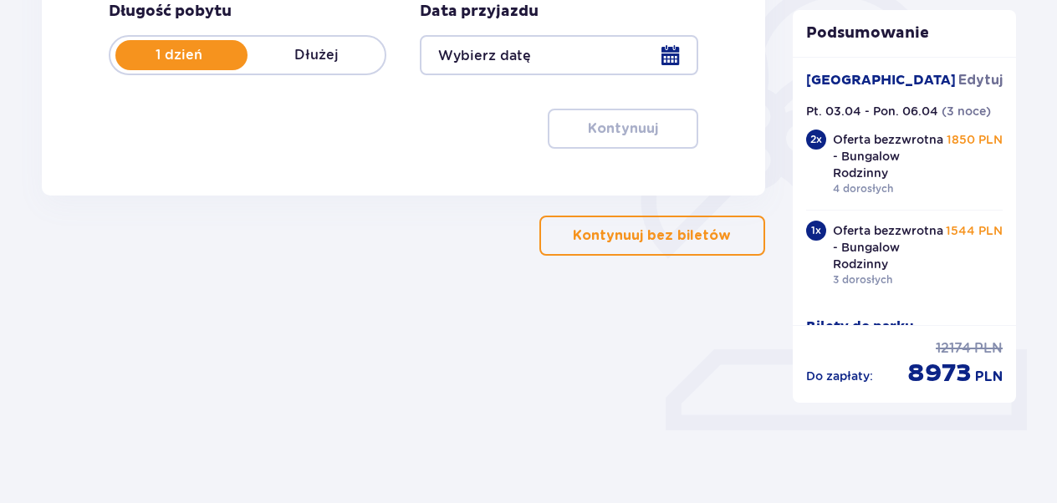
type input "03.04.26 - 05.04.26"
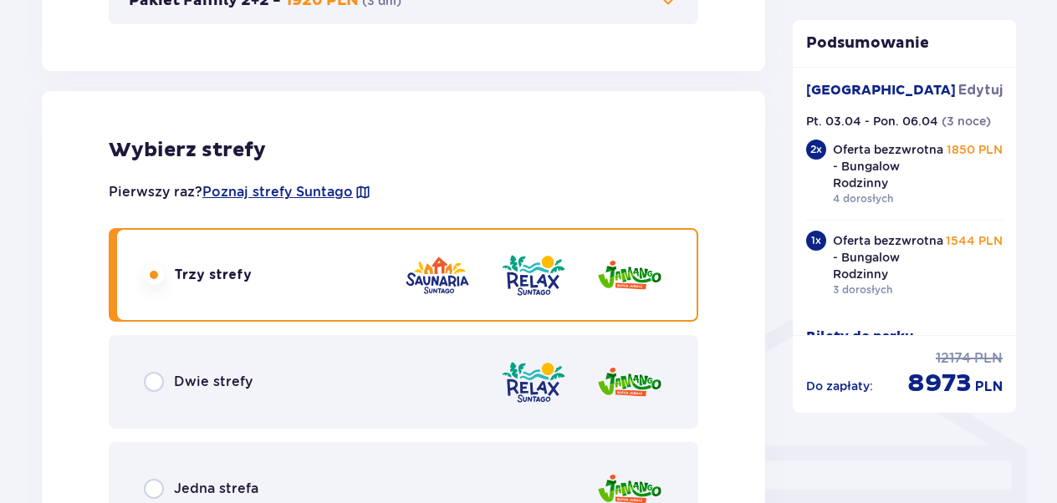
scroll to position [1075, 0]
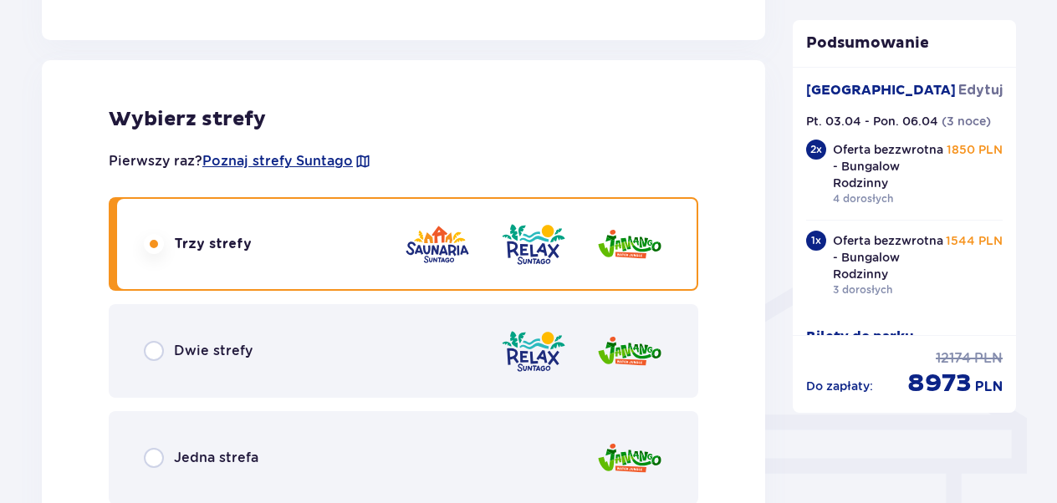
click at [148, 353] on input "radio" at bounding box center [154, 351] width 20 height 20
radio input "true"
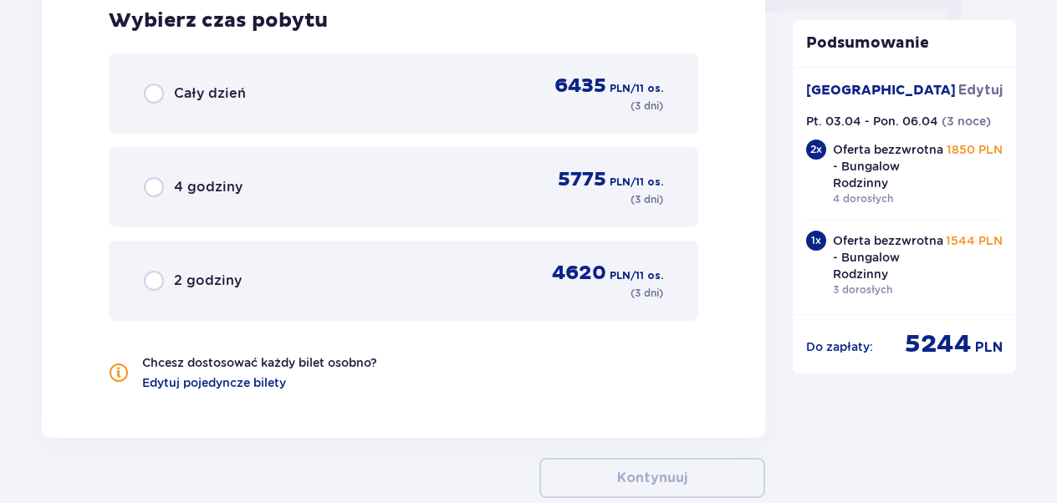
scroll to position [1755, 0]
click at [150, 92] on input "radio" at bounding box center [154, 94] width 20 height 20
radio input "true"
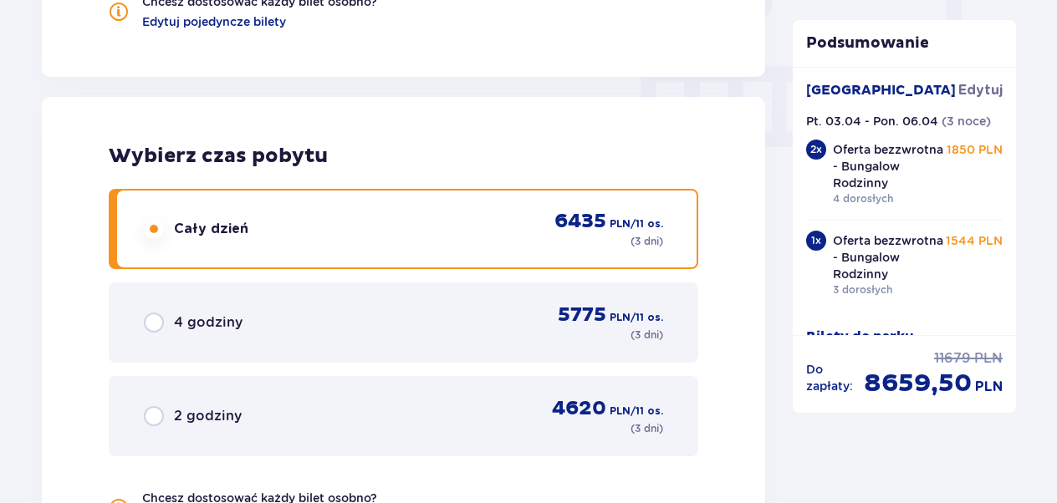
scroll to position [1620, 0]
click at [135, 140] on div "Wybierz czas pobytu Cały dzień 6435 PLN / 11 os. ( 3 dni ) 4 godziny 5775 PLN /…" at bounding box center [403, 336] width 723 height 477
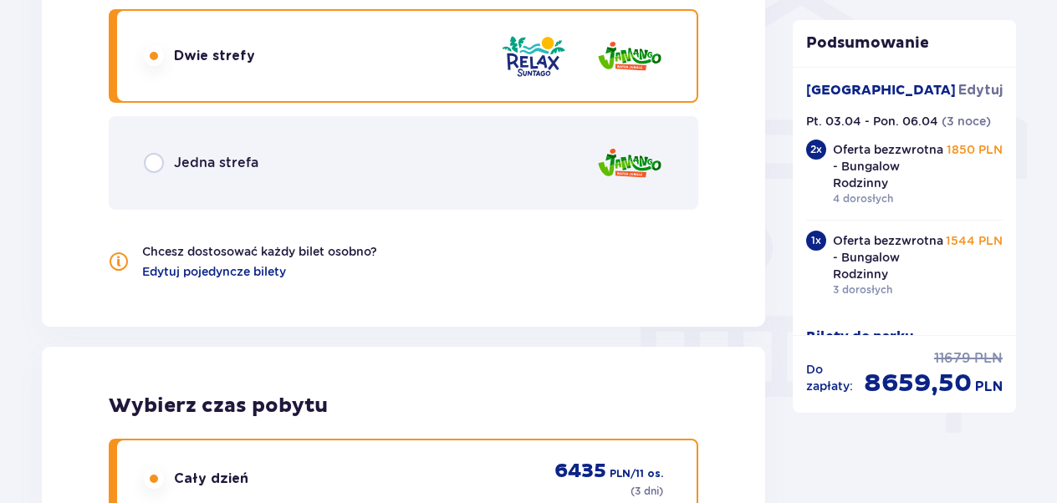
scroll to position [1230, 0]
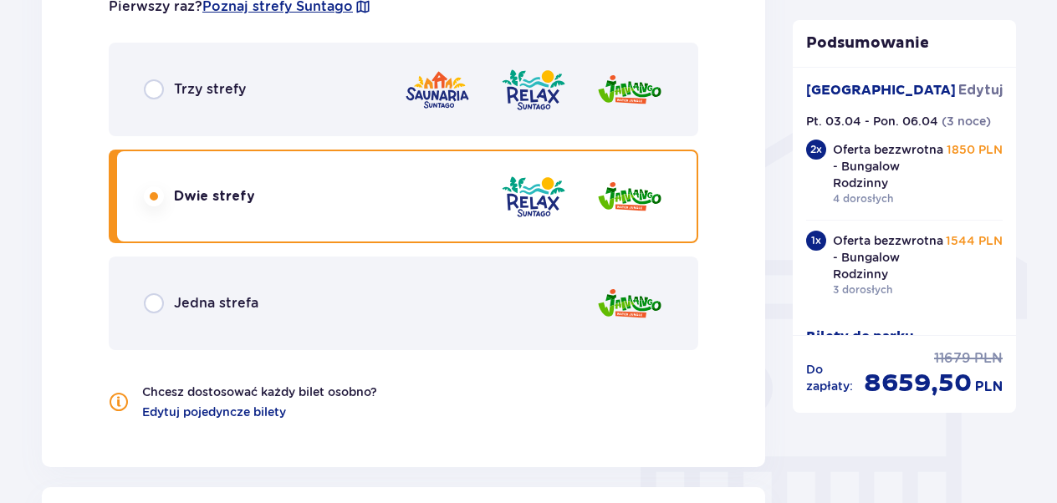
click at [156, 89] on input "radio" at bounding box center [154, 89] width 20 height 20
radio input "true"
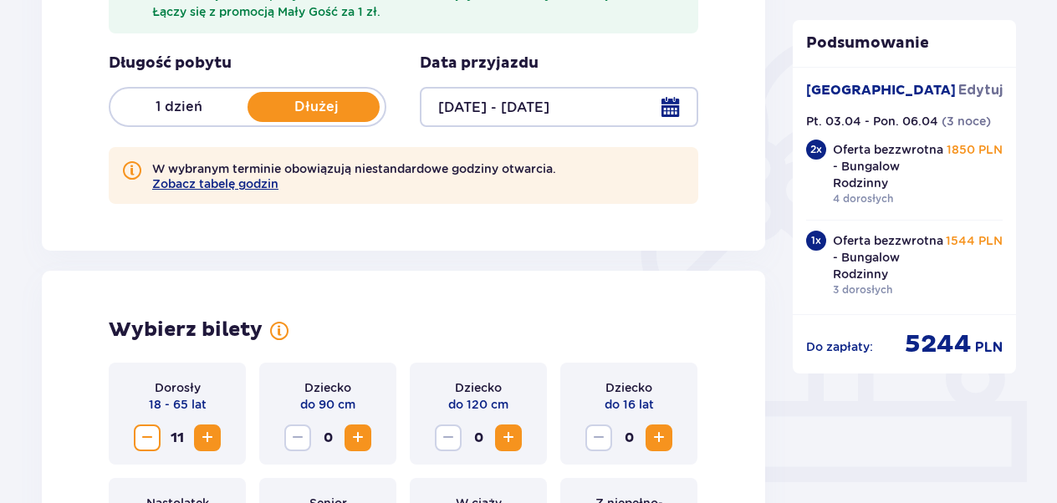
scroll to position [381, 0]
click at [666, 100] on div at bounding box center [559, 107] width 278 height 40
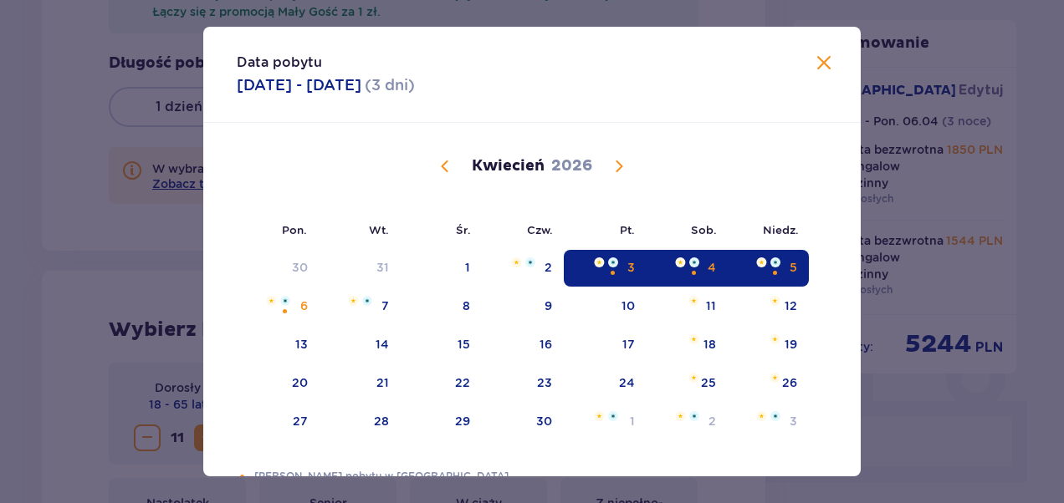
click at [601, 261] on img "Data zaznaczona. piątek, 3 kwietnia 2026" at bounding box center [599, 263] width 11 height 10
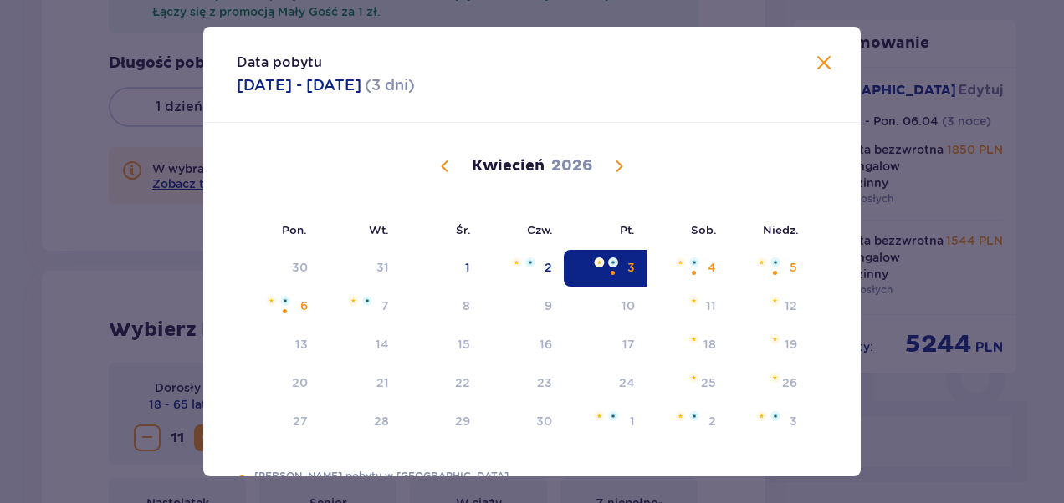
click at [580, 275] on div "3" at bounding box center [605, 268] width 83 height 37
type input "03.04.26"
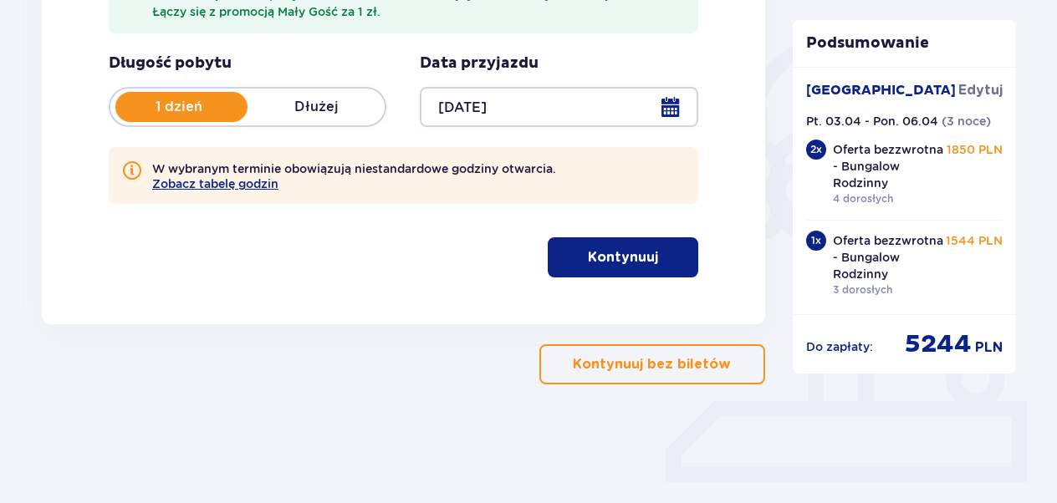
click at [325, 107] on p "Dłużej" at bounding box center [315, 107] width 137 height 18
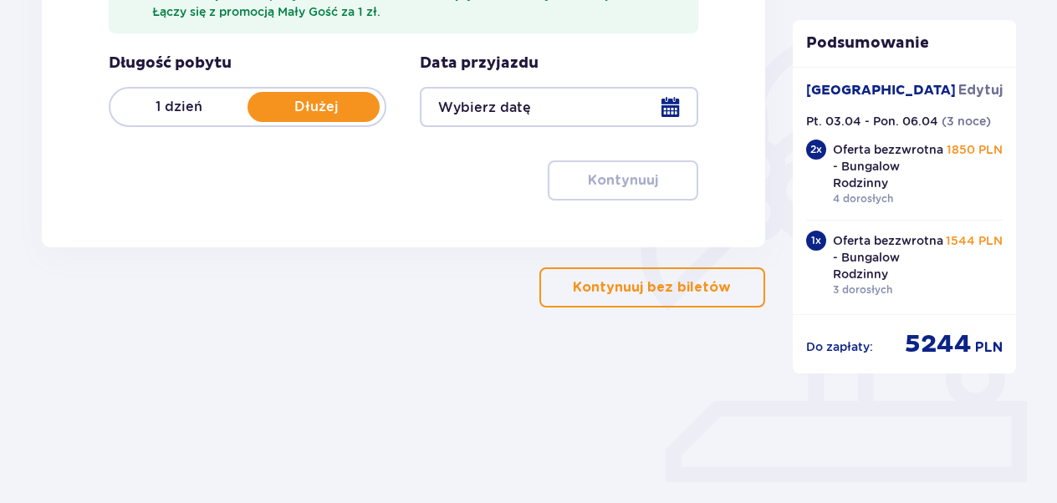
click at [673, 110] on div at bounding box center [559, 107] width 278 height 40
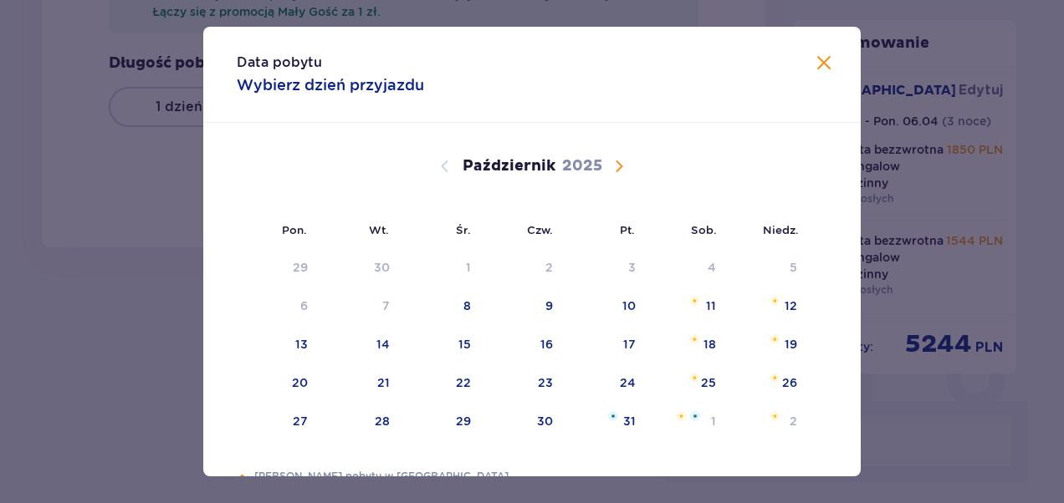
click at [614, 167] on span "Następny miesiąc" at bounding box center [619, 166] width 20 height 20
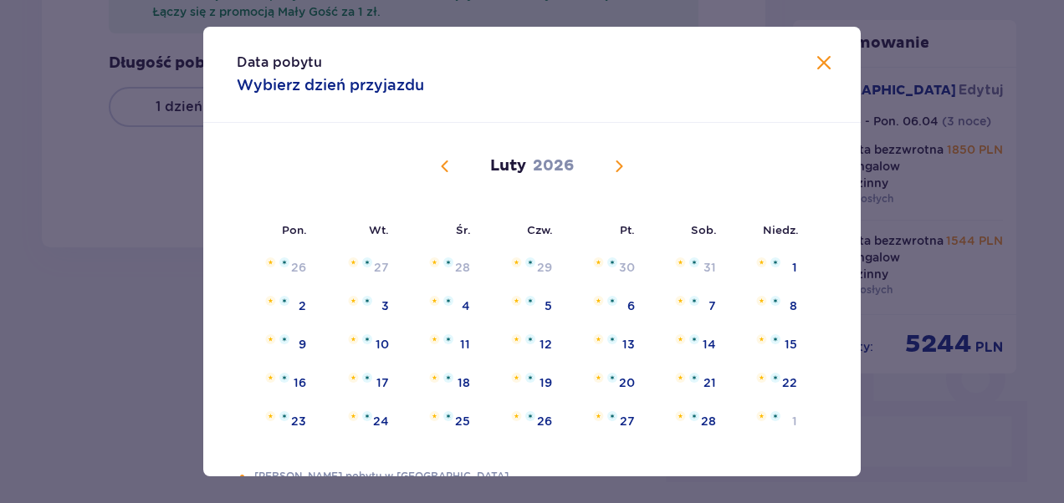
click at [620, 161] on span "Następny miesiąc" at bounding box center [619, 166] width 20 height 20
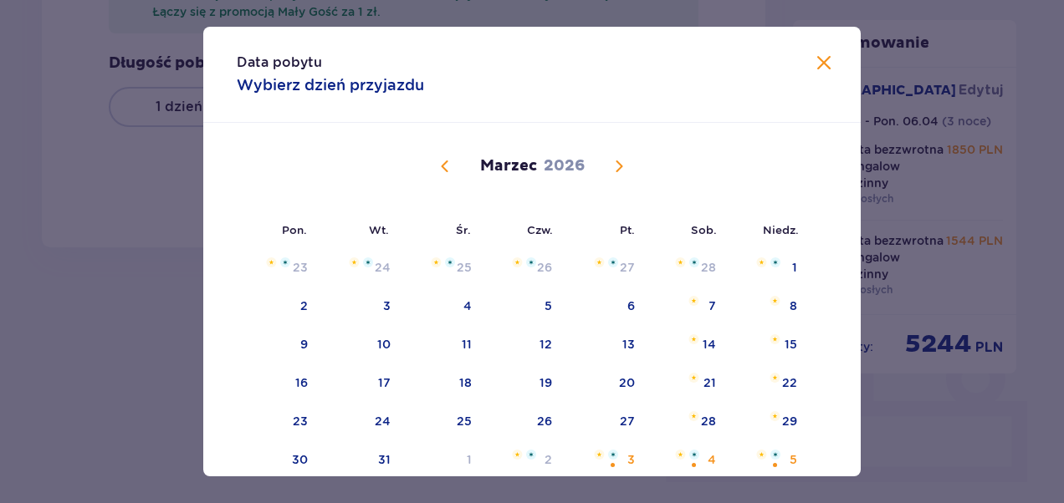
click at [617, 164] on span "Następny miesiąc" at bounding box center [619, 166] width 20 height 20
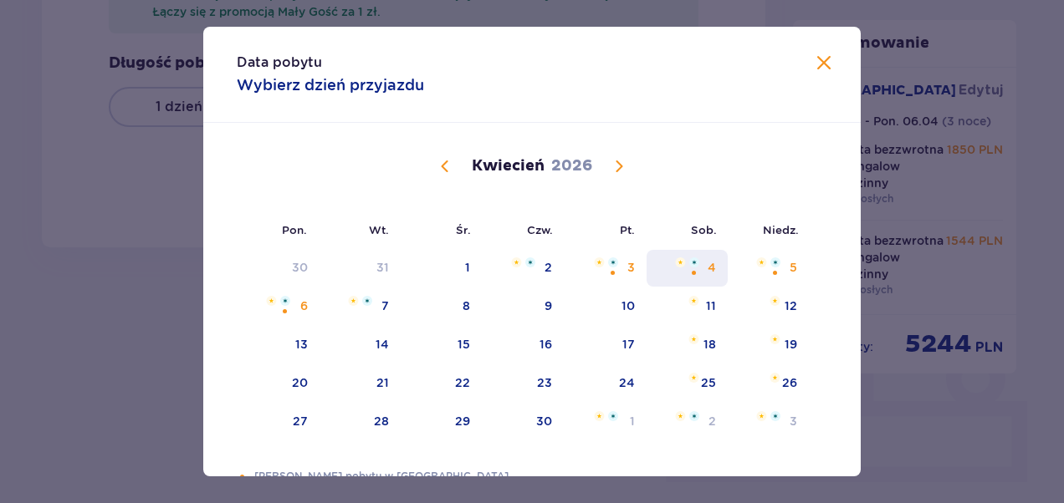
click at [699, 273] on div "4" at bounding box center [686, 268] width 81 height 37
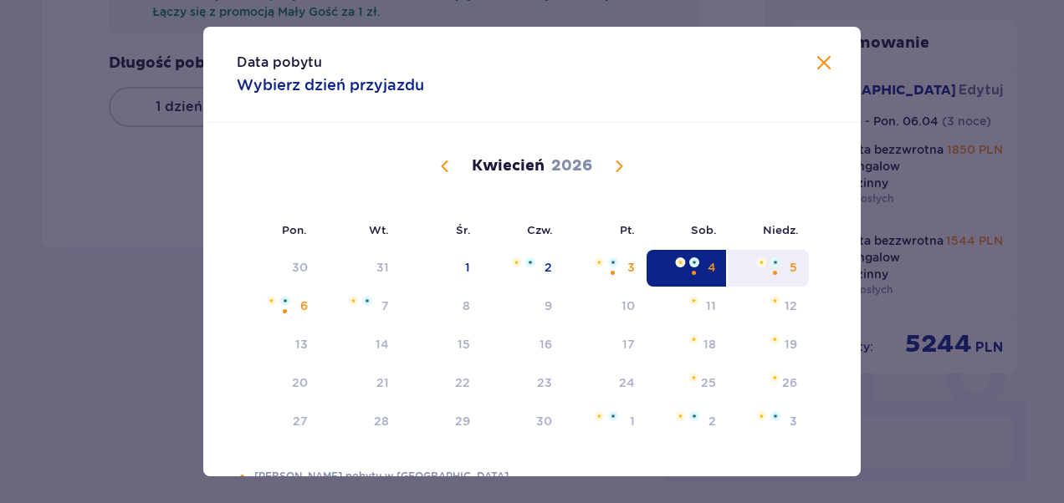
click at [778, 269] on div "5" at bounding box center [767, 268] width 81 height 37
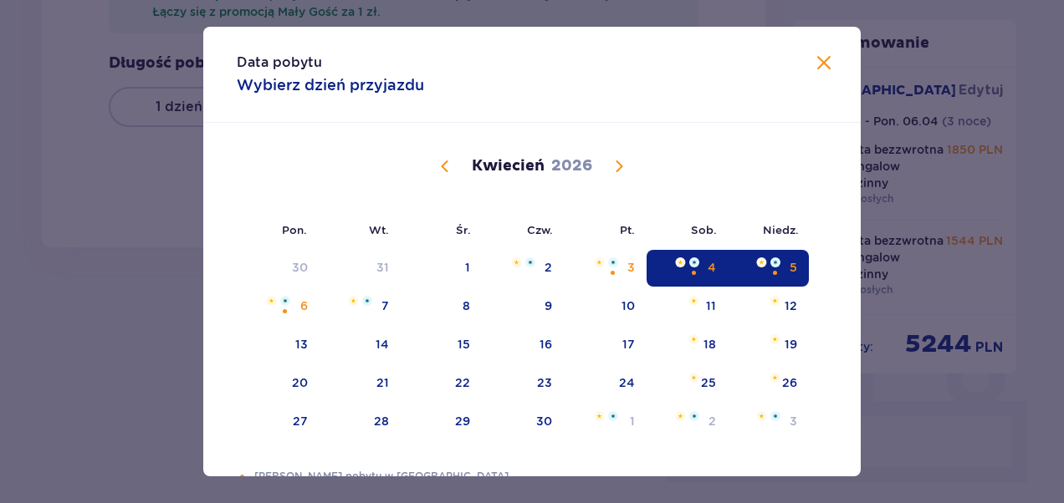
type input "04.04.26 - 05.04.26"
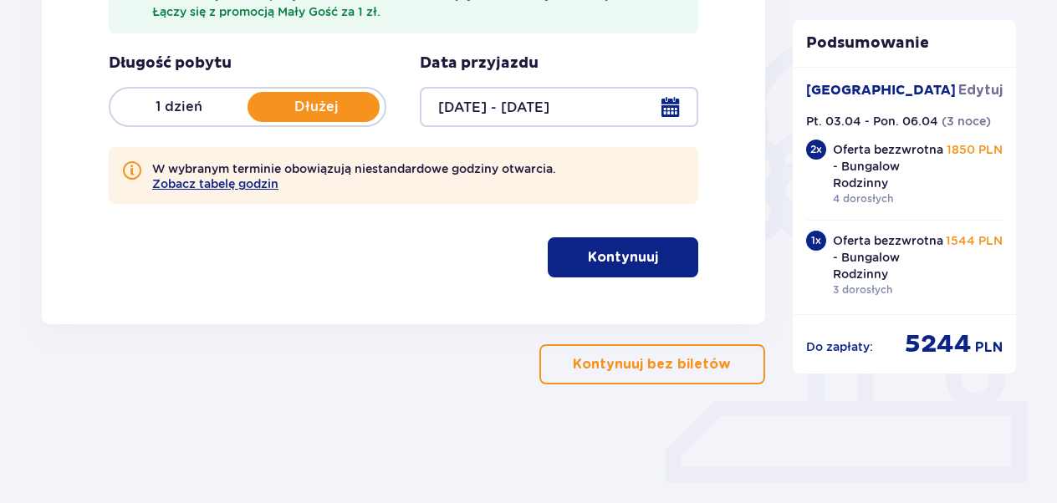
click at [622, 253] on p "Kontynuuj" at bounding box center [623, 257] width 70 height 18
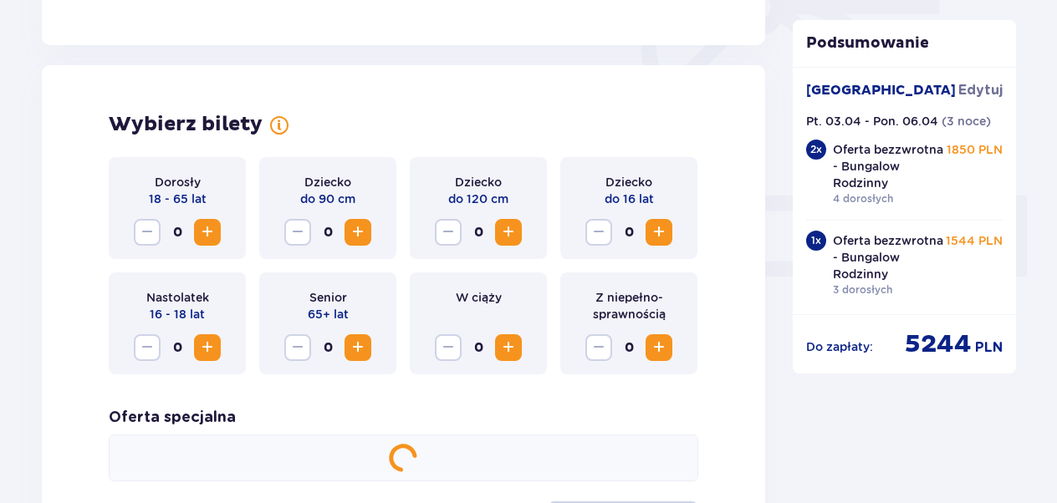
scroll to position [632, 0]
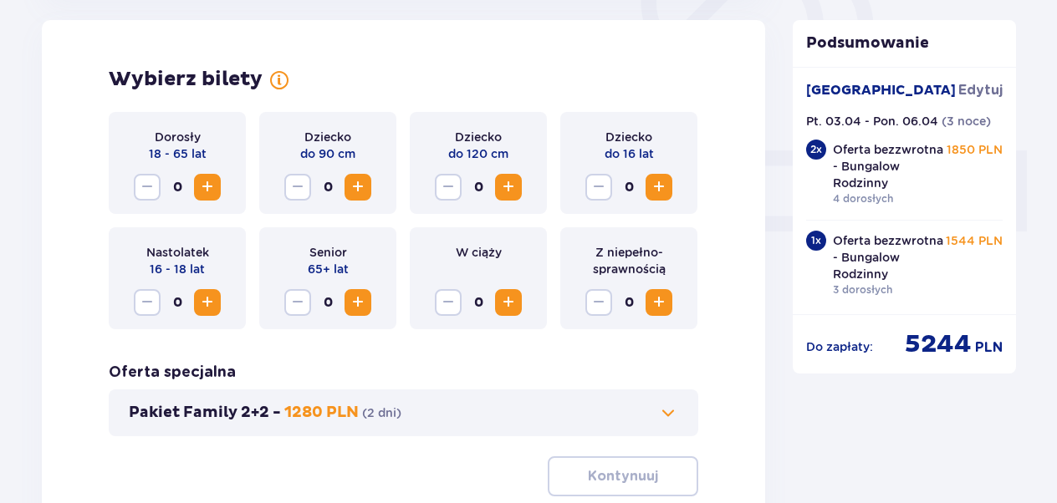
click at [209, 184] on span "Zwiększ" at bounding box center [207, 187] width 20 height 20
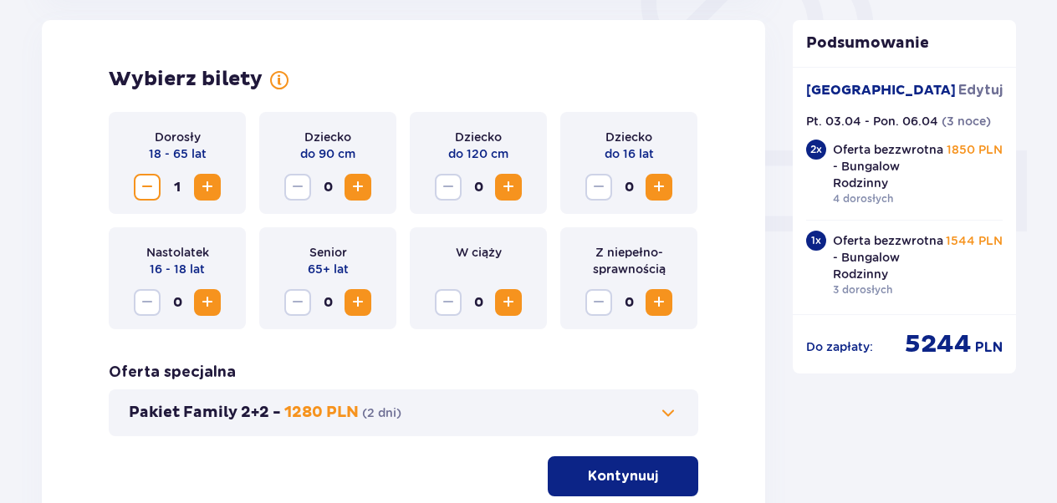
click at [209, 184] on span "Zwiększ" at bounding box center [207, 187] width 20 height 20
click at [209, 183] on span "Zwiększ" at bounding box center [207, 187] width 20 height 20
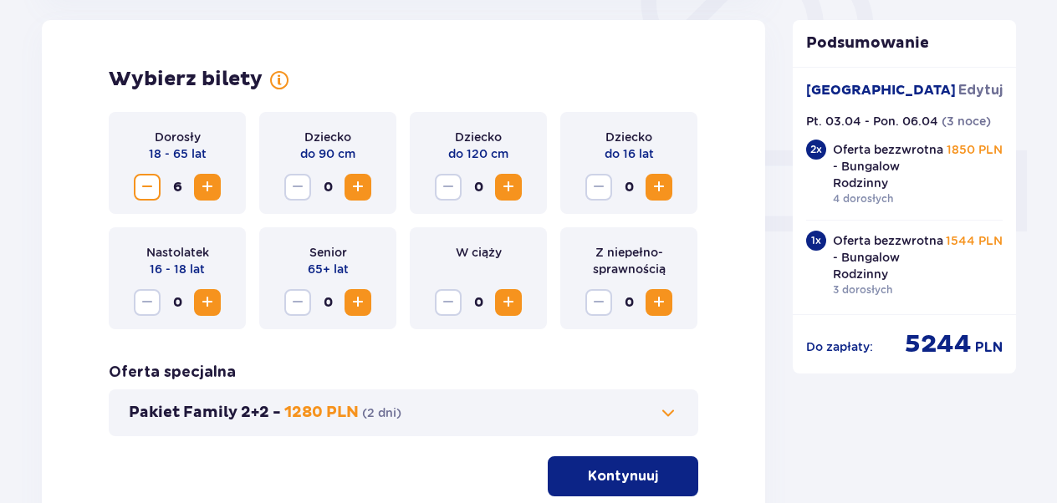
click at [209, 183] on span "Zwiększ" at bounding box center [207, 187] width 20 height 20
click at [360, 301] on span "Zwiększ" at bounding box center [358, 303] width 20 height 20
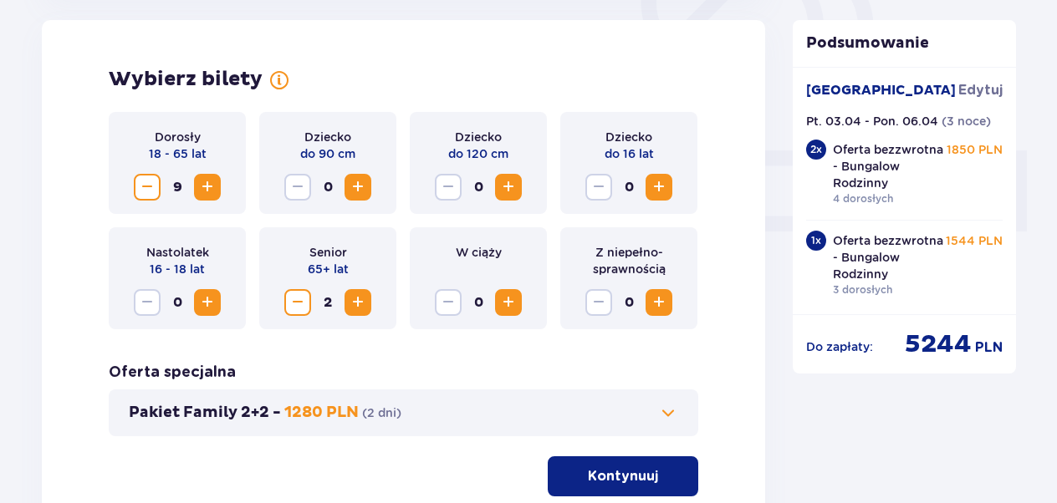
click at [151, 187] on span "Zmniejsz" at bounding box center [147, 187] width 20 height 20
click at [206, 302] on span "Zwiększ" at bounding box center [207, 303] width 20 height 20
click at [648, 473] on button "Kontynuuj" at bounding box center [623, 477] width 150 height 40
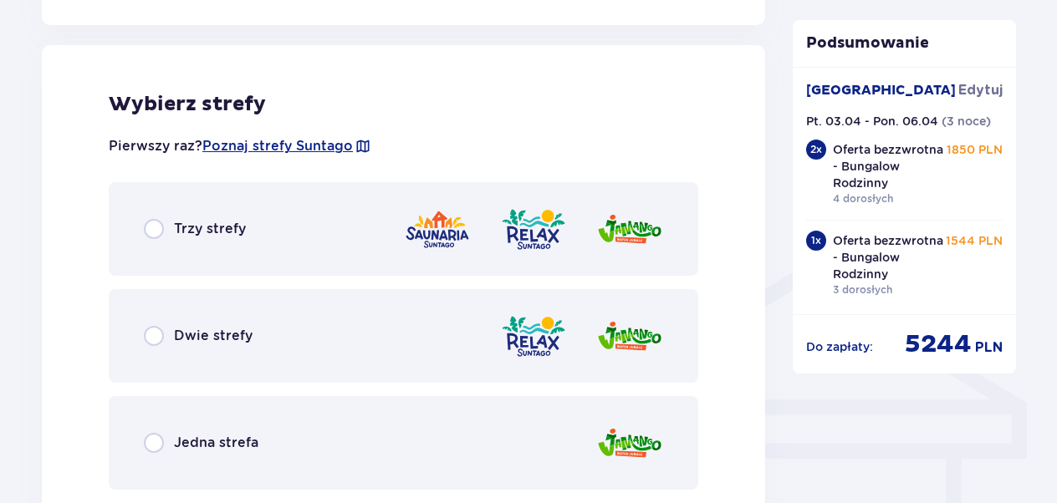
scroll to position [1095, 0]
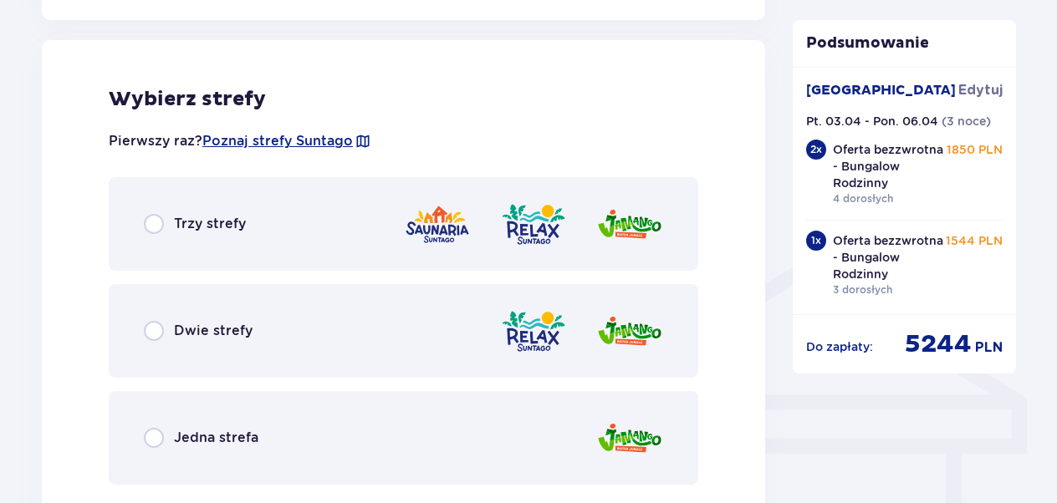
click at [159, 221] on input "radio" at bounding box center [154, 224] width 20 height 20
radio input "true"
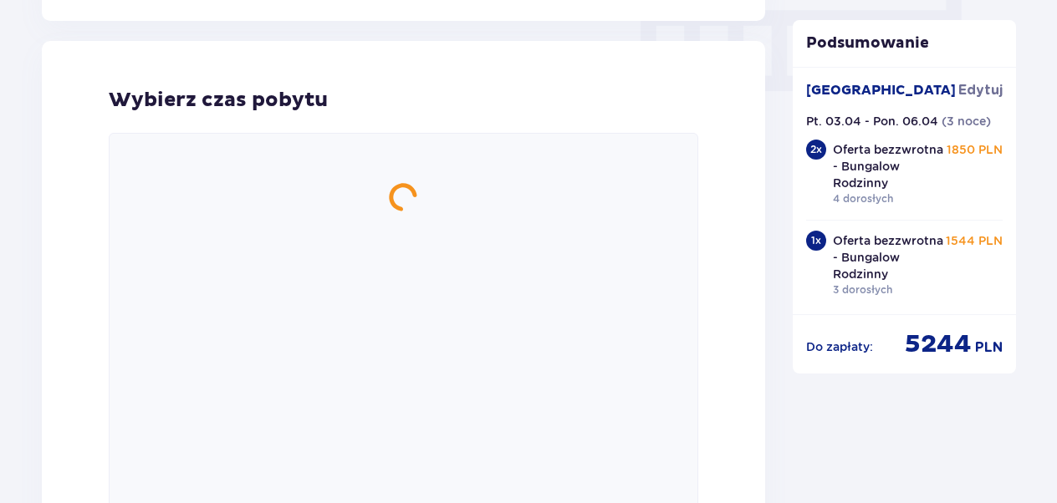
scroll to position [1677, 0]
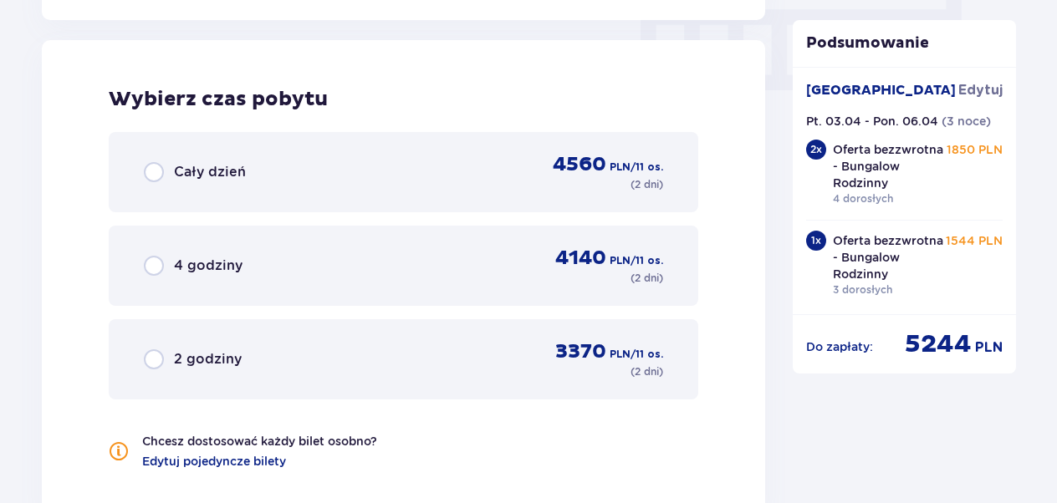
click at [154, 175] on input "radio" at bounding box center [154, 172] width 20 height 20
radio input "true"
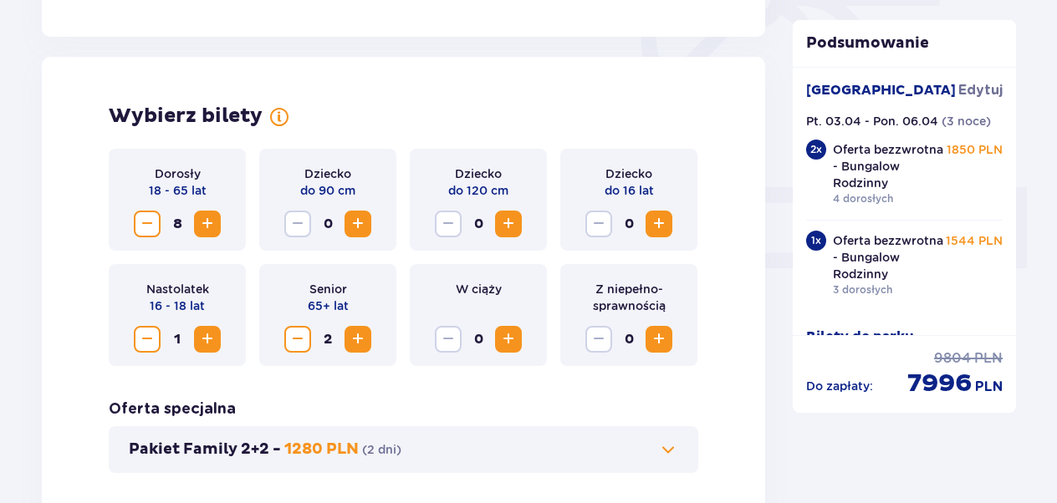
scroll to position [596, 0]
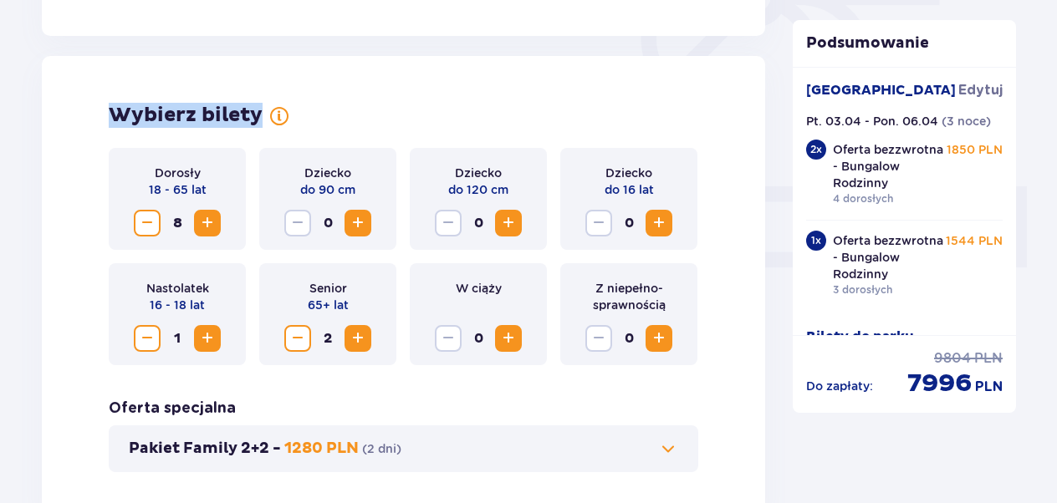
drag, startPoint x: 92, startPoint y: 53, endPoint x: 364, endPoint y: 52, distance: 271.7
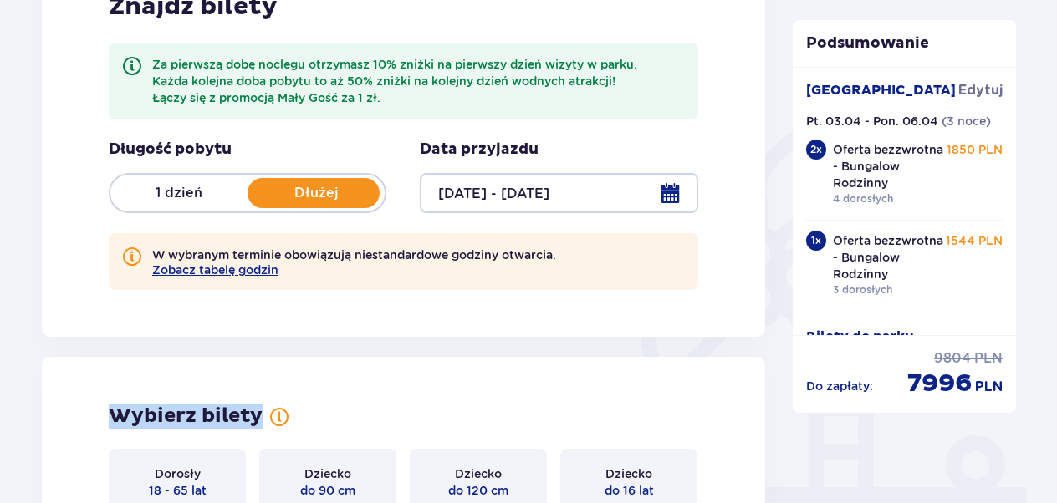
scroll to position [294, 0]
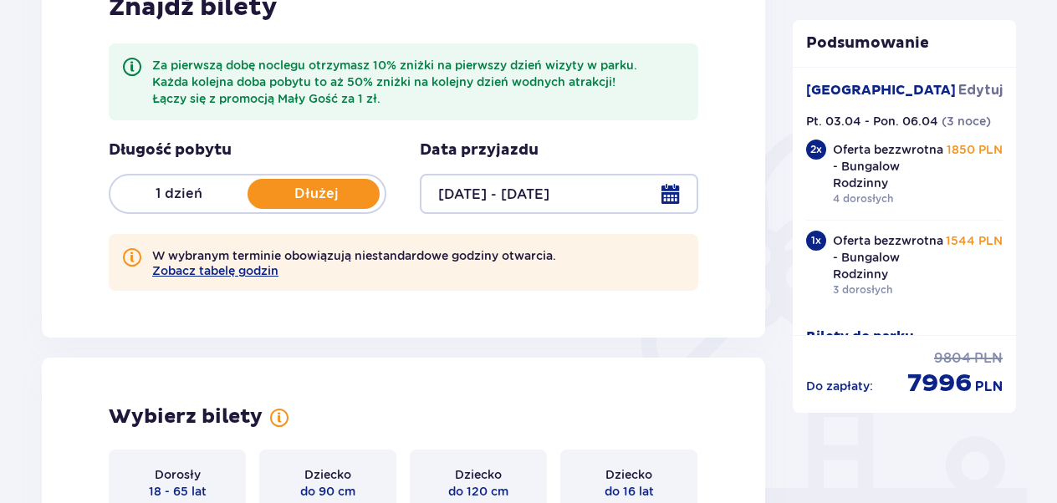
click at [671, 191] on div at bounding box center [559, 194] width 278 height 40
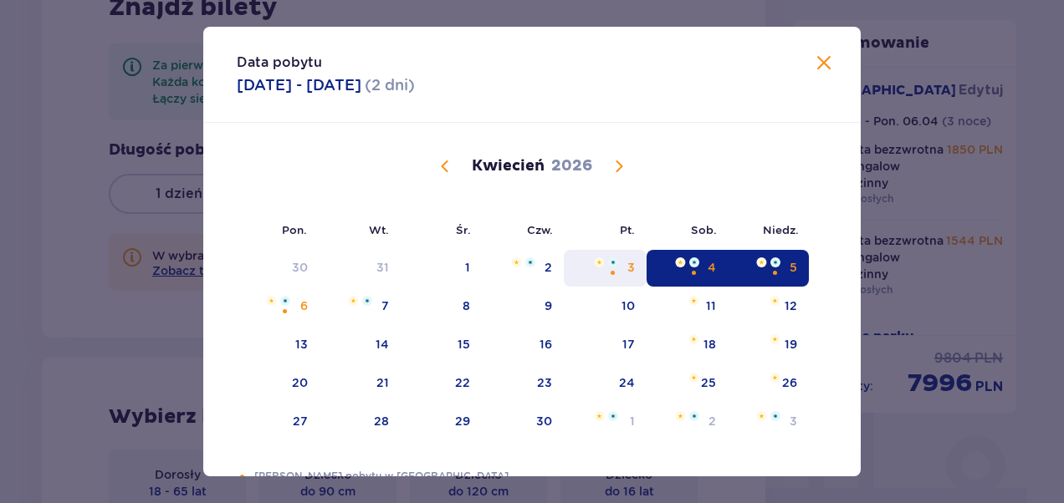
click at [622, 264] on div "3" at bounding box center [605, 268] width 83 height 37
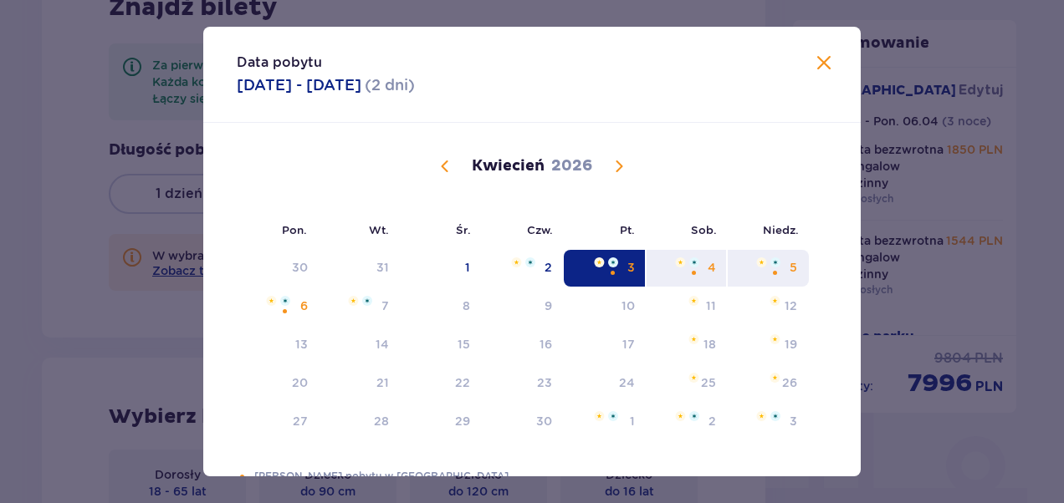
click at [782, 259] on div "5" at bounding box center [767, 268] width 81 height 37
type input "03.04.26 - 05.04.26"
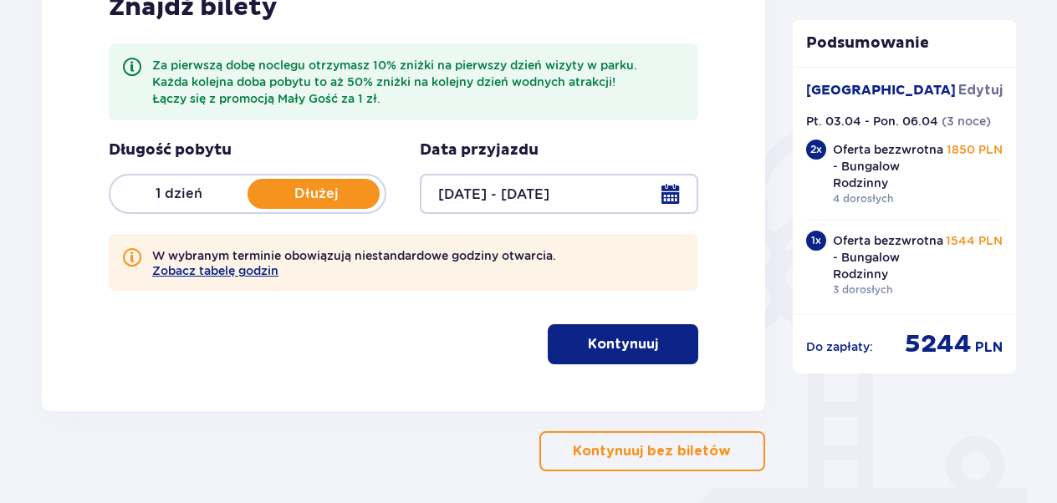
click at [645, 335] on button "Kontynuuj" at bounding box center [623, 344] width 150 height 40
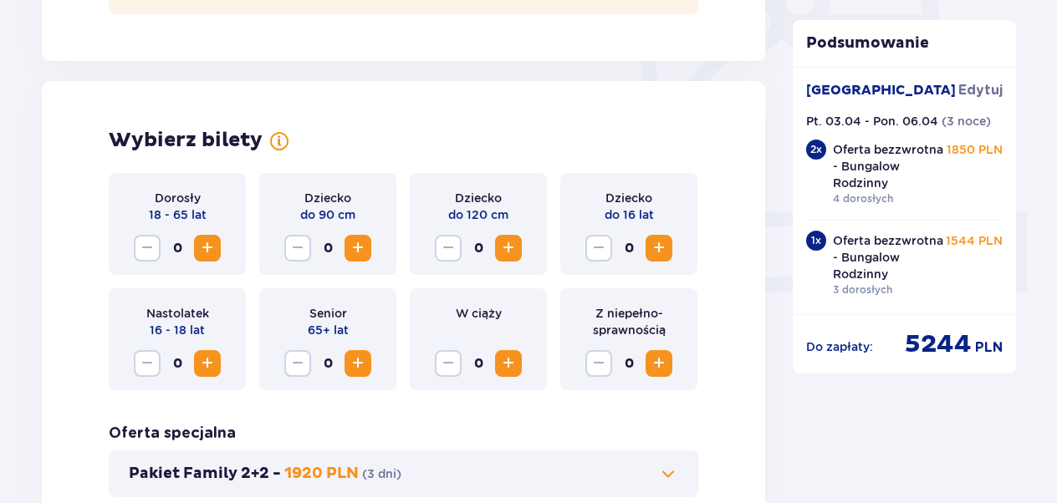
scroll to position [632, 0]
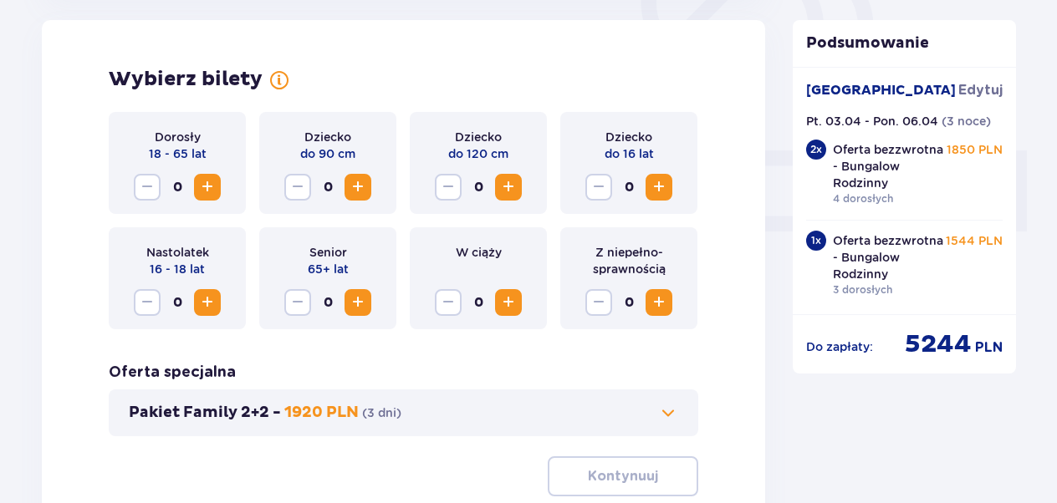
click at [209, 298] on span "Zwiększ" at bounding box center [207, 303] width 20 height 20
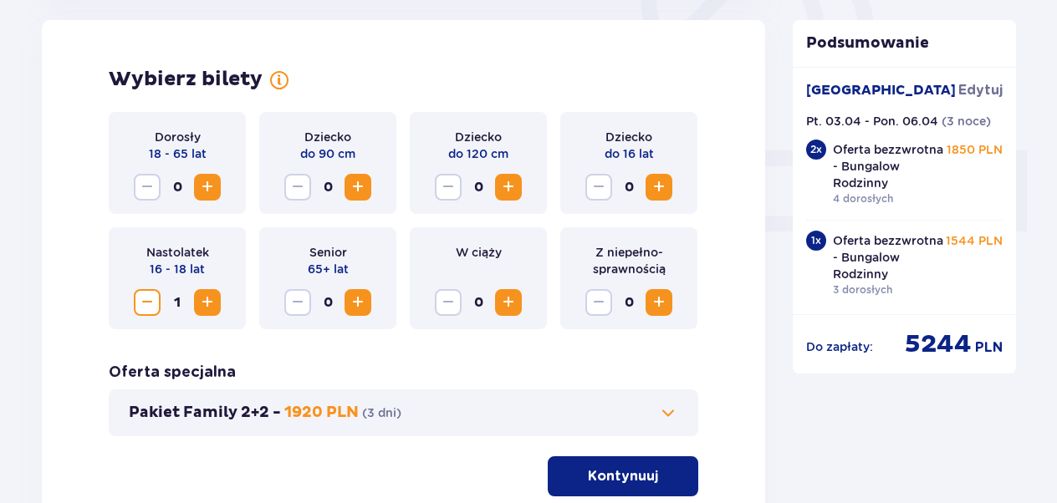
click at [361, 298] on span "Zwiększ" at bounding box center [358, 303] width 20 height 20
click at [206, 191] on span "Zwiększ" at bounding box center [207, 187] width 20 height 20
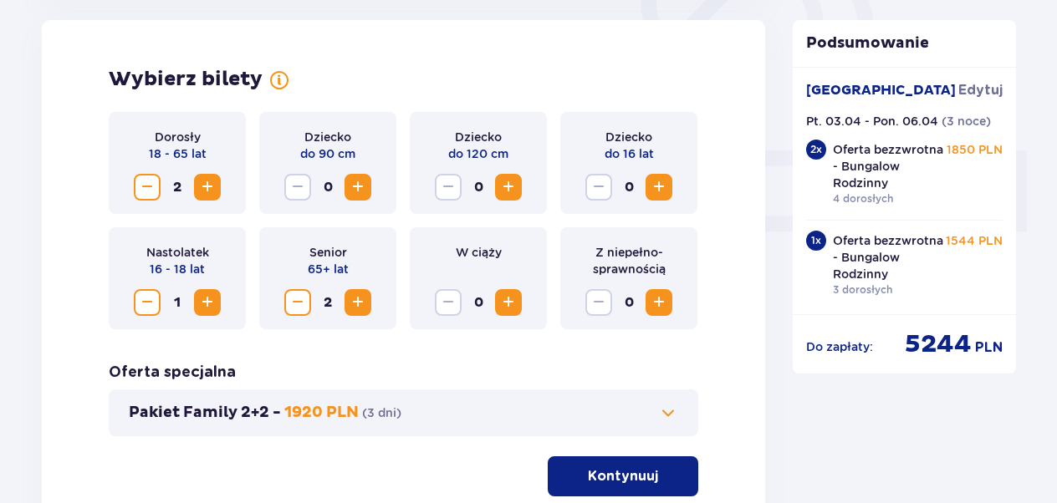
click at [206, 191] on span "Zwiększ" at bounding box center [207, 187] width 20 height 20
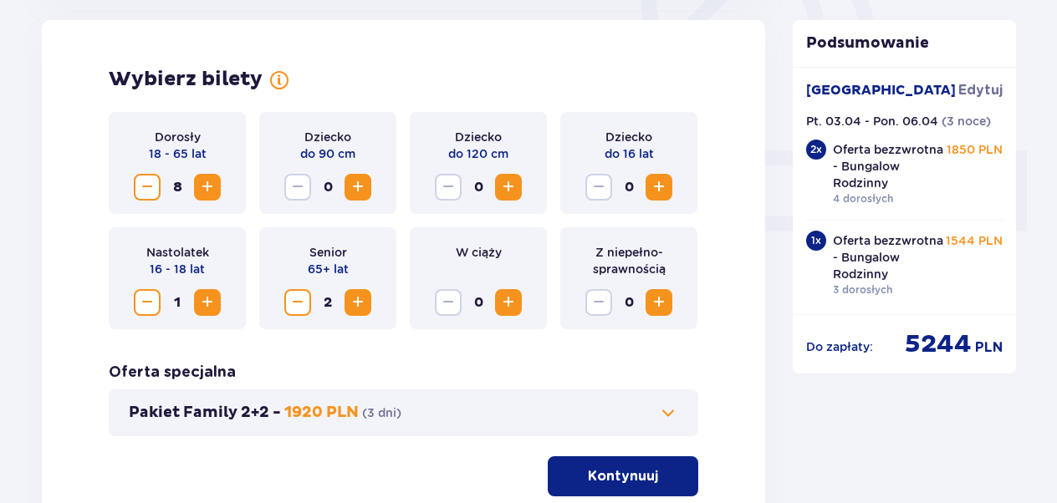
click at [632, 481] on p "Kontynuuj" at bounding box center [623, 476] width 70 height 18
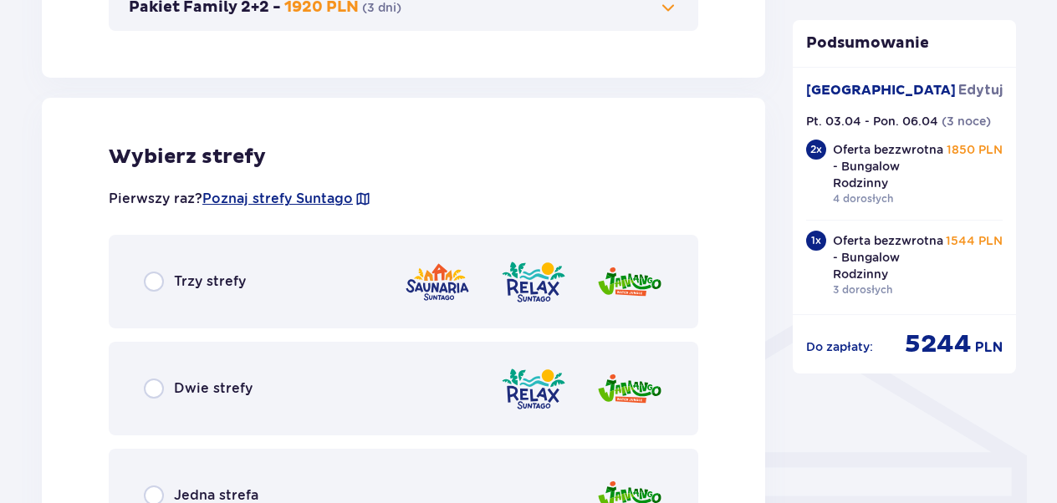
scroll to position [1095, 0]
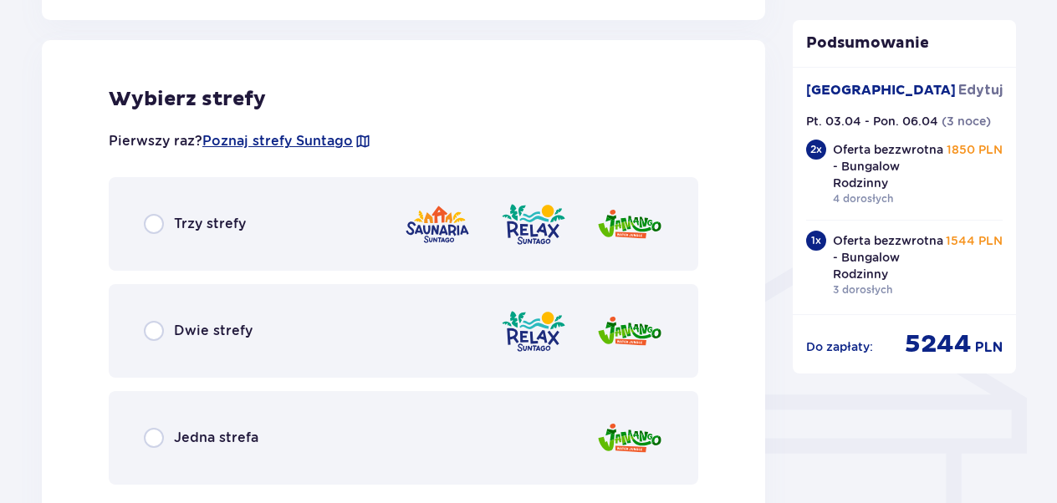
click at [159, 229] on input "radio" at bounding box center [154, 224] width 20 height 20
radio input "true"
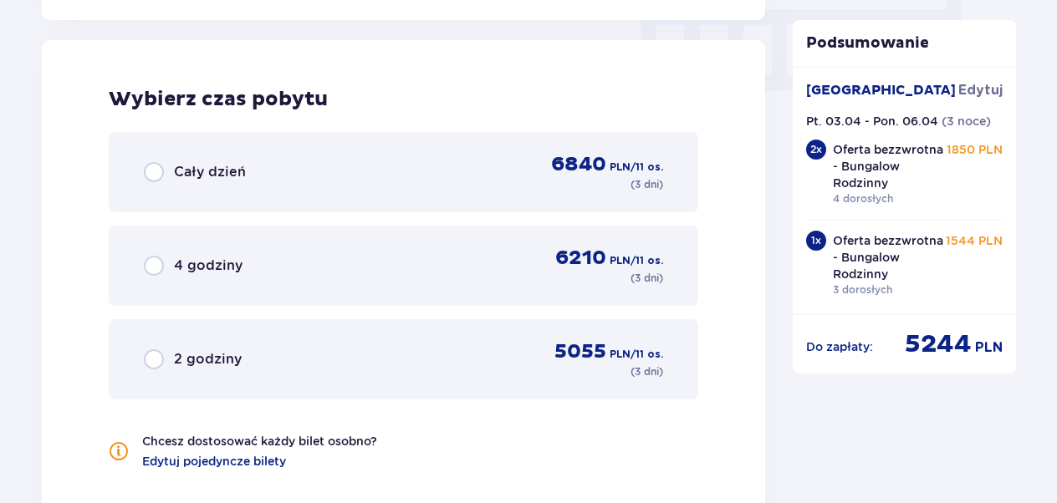
scroll to position [1677, 0]
click at [151, 171] on input "radio" at bounding box center [154, 172] width 20 height 20
radio input "true"
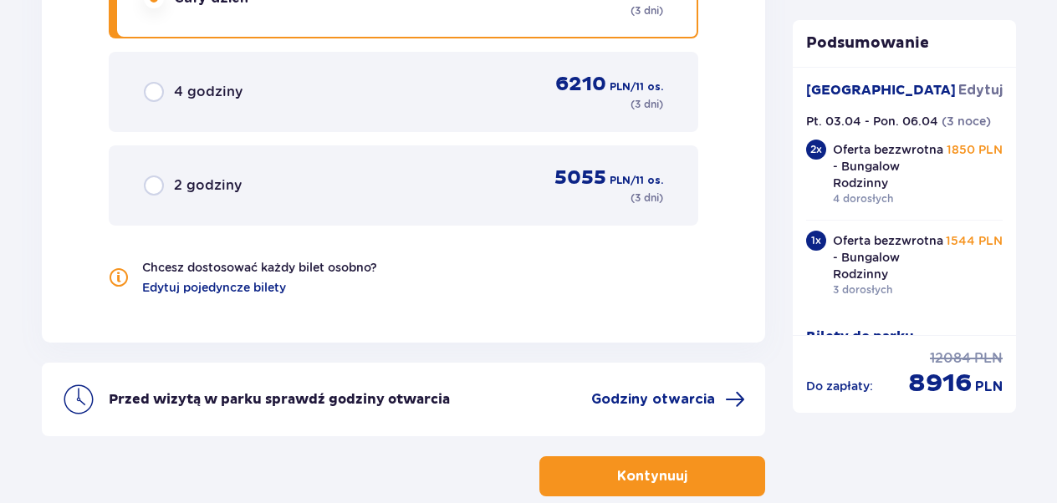
scroll to position [1945, 0]
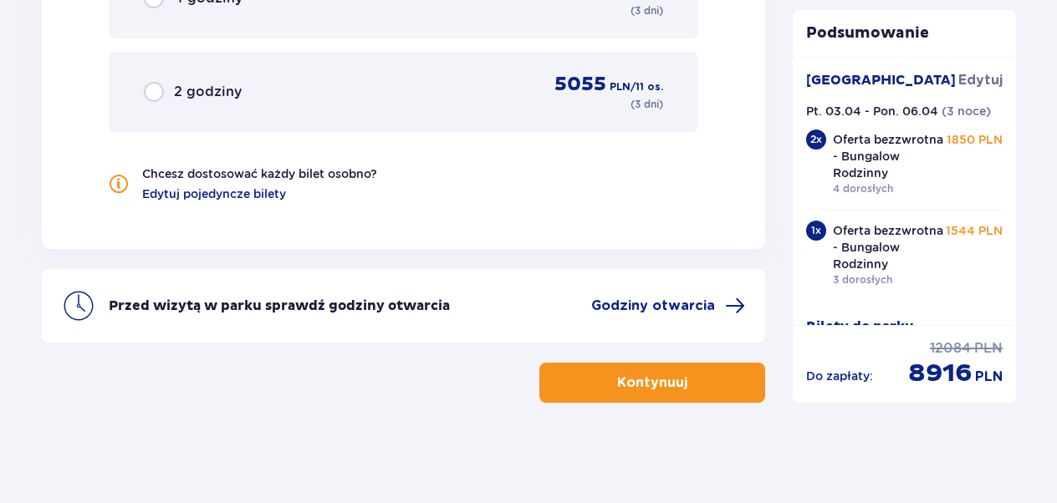
click at [669, 381] on p "Kontynuuj" at bounding box center [652, 383] width 70 height 18
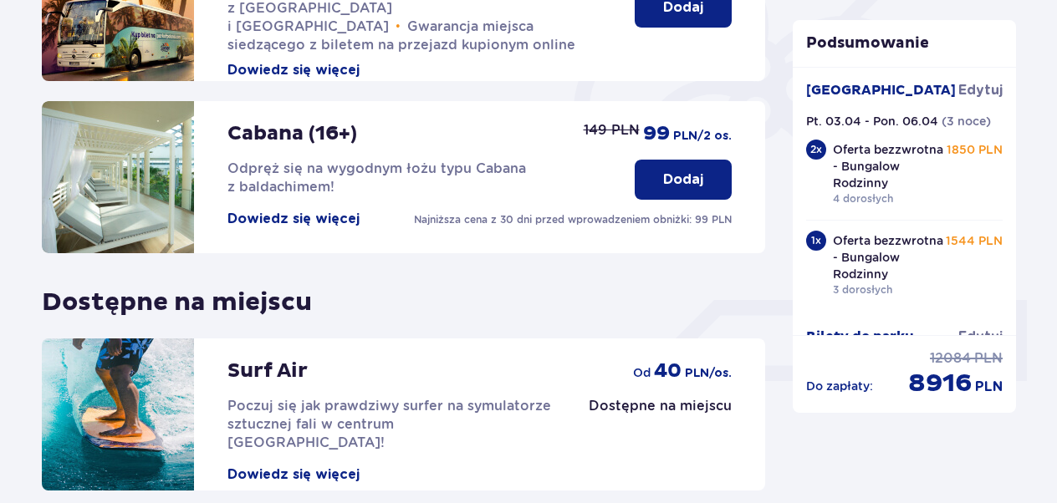
scroll to position [630, 0]
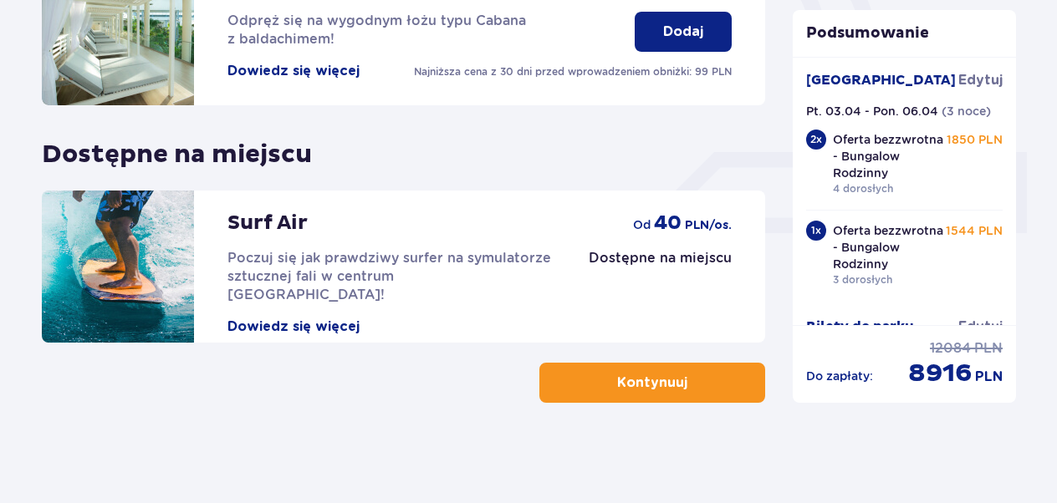
click at [669, 381] on p "Kontynuuj" at bounding box center [652, 383] width 70 height 18
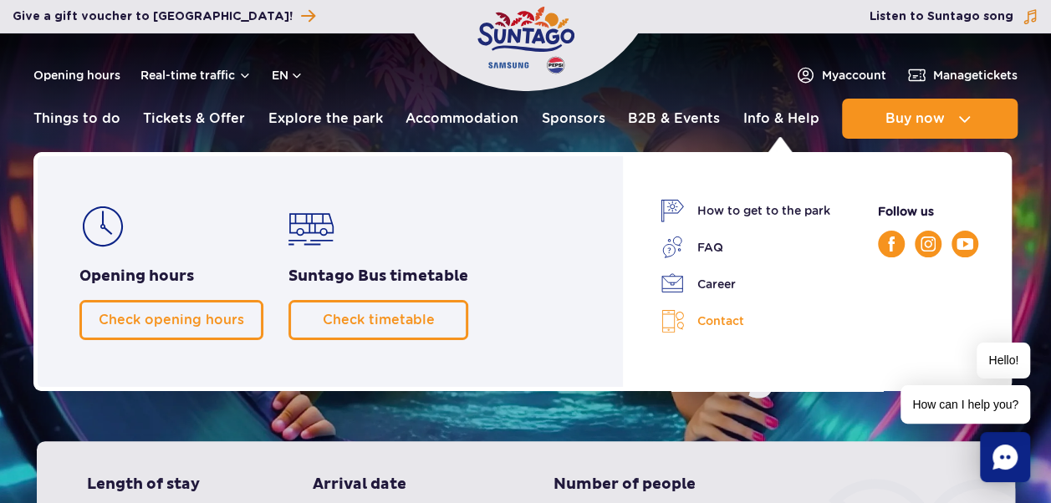
click at [727, 319] on link "Contact" at bounding box center [746, 321] width 170 height 24
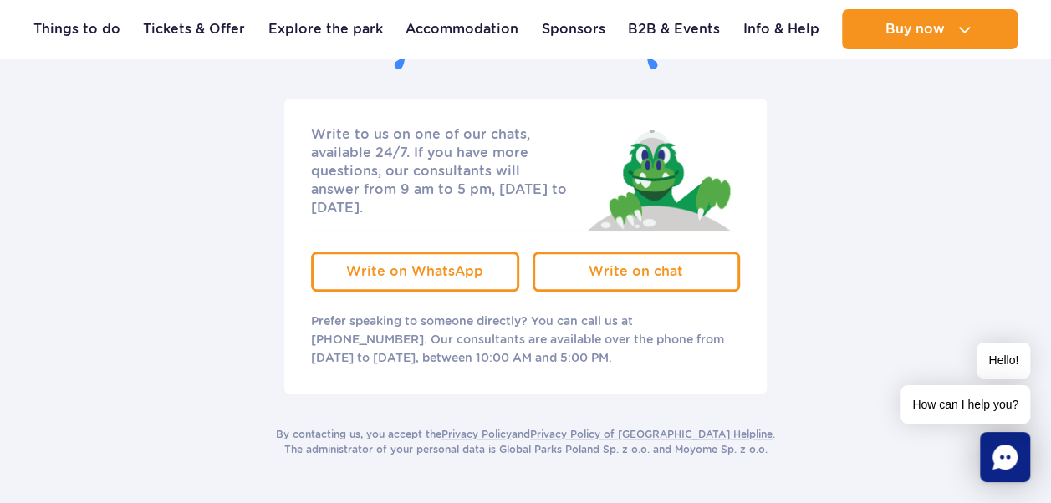
scroll to position [296, 0]
drag, startPoint x: 983, startPoint y: 1, endPoint x: 134, endPoint y: 228, distance: 879.4
click at [134, 228] on div "Write to us on one of our chats, available 24/7. If you have more questions, ou…" at bounding box center [525, 245] width 1004 height 295
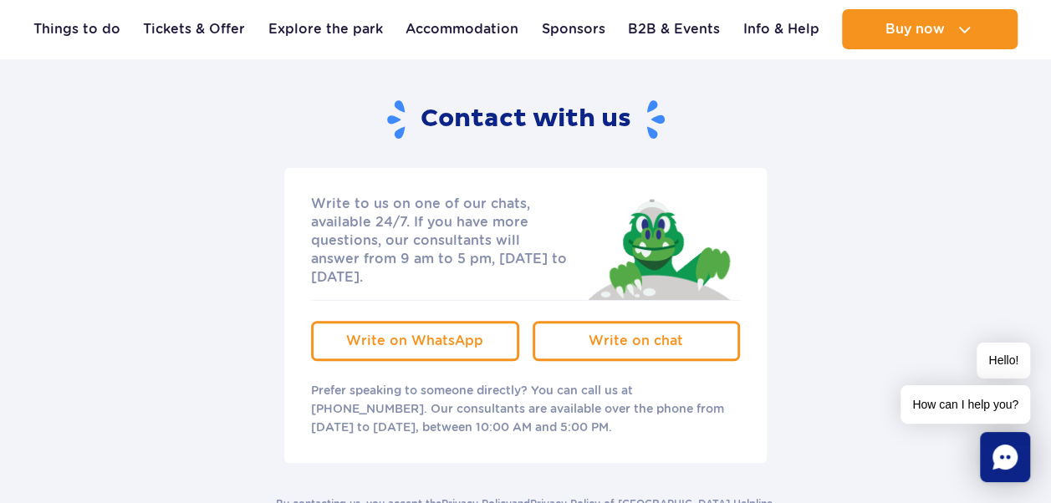
scroll to position [0, 0]
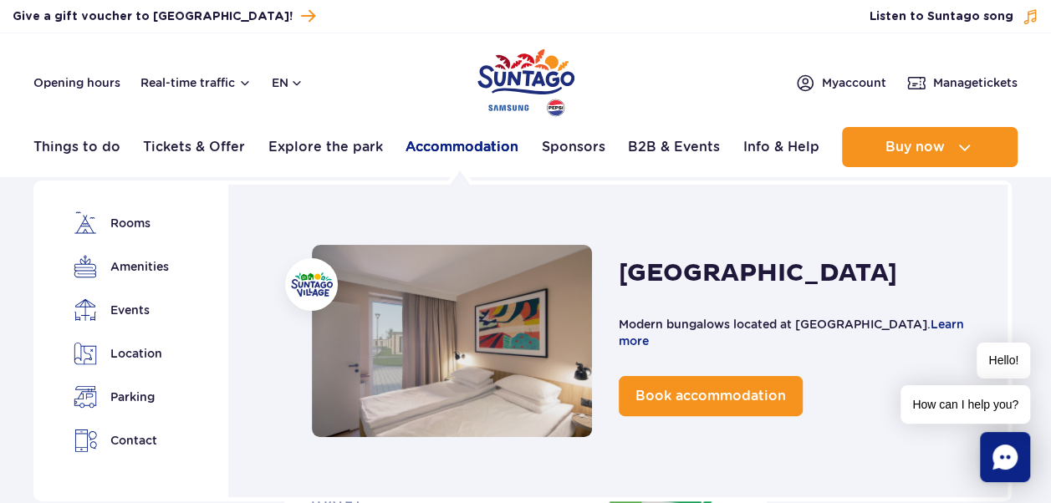
click at [478, 145] on link "Accommodation" at bounding box center [462, 147] width 113 height 40
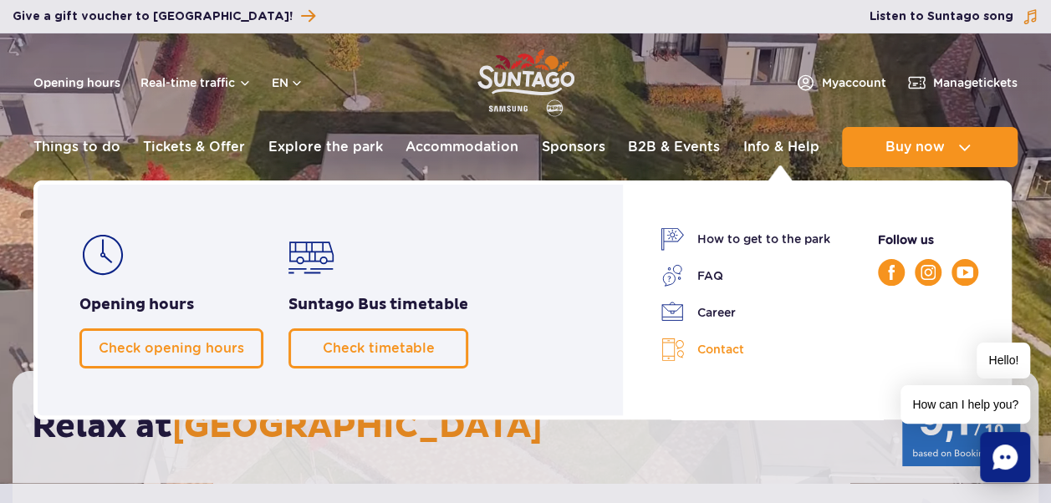
click at [716, 348] on link "Contact" at bounding box center [746, 350] width 170 height 24
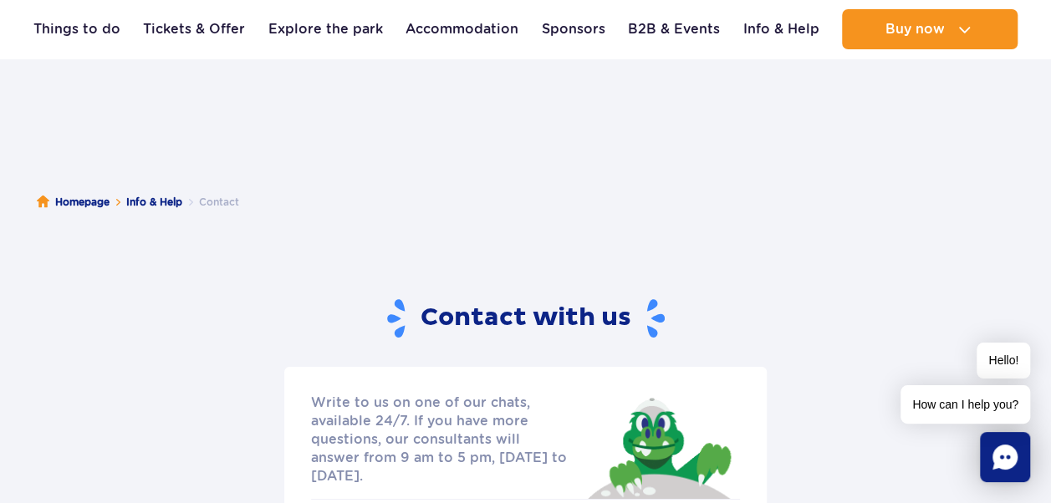
scroll to position [26, 0]
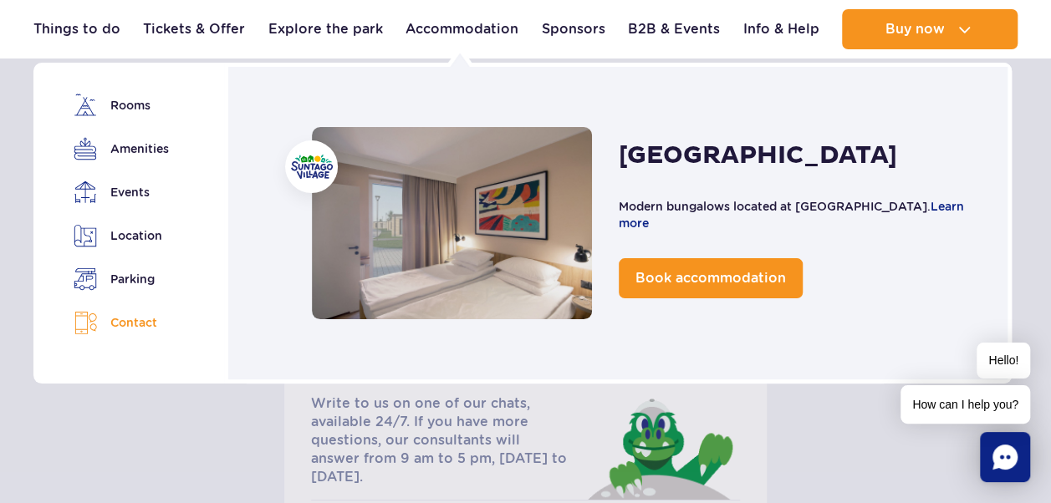
click at [135, 329] on link "Contact" at bounding box center [121, 323] width 94 height 24
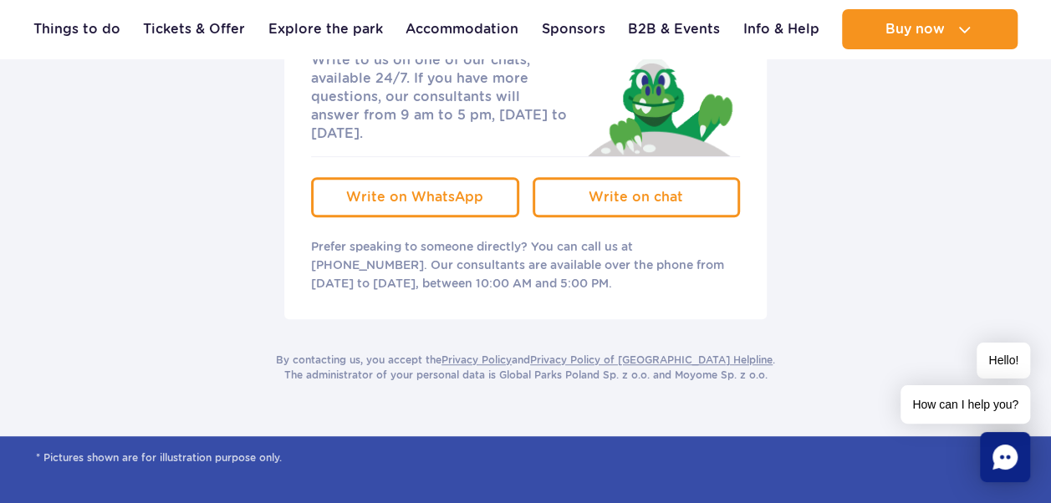
scroll to position [371, 0]
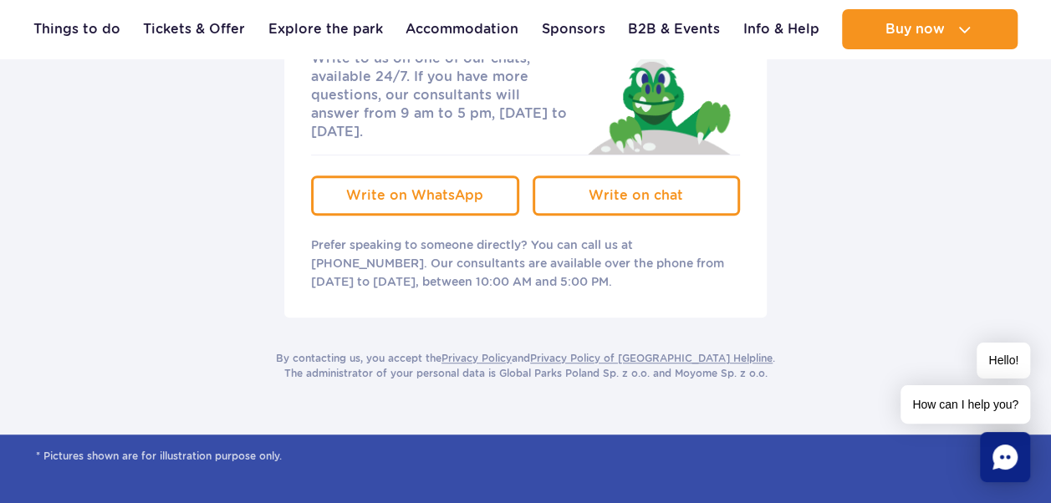
click at [1005, 463] on icon "Chat" at bounding box center [1004, 457] width 25 height 25
